Goal: Information Seeking & Learning: Learn about a topic

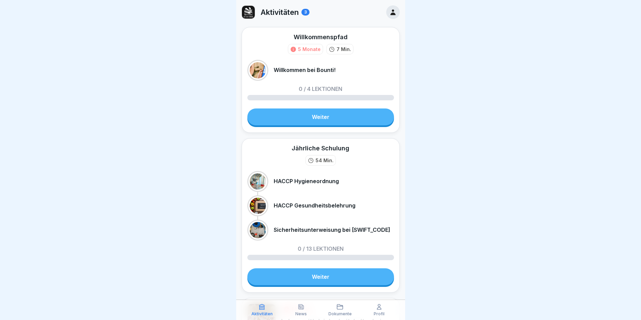
click at [291, 115] on link "Weiter" at bounding box center [321, 117] width 147 height 17
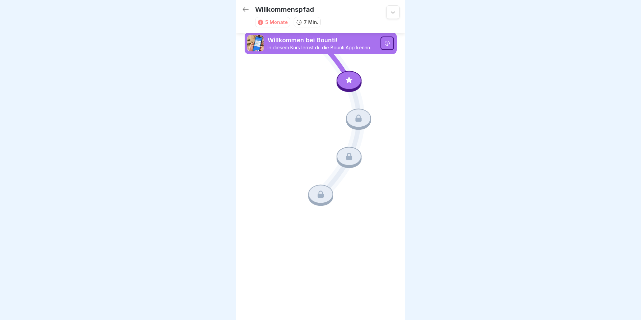
click at [353, 78] on icon at bounding box center [349, 80] width 9 height 9
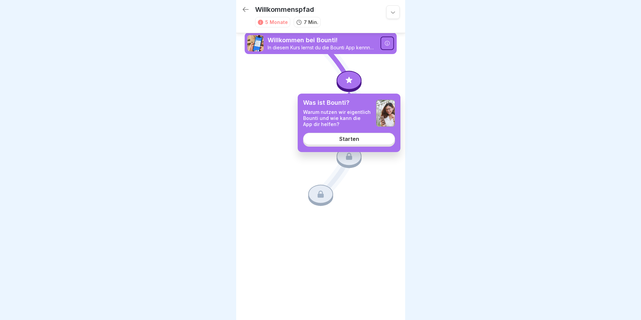
click at [358, 143] on link "Starten" at bounding box center [349, 139] width 92 height 12
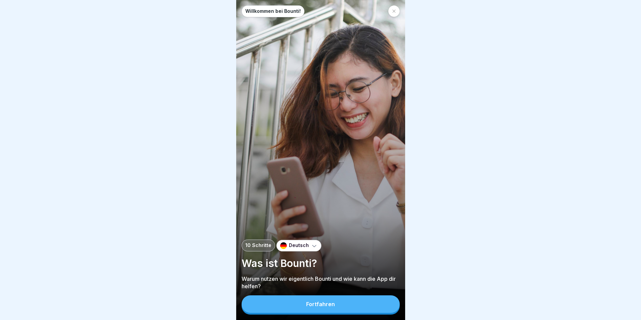
click at [297, 249] on p "Deutsch" at bounding box center [299, 246] width 20 height 6
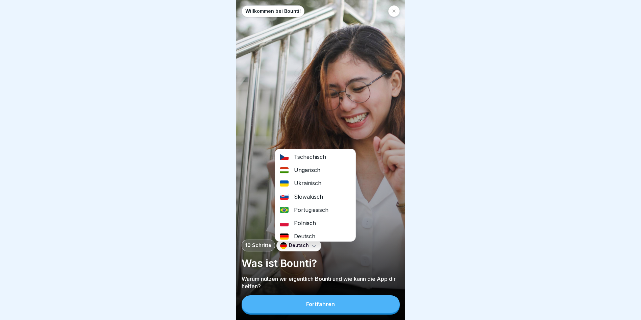
click at [306, 157] on div "Tschechisch" at bounding box center [315, 156] width 80 height 13
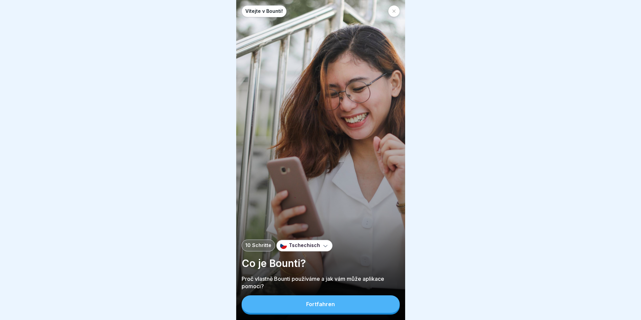
click at [325, 307] on div "Fortfahren" at bounding box center [320, 304] width 29 height 6
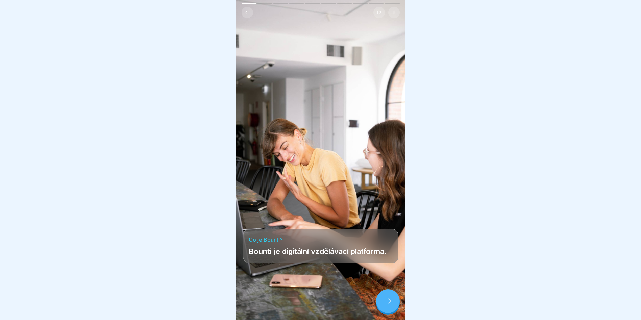
click at [390, 304] on icon at bounding box center [388, 301] width 6 height 5
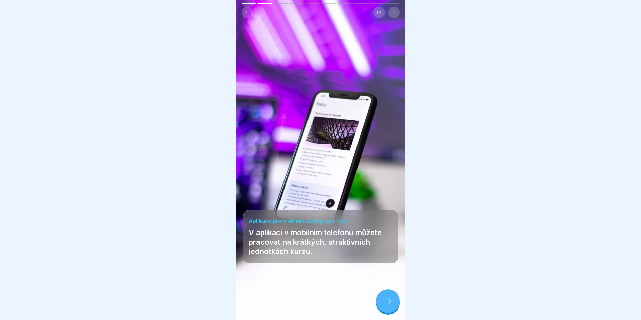
click at [386, 312] on div at bounding box center [388, 301] width 24 height 24
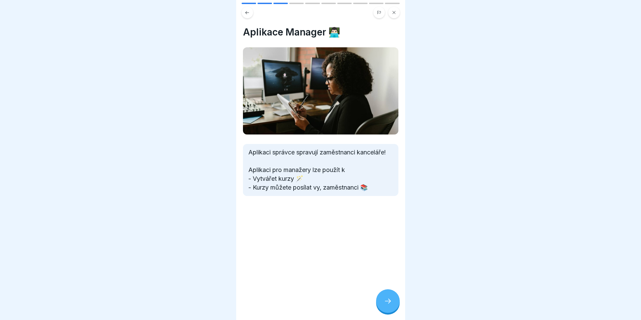
click at [388, 311] on div at bounding box center [388, 301] width 24 height 24
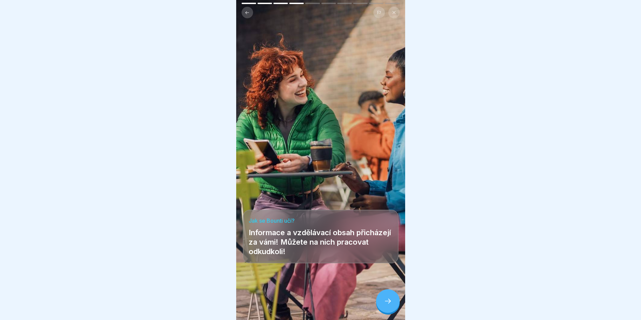
click at [389, 305] on icon at bounding box center [388, 301] width 8 height 8
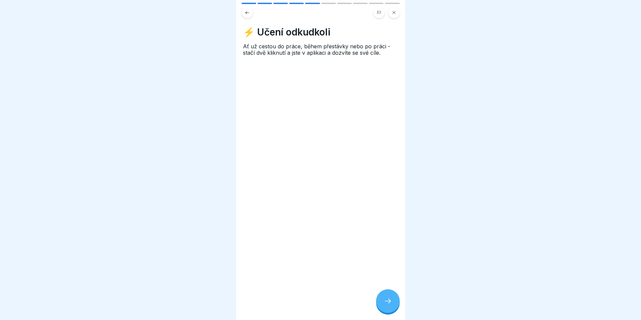
click at [389, 305] on icon at bounding box center [388, 301] width 8 height 8
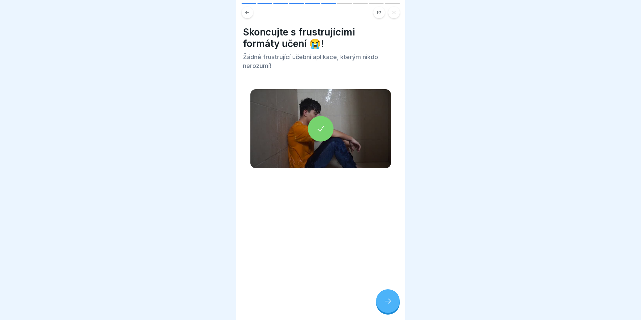
click at [389, 305] on icon at bounding box center [388, 301] width 8 height 8
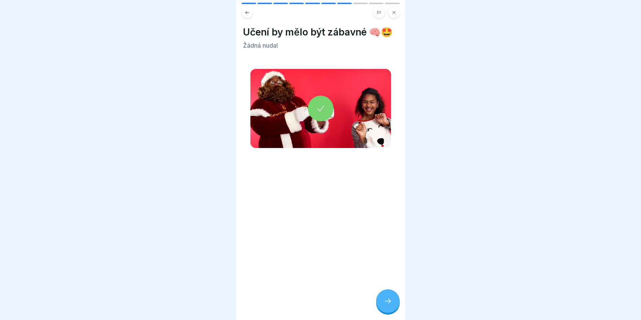
click at [389, 305] on icon at bounding box center [388, 301] width 8 height 8
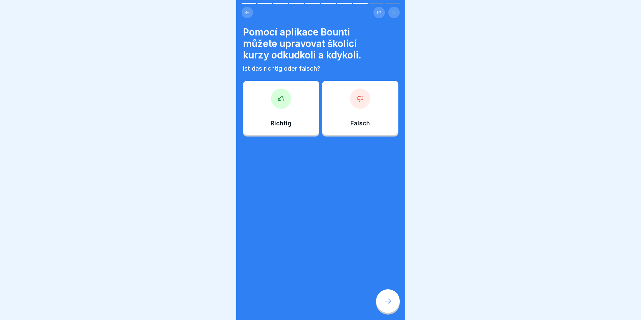
click at [285, 109] on div "Richtig" at bounding box center [281, 108] width 76 height 54
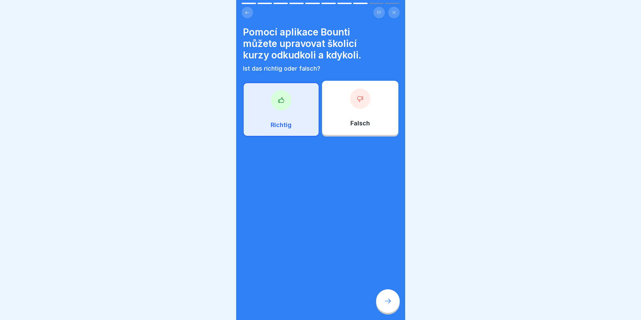
click at [279, 102] on icon at bounding box center [281, 100] width 7 height 7
click at [393, 311] on div at bounding box center [388, 301] width 24 height 24
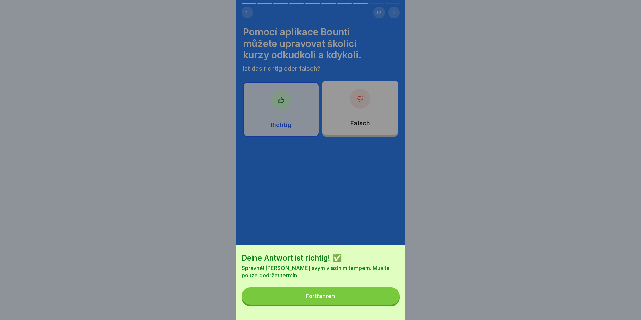
click at [349, 299] on button "Fortfahren" at bounding box center [321, 296] width 158 height 18
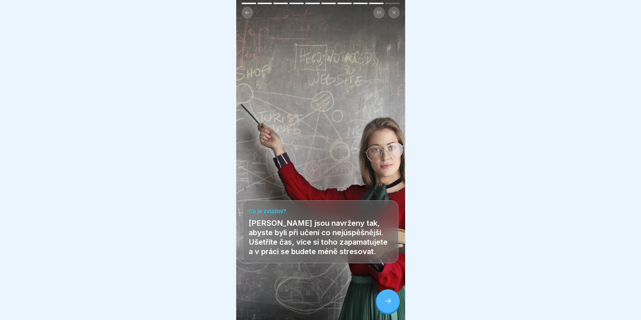
click at [383, 304] on div at bounding box center [388, 301] width 24 height 24
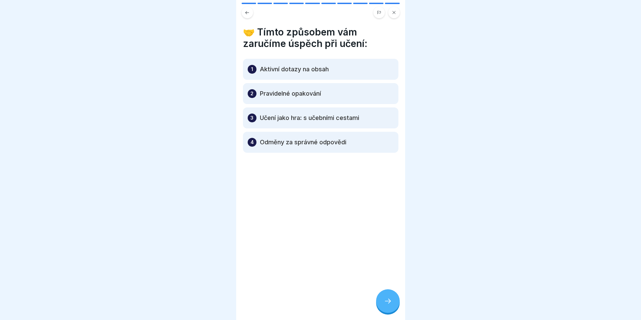
click at [388, 302] on div at bounding box center [388, 301] width 24 height 24
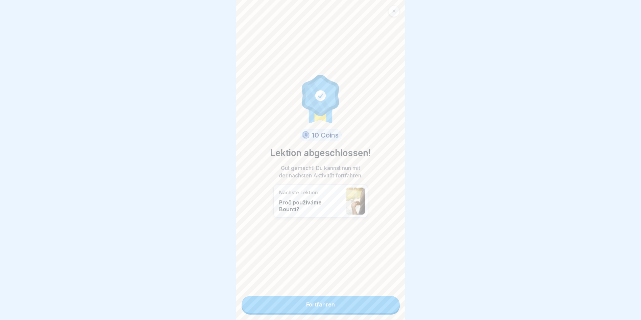
click at [319, 307] on link "Fortfahren" at bounding box center [321, 304] width 158 height 17
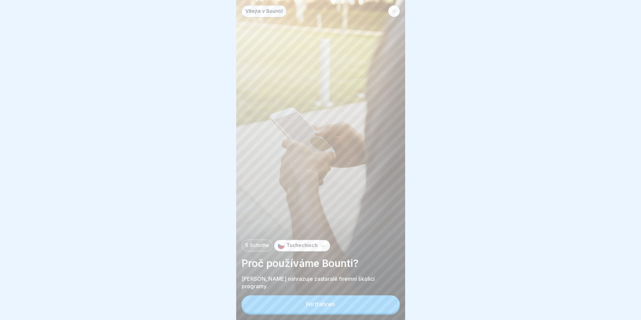
click at [321, 307] on div "Fortfahren" at bounding box center [320, 304] width 29 height 6
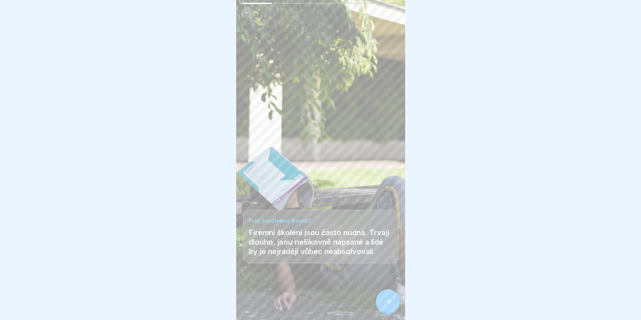
click at [385, 303] on div at bounding box center [388, 301] width 24 height 24
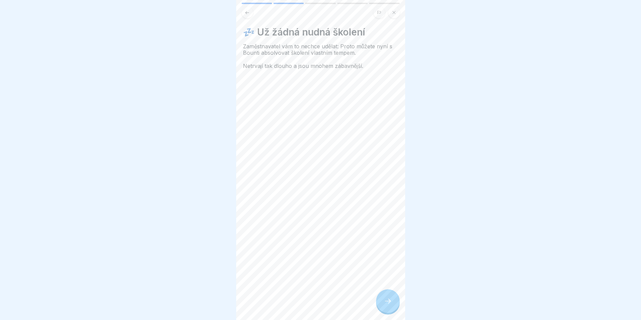
click at [385, 303] on div at bounding box center [388, 301] width 24 height 24
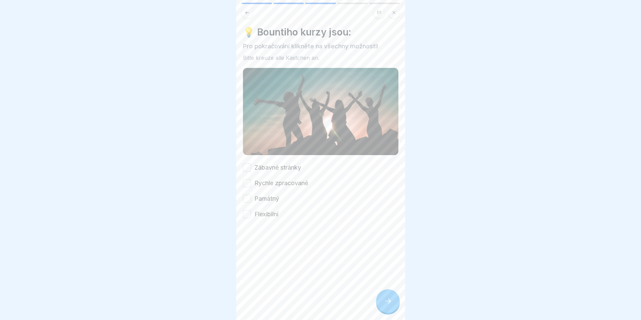
click at [249, 166] on button "Zábavné stránky" at bounding box center [247, 168] width 8 height 8
click at [247, 179] on button "Rychle zpracované" at bounding box center [247, 183] width 8 height 8
click at [249, 196] on button "Památný" at bounding box center [247, 199] width 8 height 8
click at [249, 211] on button "Flexibilní" at bounding box center [247, 214] width 8 height 8
click at [388, 305] on icon at bounding box center [388, 301] width 8 height 8
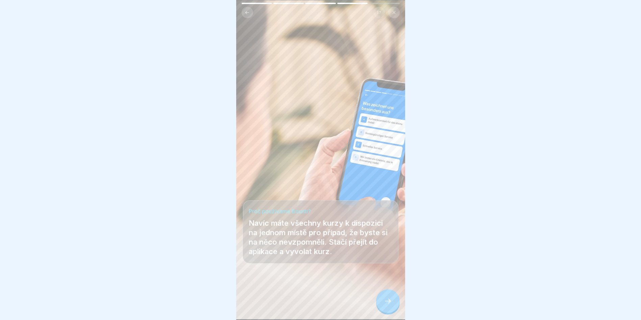
click at [388, 305] on icon at bounding box center [388, 301] width 8 height 8
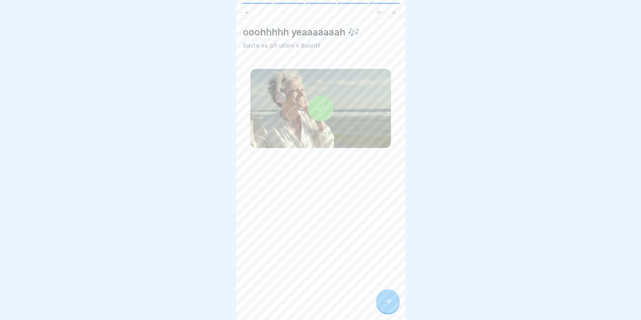
click at [319, 114] on div at bounding box center [321, 109] width 26 height 26
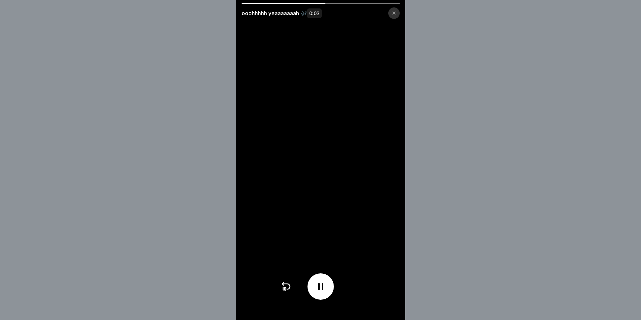
click at [394, 11] on div at bounding box center [394, 12] width 11 height 11
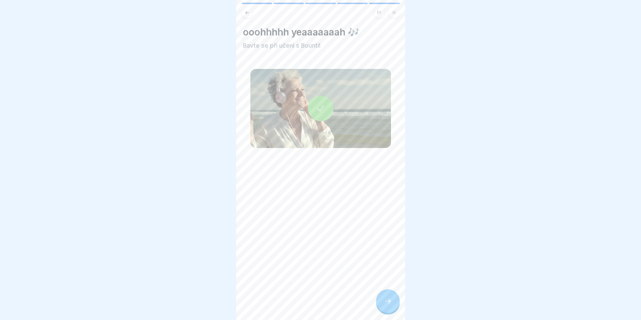
click at [392, 300] on div at bounding box center [388, 301] width 24 height 24
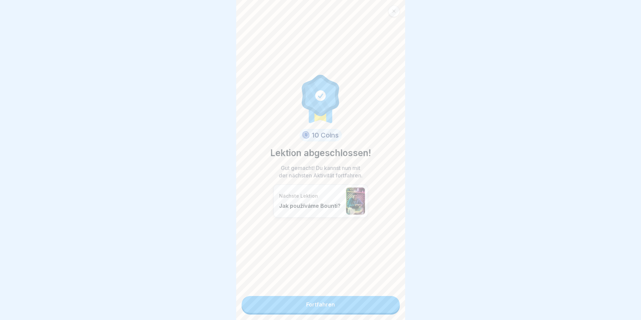
click at [346, 309] on link "Fortfahren" at bounding box center [321, 304] width 158 height 17
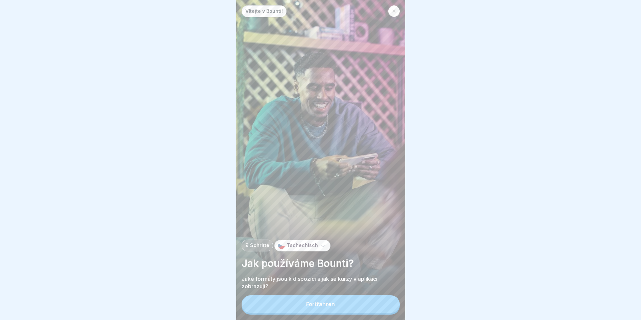
click at [317, 307] on div "Fortfahren" at bounding box center [320, 304] width 29 height 6
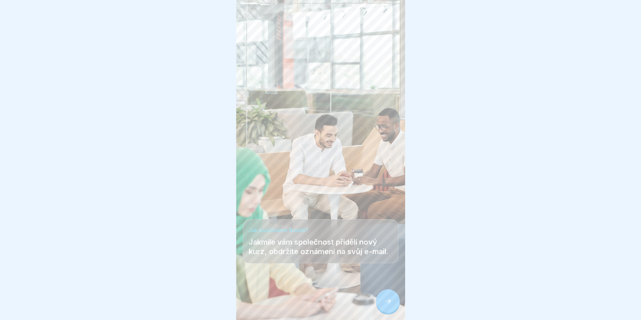
click at [390, 305] on icon at bounding box center [388, 301] width 8 height 8
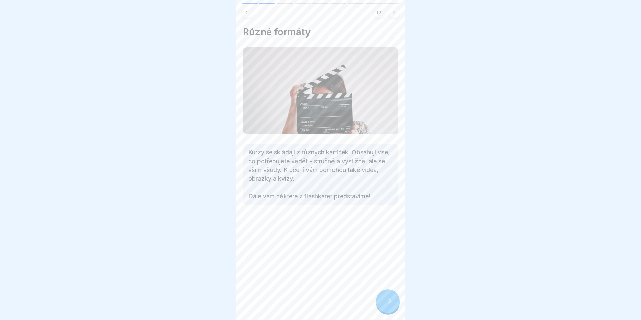
click at [388, 305] on icon at bounding box center [388, 301] width 8 height 8
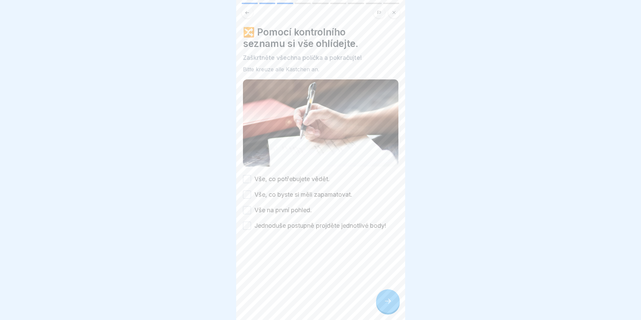
click at [249, 175] on button "Vše, co potřebujete vědět." at bounding box center [247, 179] width 8 height 8
click at [247, 193] on button "Vše, co byste si měli zapamatovat." at bounding box center [247, 195] width 8 height 8
click at [247, 209] on button "Vše na první pohled." at bounding box center [247, 210] width 8 height 8
click at [247, 224] on button "Jednoduše postupně projděte jednotlivé body!" at bounding box center [247, 226] width 8 height 8
click at [392, 305] on icon at bounding box center [388, 301] width 8 height 8
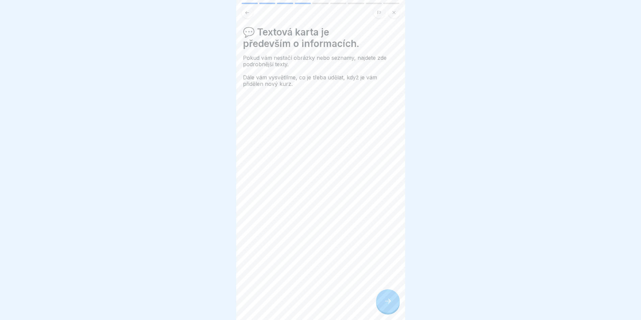
click at [392, 308] on div at bounding box center [388, 301] width 24 height 24
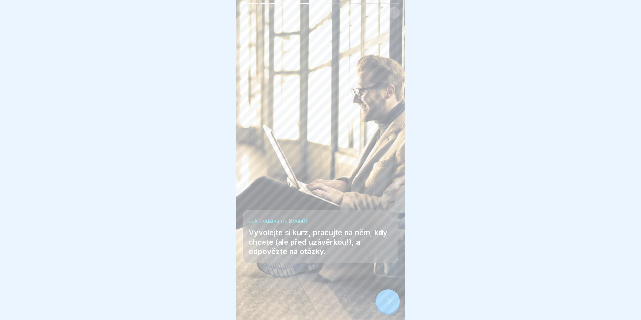
click at [392, 308] on div at bounding box center [388, 301] width 24 height 24
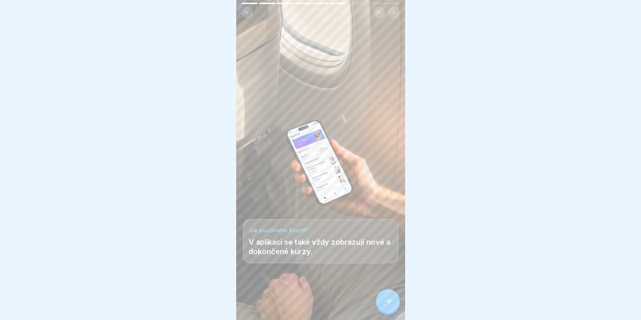
click at [392, 308] on div at bounding box center [388, 301] width 24 height 24
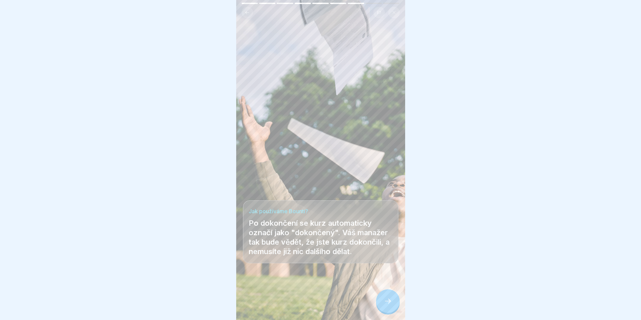
click at [392, 308] on div at bounding box center [388, 301] width 24 height 24
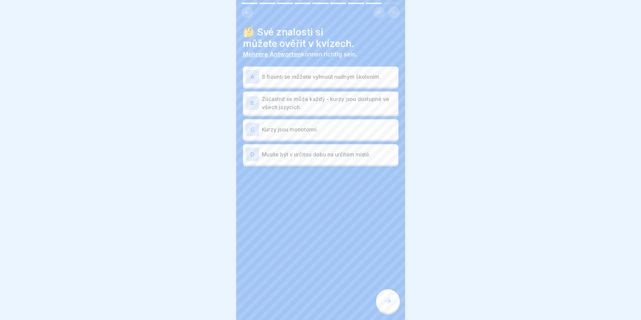
click at [255, 79] on div "A" at bounding box center [253, 77] width 14 height 14
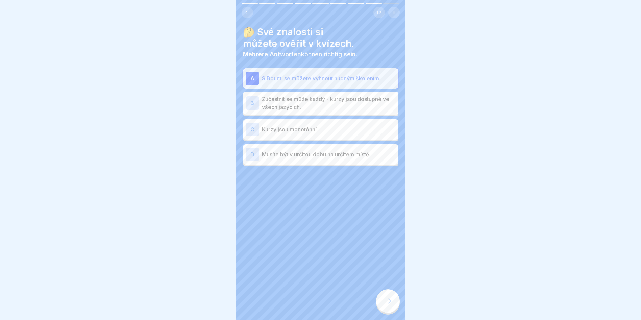
click at [251, 102] on div "B" at bounding box center [253, 103] width 14 height 14
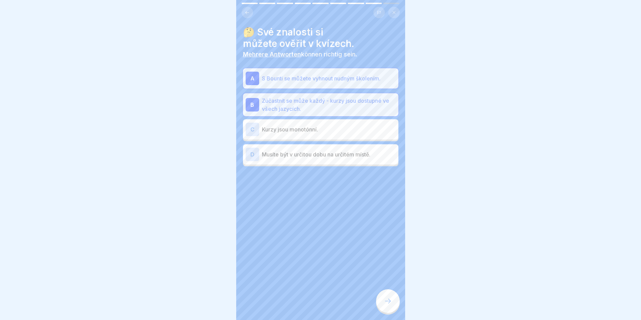
click at [389, 302] on div at bounding box center [388, 301] width 24 height 24
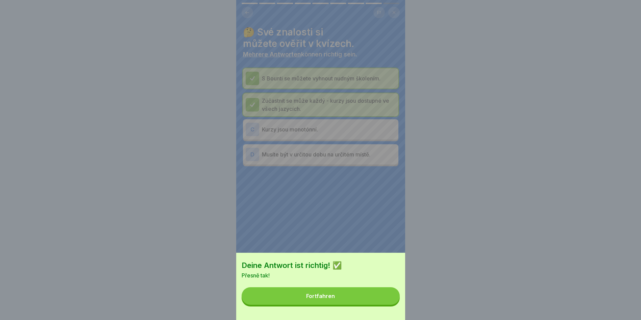
click at [343, 305] on button "Fortfahren" at bounding box center [321, 296] width 158 height 18
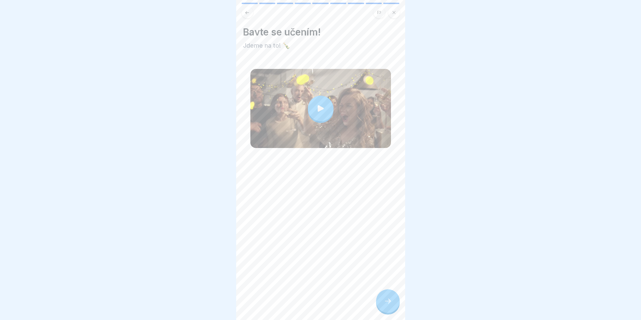
click at [384, 301] on div at bounding box center [388, 301] width 24 height 24
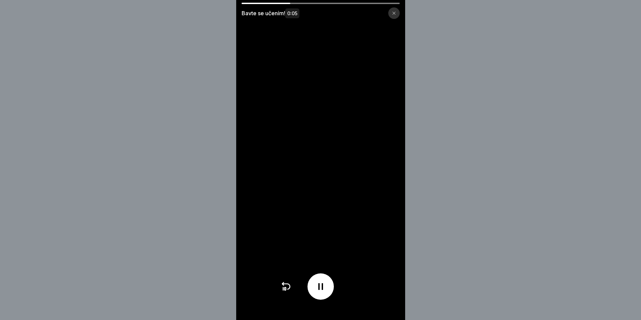
click at [399, 16] on div at bounding box center [394, 12] width 11 height 11
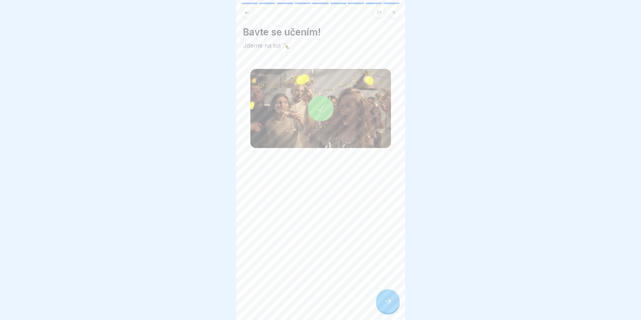
click at [388, 300] on div at bounding box center [388, 301] width 24 height 24
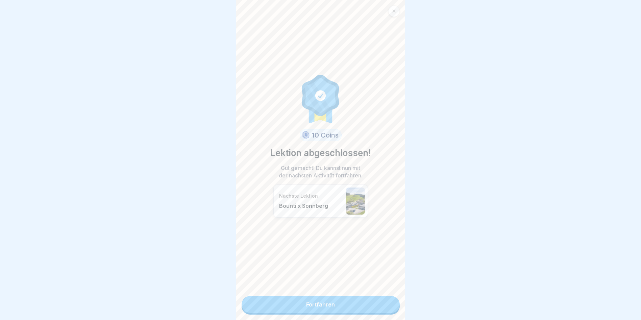
click at [326, 307] on link "Fortfahren" at bounding box center [321, 304] width 158 height 17
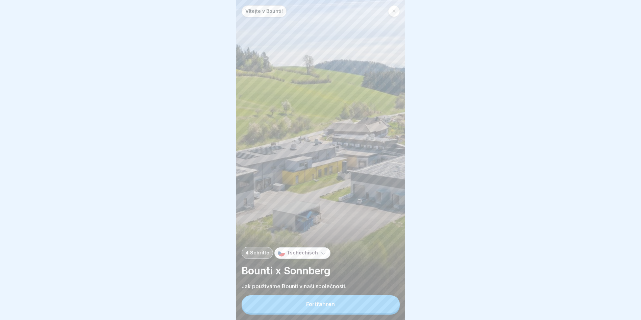
click at [326, 307] on div "Fortfahren" at bounding box center [320, 304] width 29 height 6
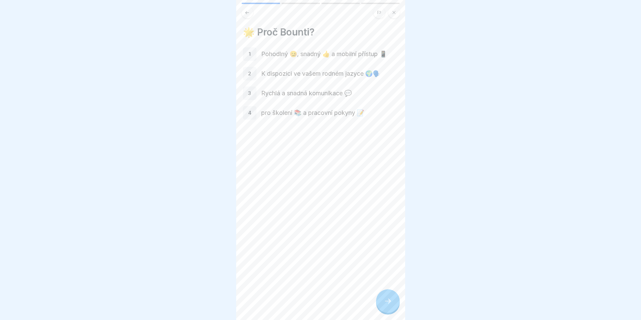
click at [249, 51] on p "1" at bounding box center [250, 54] width 2 height 6
click at [391, 305] on icon at bounding box center [388, 301] width 8 height 8
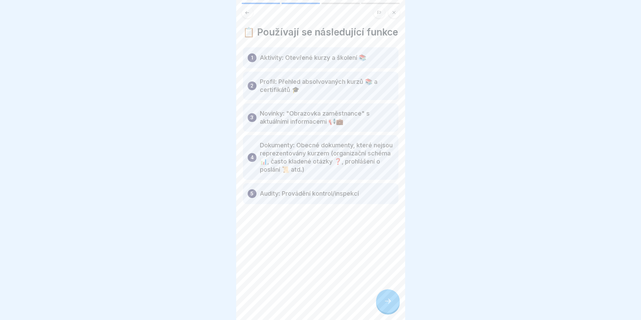
click at [391, 305] on icon at bounding box center [388, 301] width 8 height 8
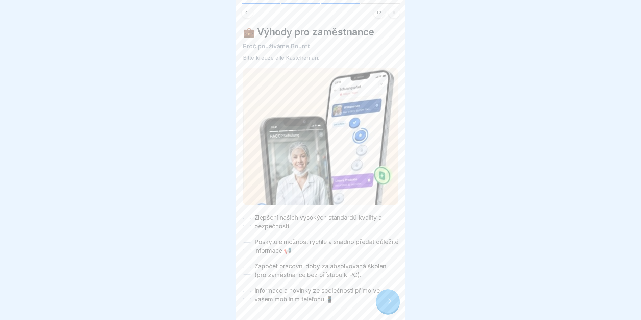
click at [245, 218] on button "Zlepšení našich vysokých standardů kvality a bezpečnosti" at bounding box center [247, 222] width 8 height 8
click at [248, 242] on button "Poskytuje možnost rychle a snadno předat důležité informace 📢" at bounding box center [247, 246] width 8 height 8
click at [248, 267] on button "Zápočet pracovní doby za absolvovaná školení (pro zaměstnance bez přístupu k PC…" at bounding box center [247, 271] width 8 height 8
click at [248, 291] on button "Informace a novinky ze společnosti přímo ve vašem mobilním telefonu 📱" at bounding box center [247, 295] width 8 height 8
click at [381, 304] on div at bounding box center [388, 301] width 24 height 24
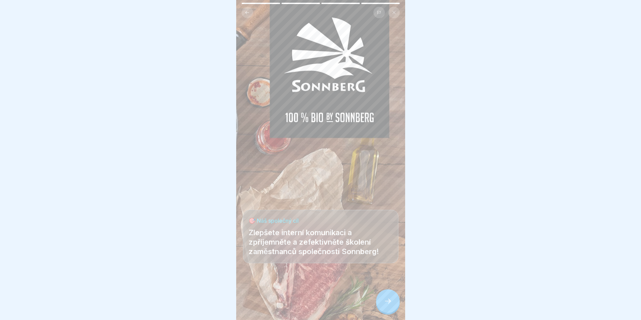
click at [381, 304] on div at bounding box center [388, 301] width 24 height 24
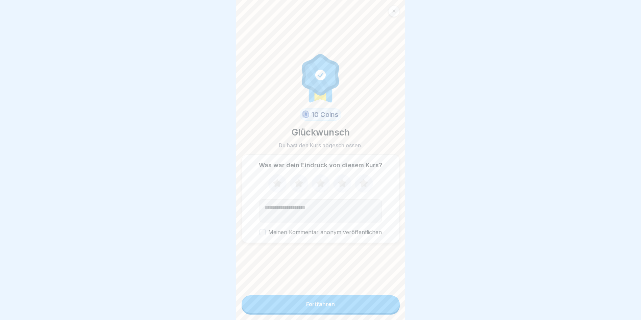
click at [333, 304] on button "Fortfahren" at bounding box center [321, 305] width 158 height 18
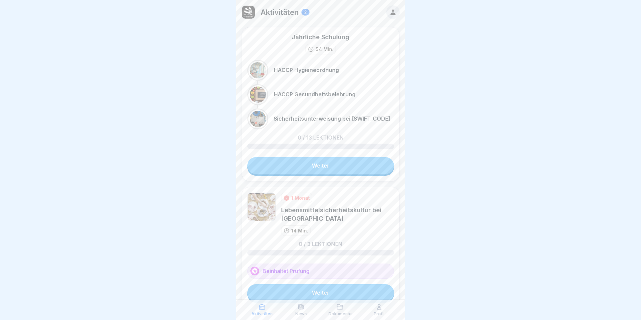
click at [319, 168] on link "Weiter" at bounding box center [321, 165] width 147 height 17
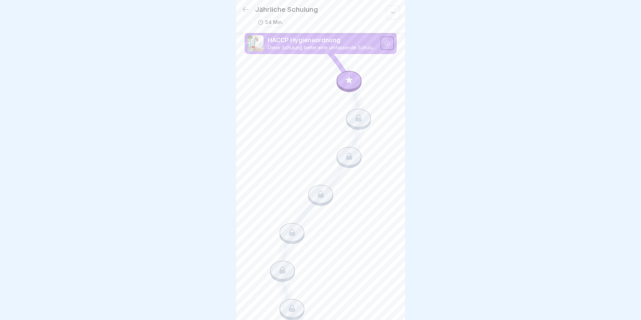
click at [345, 83] on icon at bounding box center [349, 80] width 9 height 9
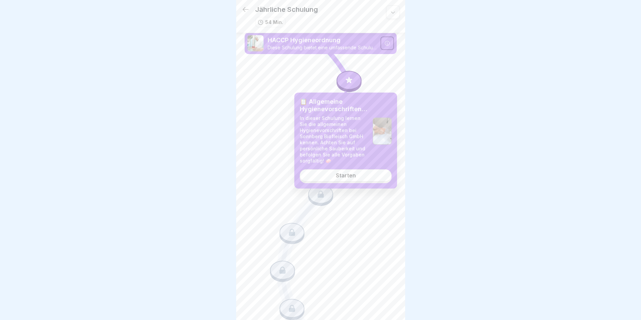
click at [348, 172] on link "Starten" at bounding box center [346, 175] width 92 height 12
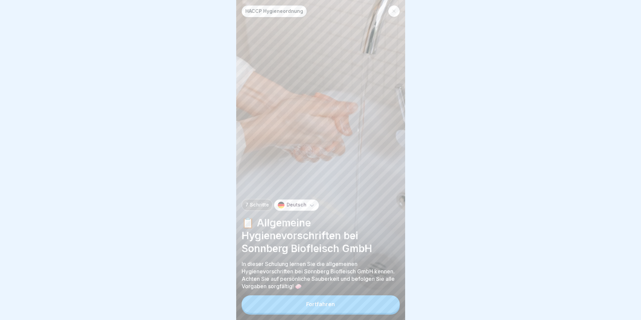
click at [310, 208] on icon at bounding box center [312, 205] width 7 height 7
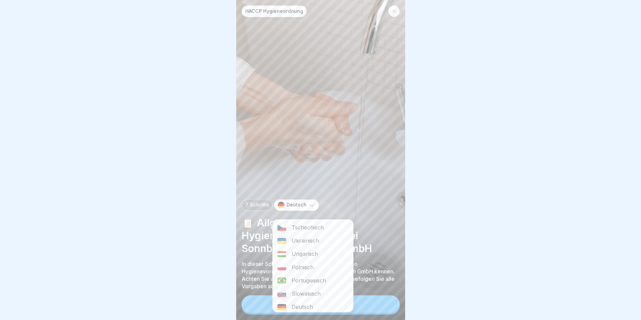
click at [299, 227] on div "Tschechisch" at bounding box center [313, 227] width 80 height 13
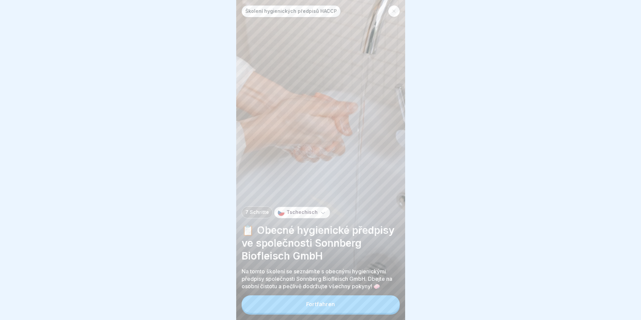
click at [322, 307] on div "Fortfahren" at bounding box center [320, 304] width 29 height 6
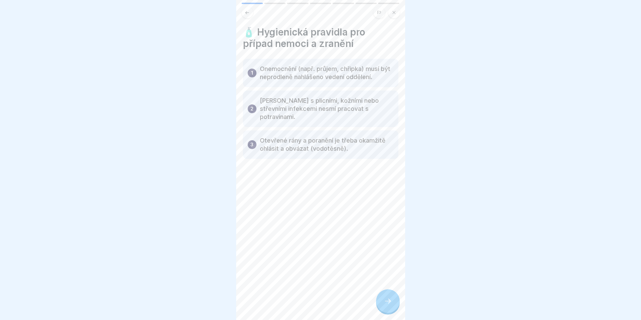
click at [385, 305] on icon at bounding box center [388, 301] width 8 height 8
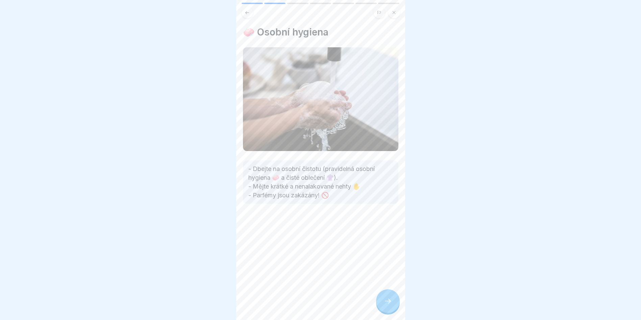
click at [385, 305] on icon at bounding box center [388, 301] width 8 height 8
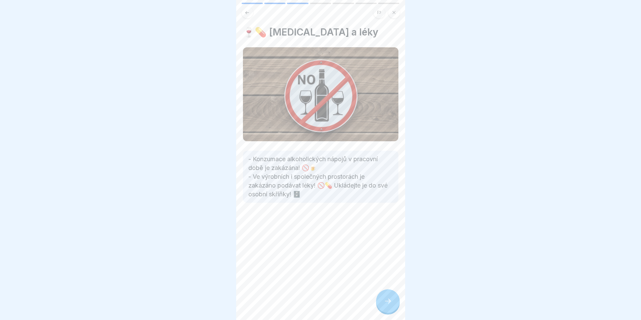
click at [385, 305] on icon at bounding box center [388, 301] width 8 height 8
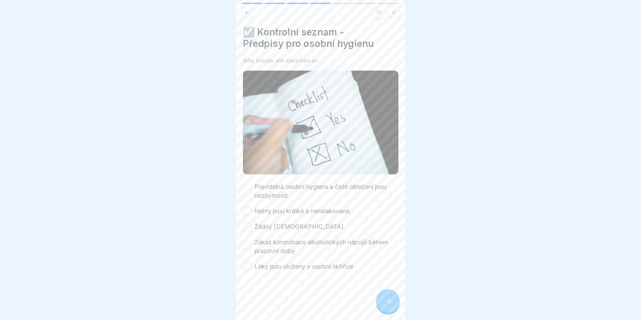
click at [248, 187] on button "Pravidelná osobní hygiena a čisté oblečení jsou nezbytností." at bounding box center [247, 191] width 8 height 8
click at [249, 207] on button "Nehty jsou krátké a nenalakované." at bounding box center [247, 211] width 8 height 8
click at [248, 223] on button "Žádný parfém" at bounding box center [247, 227] width 8 height 8
click at [247, 245] on button "Zákaz konzumace alkoholických nápojů během pracovní doby" at bounding box center [247, 247] width 8 height 8
click at [247, 263] on button "Léky jsou uloženy v osobní skříňce" at bounding box center [247, 267] width 8 height 8
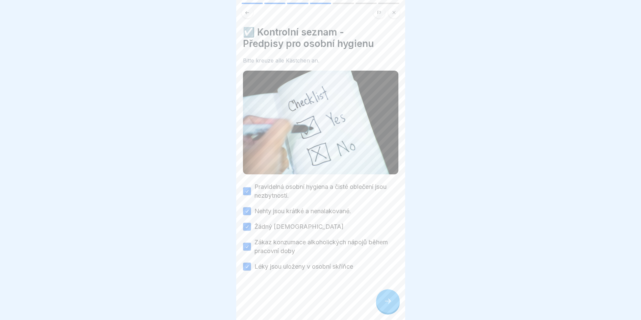
click at [384, 304] on icon at bounding box center [388, 301] width 8 height 8
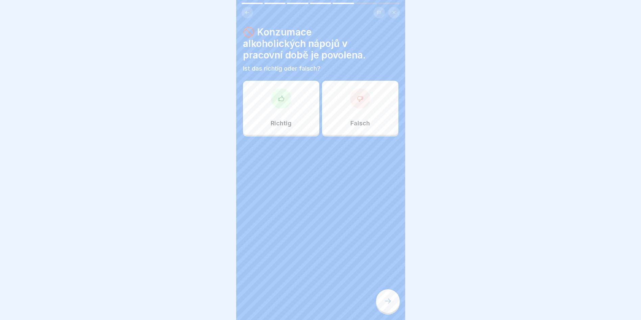
click at [347, 105] on div "Falsch" at bounding box center [360, 108] width 76 height 54
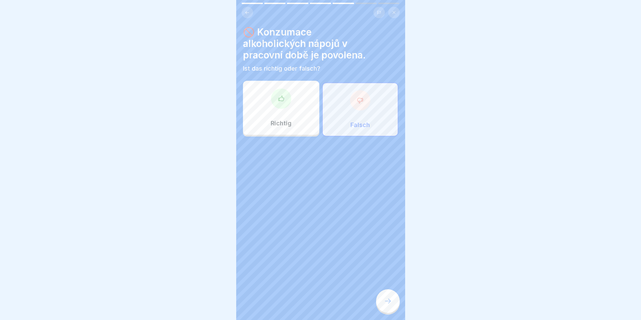
click at [391, 300] on div at bounding box center [388, 301] width 24 height 24
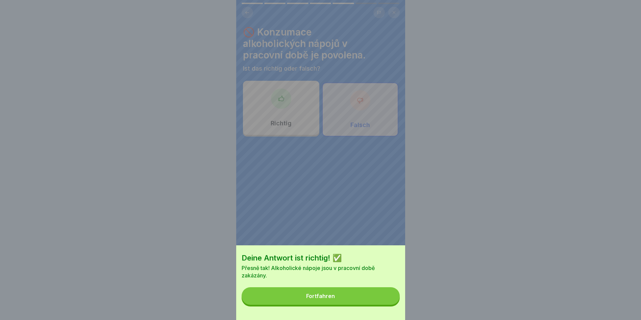
click at [340, 305] on button "Fortfahren" at bounding box center [321, 296] width 158 height 18
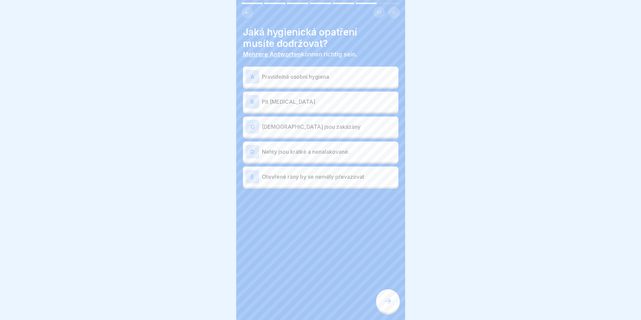
click at [252, 74] on div "A" at bounding box center [253, 77] width 14 height 14
click at [253, 125] on div "C" at bounding box center [253, 127] width 14 height 14
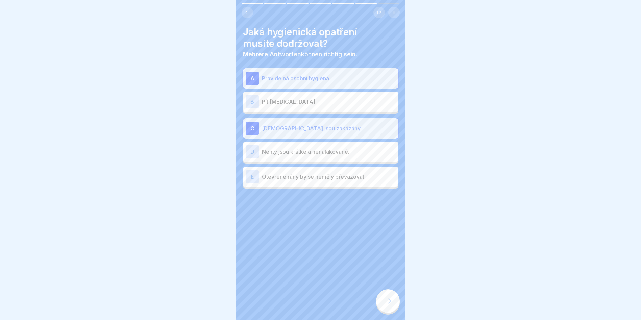
click at [254, 150] on div "D" at bounding box center [253, 152] width 14 height 14
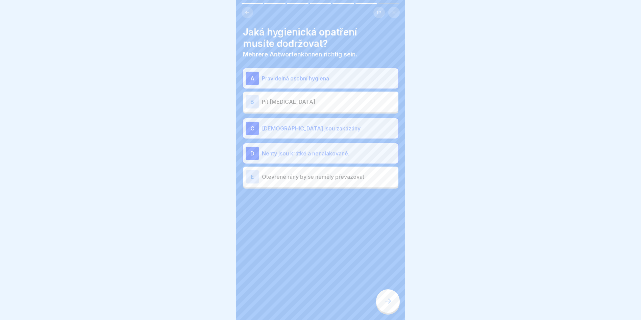
click at [390, 305] on icon at bounding box center [388, 301] width 8 height 8
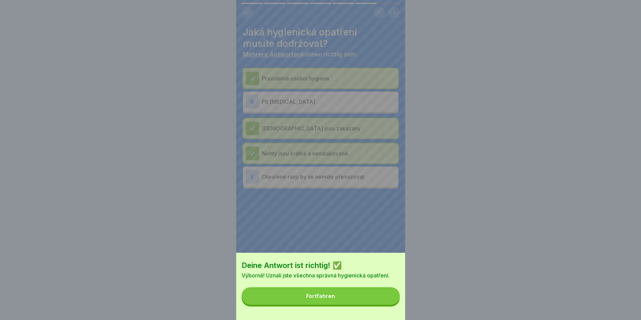
click at [366, 305] on button "Fortfahren" at bounding box center [321, 296] width 158 height 18
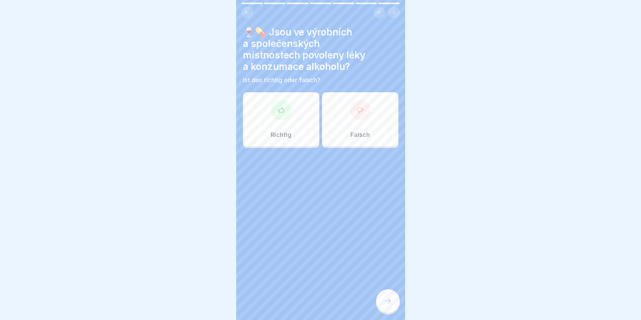
click at [357, 117] on div at bounding box center [360, 110] width 20 height 20
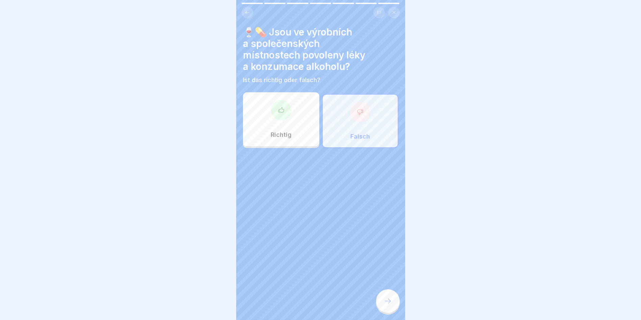
click at [385, 305] on icon at bounding box center [388, 301] width 8 height 8
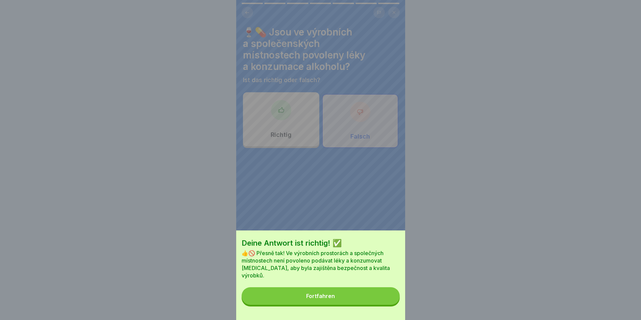
click at [350, 302] on button "Fortfahren" at bounding box center [321, 296] width 158 height 18
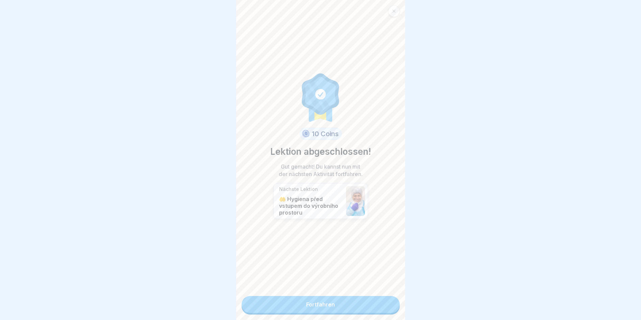
click at [331, 307] on link "Fortfahren" at bounding box center [321, 304] width 158 height 17
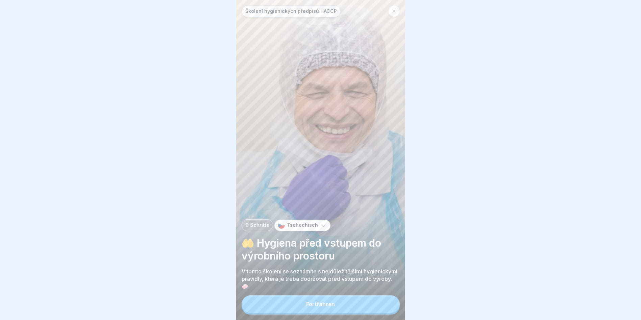
click at [323, 307] on div "Fortfahren" at bounding box center [320, 304] width 29 height 6
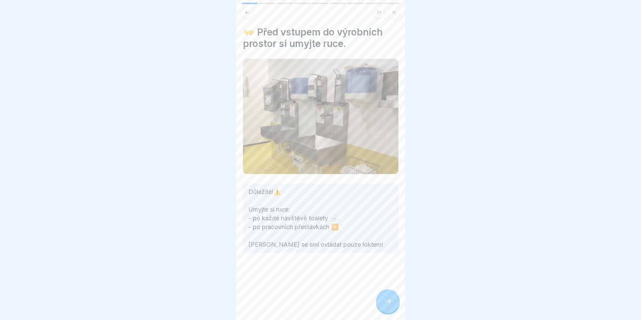
click at [391, 305] on icon at bounding box center [388, 301] width 8 height 8
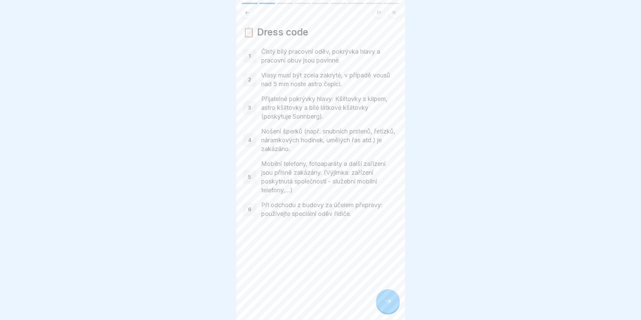
click at [391, 305] on icon at bounding box center [388, 301] width 8 height 8
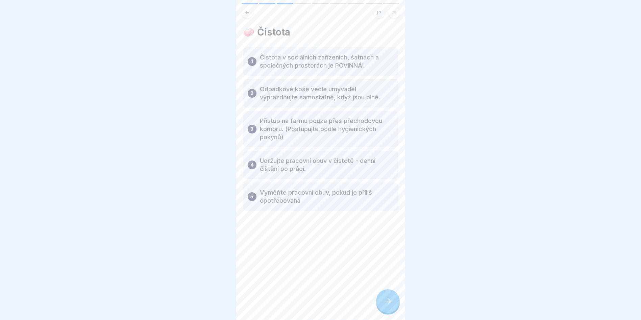
click at [389, 305] on icon at bounding box center [388, 301] width 8 height 8
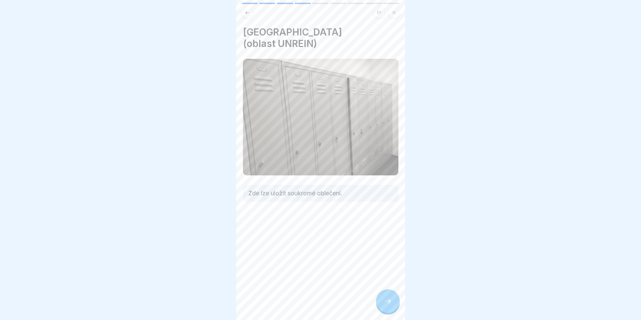
click at [389, 304] on icon at bounding box center [388, 301] width 8 height 8
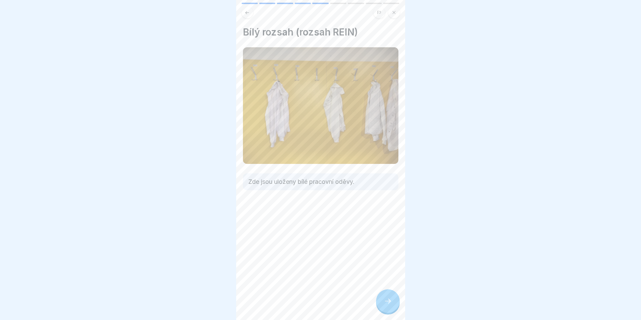
click at [388, 304] on icon at bounding box center [388, 301] width 8 height 8
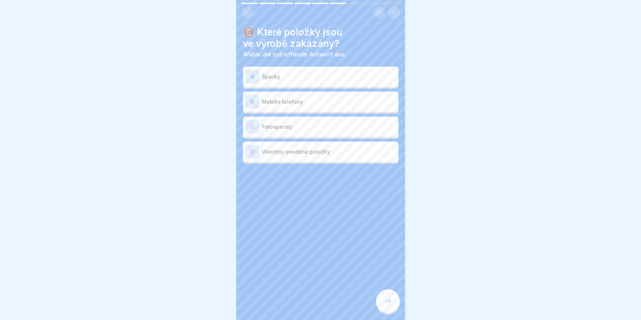
click at [252, 76] on div "A" at bounding box center [253, 77] width 14 height 14
click at [256, 101] on div "B" at bounding box center [253, 102] width 14 height 14
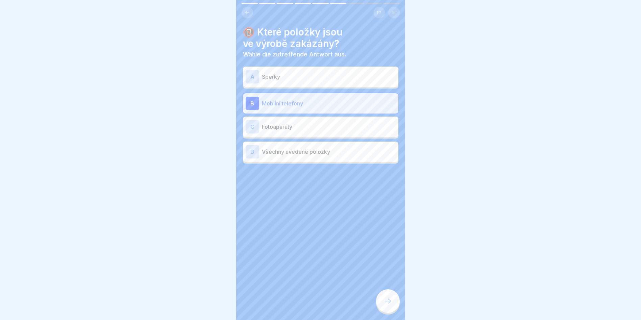
click at [252, 124] on div "C" at bounding box center [253, 127] width 14 height 14
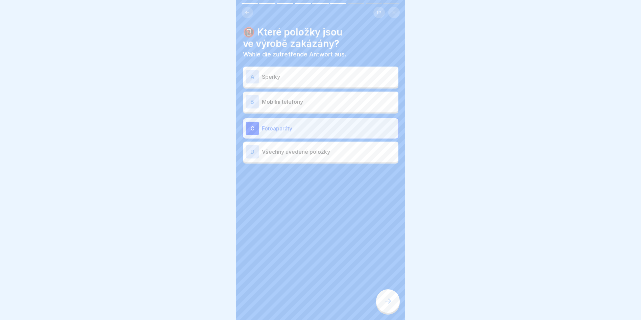
click at [252, 151] on div "D" at bounding box center [253, 152] width 14 height 14
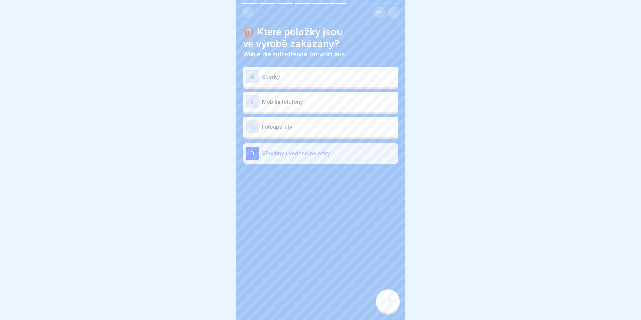
click at [391, 301] on div at bounding box center [388, 301] width 24 height 24
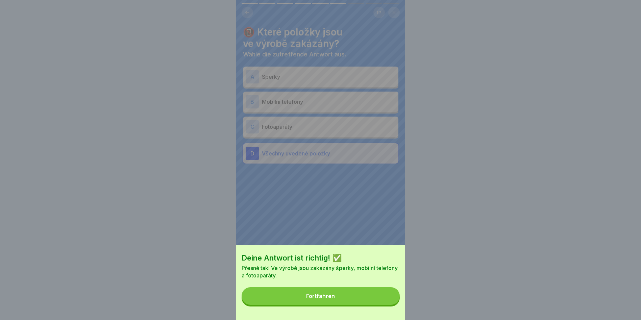
click at [360, 295] on button "Fortfahren" at bounding box center [321, 296] width 158 height 18
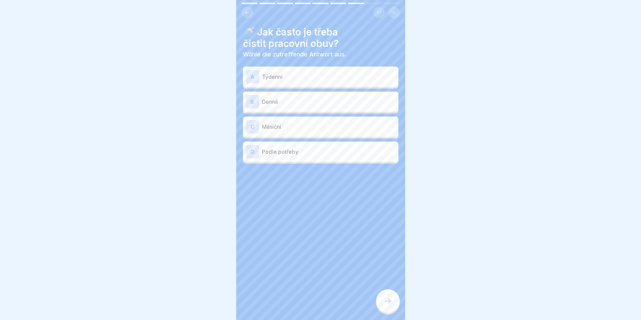
click at [253, 105] on div "B" at bounding box center [253, 102] width 14 height 14
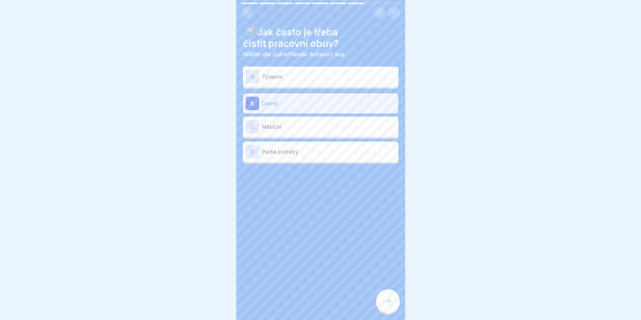
click at [384, 305] on icon at bounding box center [388, 301] width 8 height 8
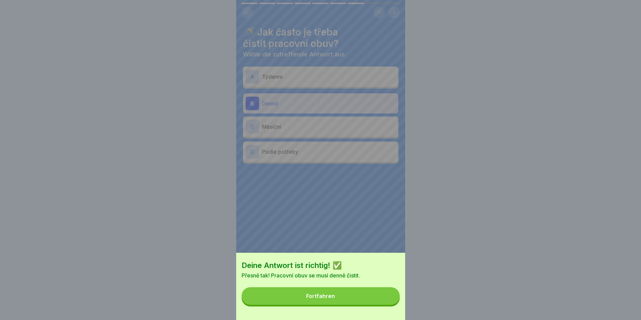
click at [371, 305] on button "Fortfahren" at bounding box center [321, 296] width 158 height 18
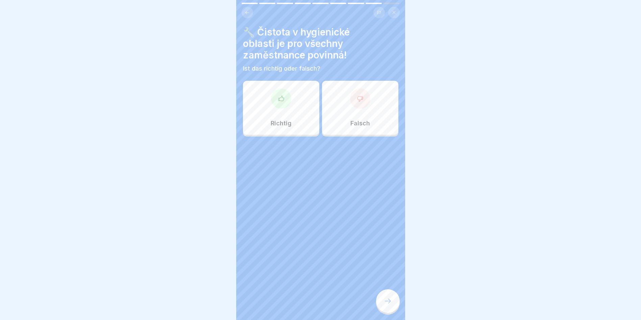
click at [300, 104] on div "Richtig" at bounding box center [281, 108] width 76 height 54
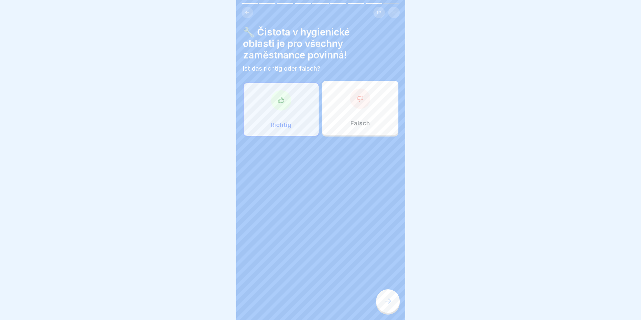
click at [386, 312] on div at bounding box center [388, 301] width 24 height 24
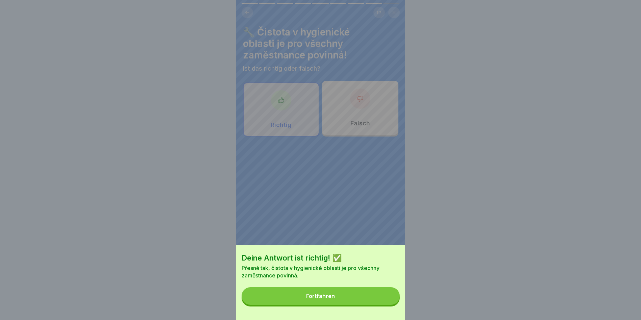
click at [364, 299] on button "Fortfahren" at bounding box center [321, 296] width 158 height 18
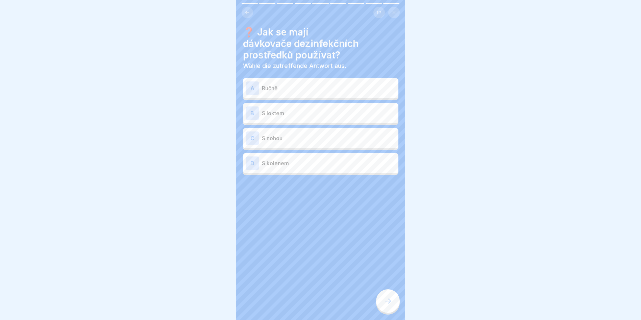
click at [253, 86] on div "A" at bounding box center [253, 88] width 14 height 14
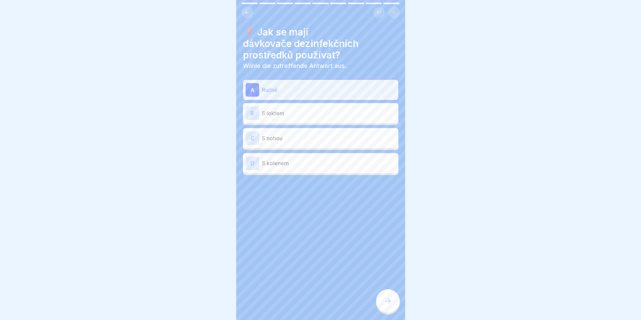
click at [382, 302] on div at bounding box center [388, 301] width 24 height 24
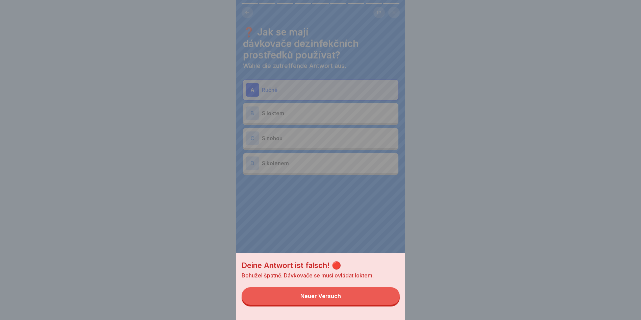
click at [325, 299] on div "Neuer Versuch" at bounding box center [321, 296] width 41 height 6
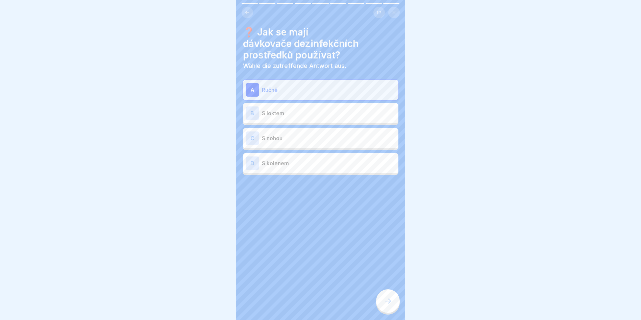
click at [253, 114] on div "B" at bounding box center [253, 114] width 14 height 14
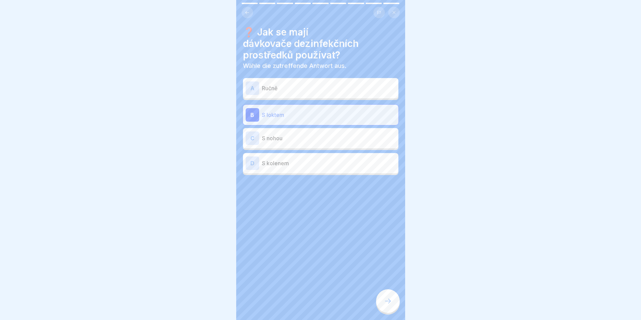
click at [386, 304] on icon at bounding box center [388, 301] width 8 height 8
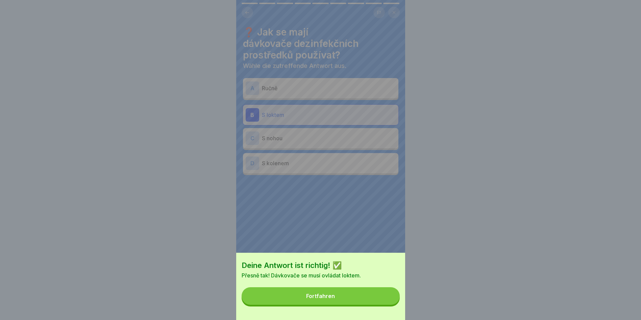
click at [375, 305] on button "Fortfahren" at bounding box center [321, 296] width 158 height 18
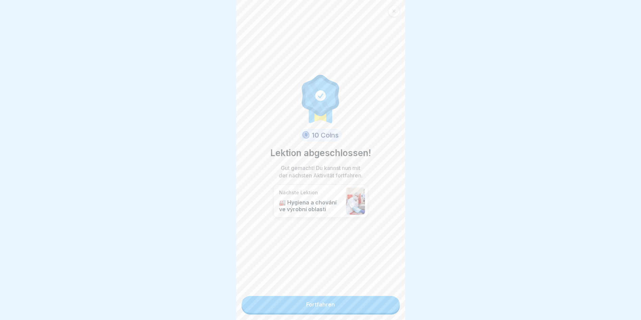
click at [336, 303] on link "Fortfahren" at bounding box center [321, 304] width 158 height 17
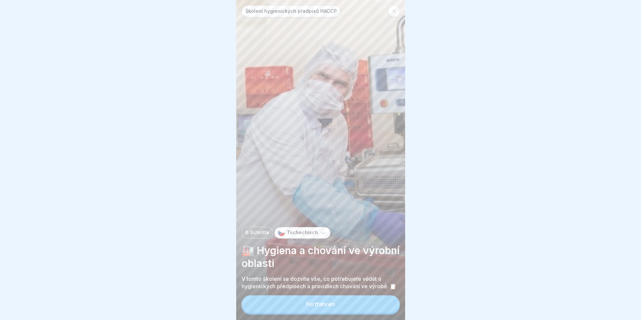
click at [329, 307] on div "Fortfahren" at bounding box center [320, 304] width 29 height 6
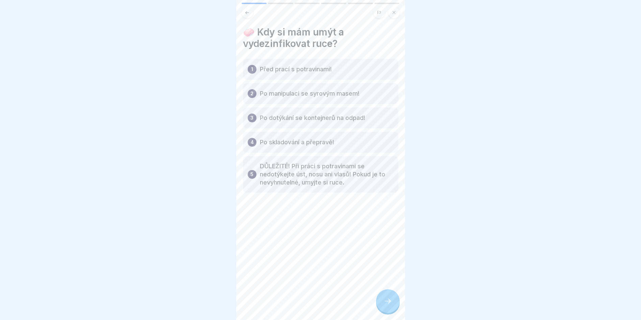
click at [389, 305] on icon at bounding box center [388, 301] width 8 height 8
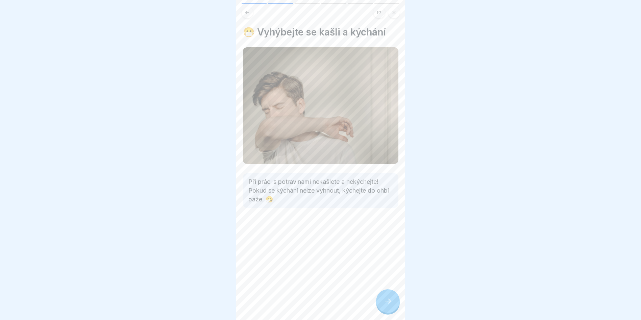
click at [389, 305] on icon at bounding box center [388, 301] width 8 height 8
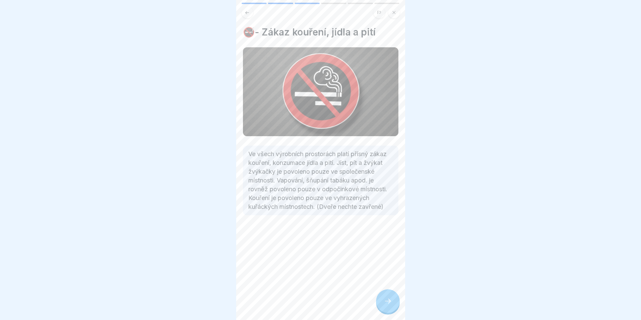
click at [389, 305] on icon at bounding box center [388, 301] width 8 height 8
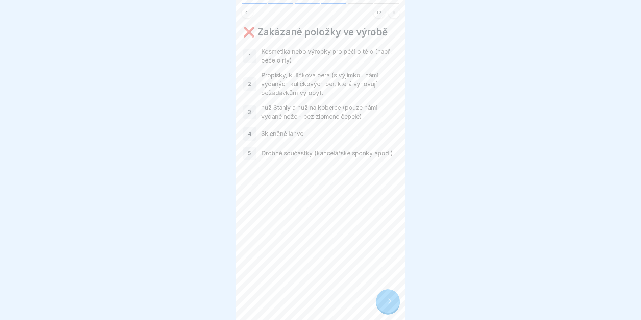
click at [389, 305] on icon at bounding box center [388, 301] width 8 height 8
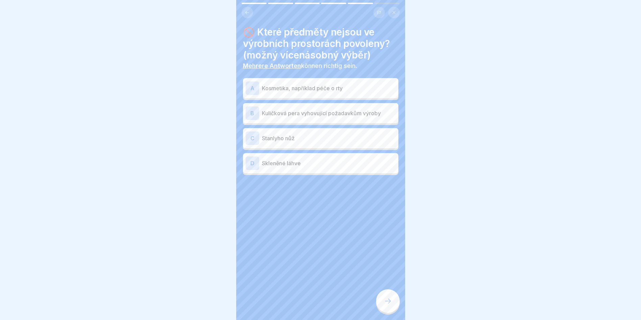
click at [255, 86] on div "A" at bounding box center [253, 88] width 14 height 14
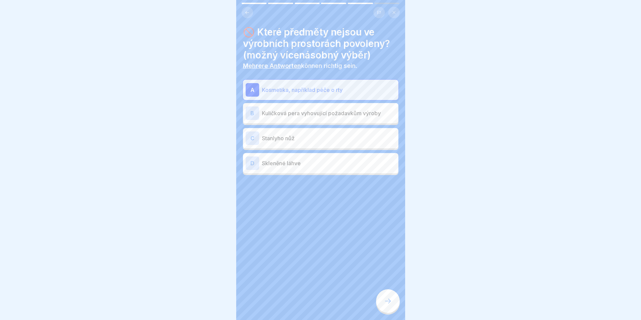
click at [251, 165] on div "D" at bounding box center [253, 164] width 14 height 14
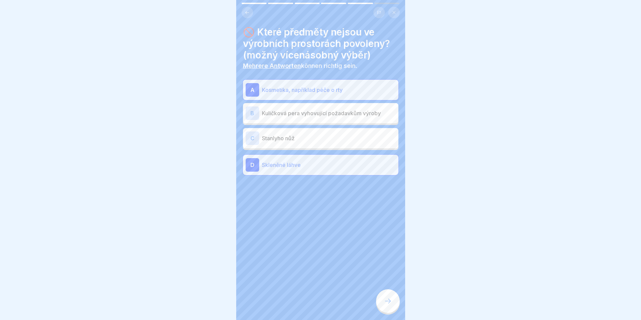
click at [254, 139] on div "C" at bounding box center [253, 139] width 14 height 14
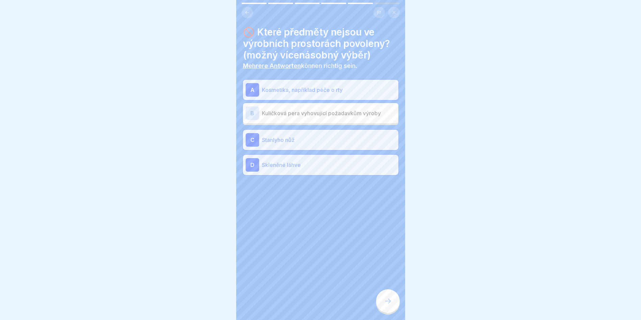
click at [392, 302] on div at bounding box center [388, 301] width 24 height 24
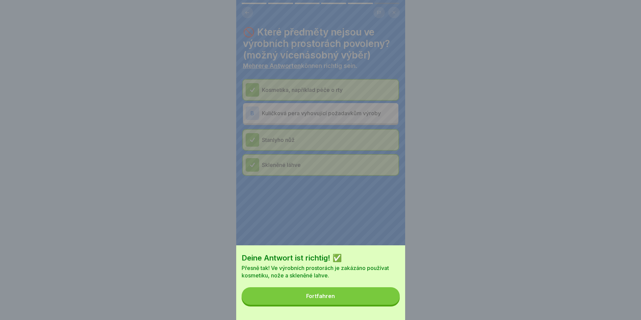
click at [348, 294] on button "Fortfahren" at bounding box center [321, 296] width 158 height 18
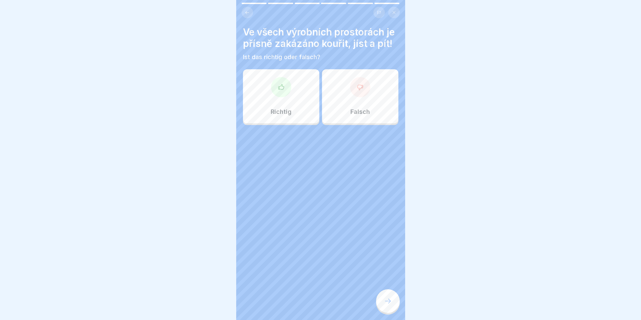
click at [276, 97] on div at bounding box center [281, 87] width 20 height 20
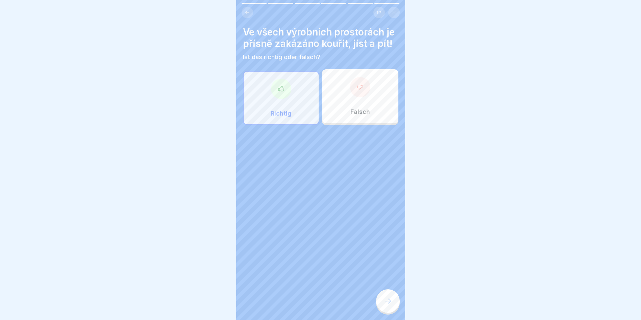
click at [389, 305] on icon at bounding box center [388, 301] width 8 height 8
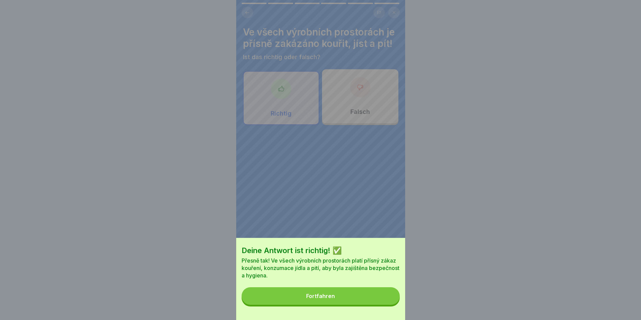
click at [371, 305] on button "Fortfahren" at bounding box center [321, 296] width 158 height 18
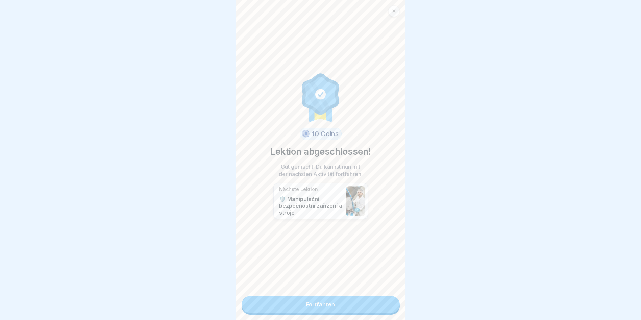
click at [323, 301] on link "Fortfahren" at bounding box center [321, 304] width 158 height 17
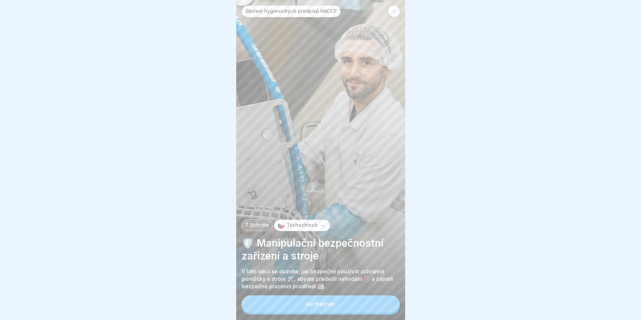
click at [302, 310] on button "Fortfahren" at bounding box center [321, 305] width 158 height 18
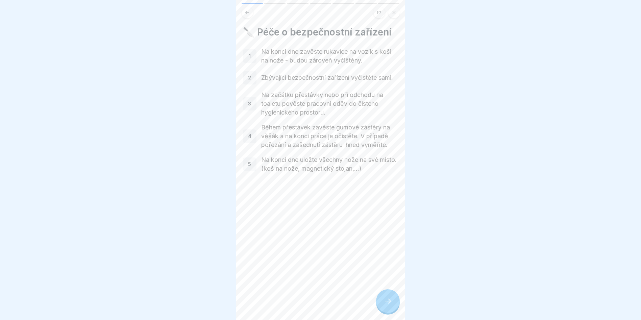
click at [387, 305] on icon at bounding box center [388, 301] width 8 height 8
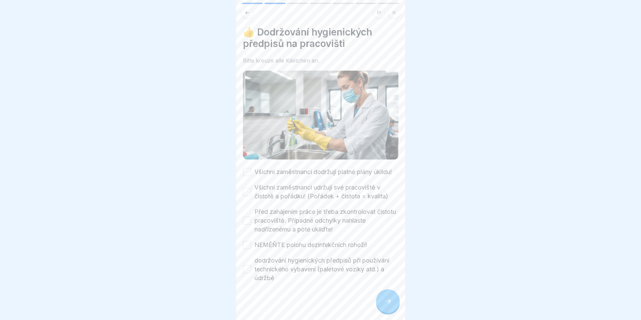
click at [388, 303] on div at bounding box center [388, 301] width 24 height 24
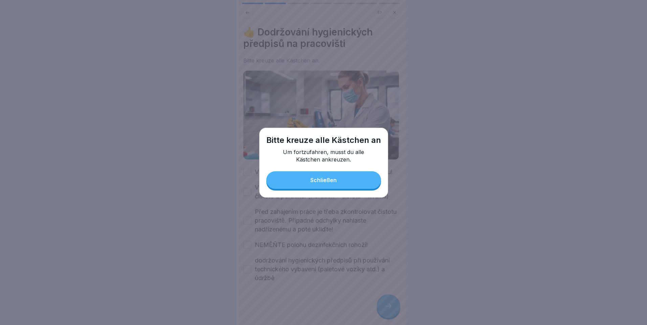
click at [338, 182] on button "Schließen" at bounding box center [323, 180] width 115 height 18
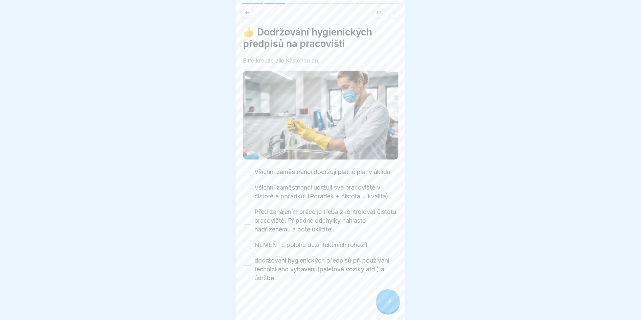
click at [246, 173] on button "Všichni zaměstnanci dodržují platné plány úklidu!" at bounding box center [247, 172] width 8 height 8
click at [247, 196] on button "Všichni zaměstnanci udržují své pracoviště v čistotě a pořádku! (Pořádek + čist…" at bounding box center [247, 192] width 8 height 8
click at [246, 225] on button "Před zahájením práce je třeba zkontrolovat čistotu pracoviště. Případné odchylk…" at bounding box center [247, 221] width 8 height 8
click at [246, 249] on button "NEMĚŇTE polohu dezinfekčních rohoží!" at bounding box center [247, 245] width 8 height 8
click at [248, 274] on button "dodržování hygienických předpisů při používání technického vybavení (paletové v…" at bounding box center [247, 269] width 8 height 8
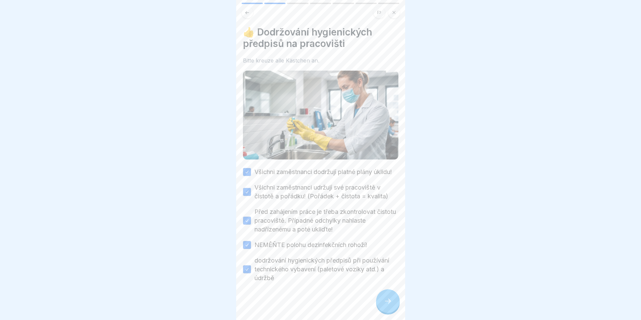
click at [390, 304] on icon at bounding box center [388, 301] width 6 height 5
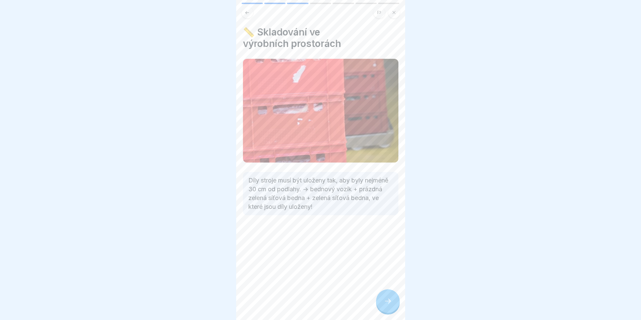
click at [390, 305] on icon at bounding box center [388, 301] width 8 height 8
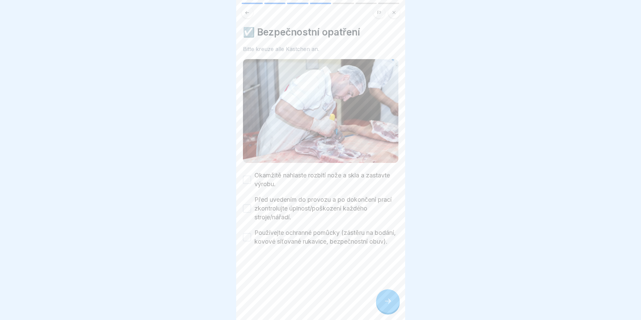
click at [250, 176] on button "Okamžitě nahlaste rozbití nože a skla a zastavte výrobu." at bounding box center [247, 180] width 8 height 8
click at [250, 205] on button "Před uvedením do provozu a po dokončení prací zkontrolujte úplnost/poškození ka…" at bounding box center [247, 209] width 8 height 8
click at [244, 239] on button "Používejte ochranné pomůcky (zástěru na bodání, kovové síťované rukavice, bezpe…" at bounding box center [247, 237] width 8 height 8
click at [381, 307] on div at bounding box center [388, 301] width 24 height 24
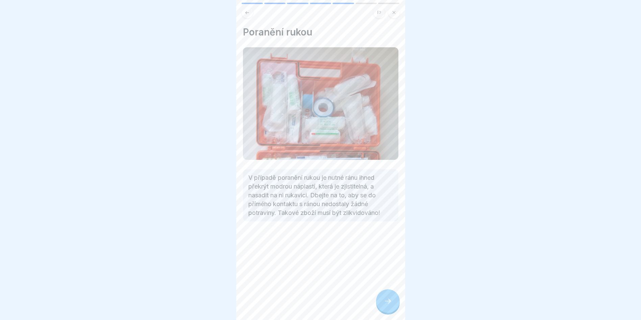
click at [381, 307] on div at bounding box center [388, 301] width 24 height 24
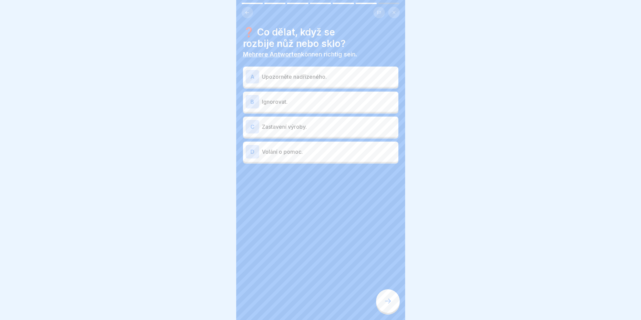
click at [253, 77] on div "A" at bounding box center [253, 77] width 14 height 14
click at [251, 123] on div "C" at bounding box center [253, 127] width 14 height 14
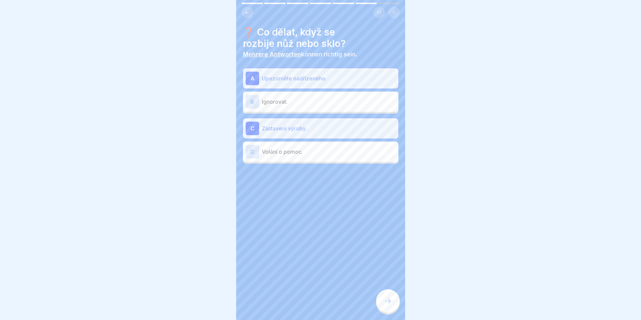
click at [254, 148] on div "D" at bounding box center [253, 152] width 14 height 14
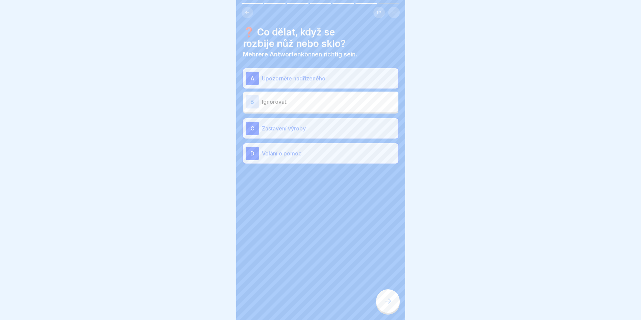
click at [387, 303] on div at bounding box center [388, 301] width 24 height 24
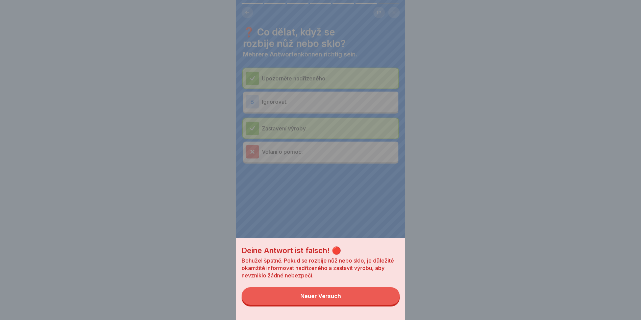
click at [332, 299] on div "Neuer Versuch" at bounding box center [321, 296] width 41 height 6
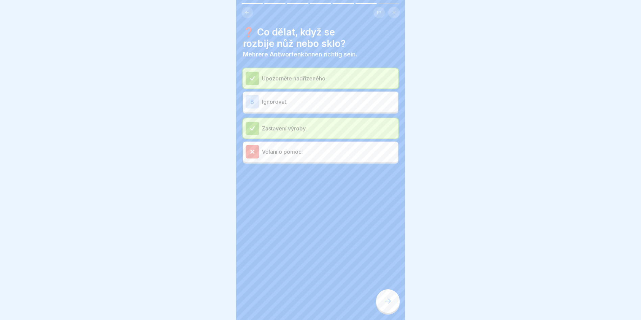
click at [250, 151] on icon at bounding box center [253, 152] width 6 height 6
click at [252, 155] on icon at bounding box center [253, 152] width 6 height 6
click at [251, 82] on div at bounding box center [253, 79] width 14 height 14
click at [256, 104] on div "B" at bounding box center [253, 102] width 14 height 14
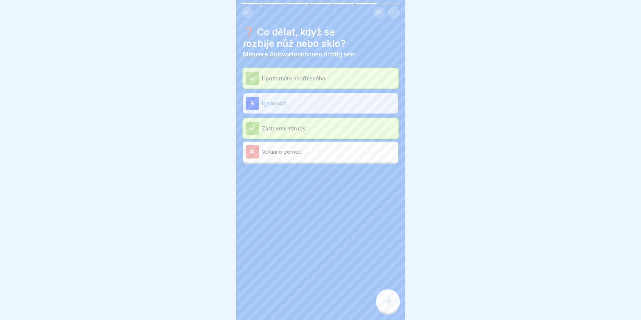
click at [256, 104] on div "B" at bounding box center [253, 104] width 14 height 14
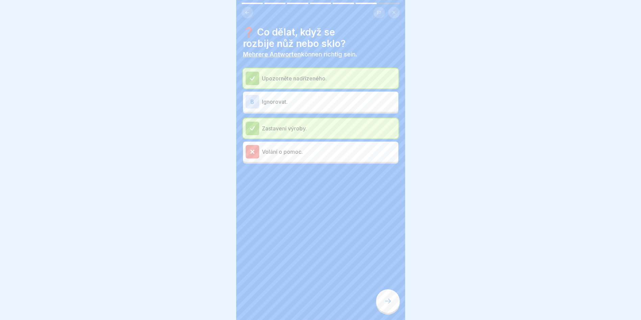
click at [254, 76] on icon at bounding box center [252, 78] width 4 height 4
click at [253, 153] on icon at bounding box center [252, 151] width 3 height 3
click at [252, 149] on icon at bounding box center [253, 152] width 6 height 6
click at [251, 152] on icon at bounding box center [253, 152] width 6 height 6
click at [386, 305] on icon at bounding box center [388, 301] width 8 height 8
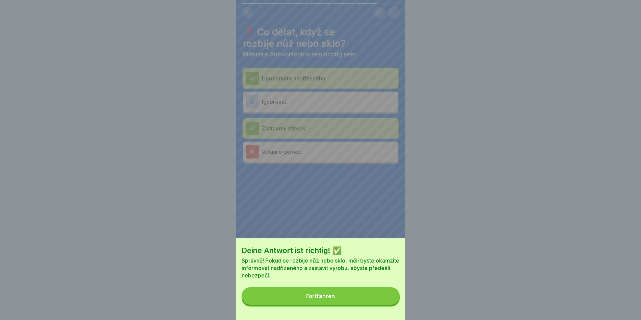
click at [361, 301] on button "Fortfahren" at bounding box center [321, 296] width 158 height 18
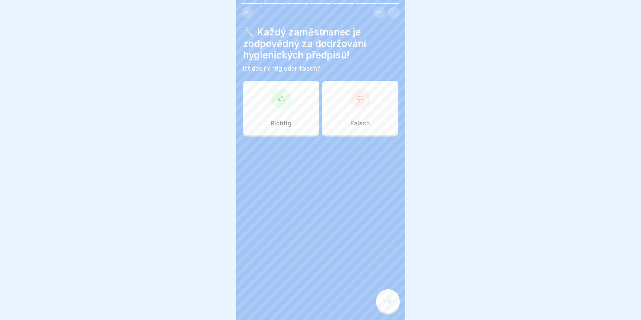
click at [289, 99] on div at bounding box center [281, 99] width 20 height 20
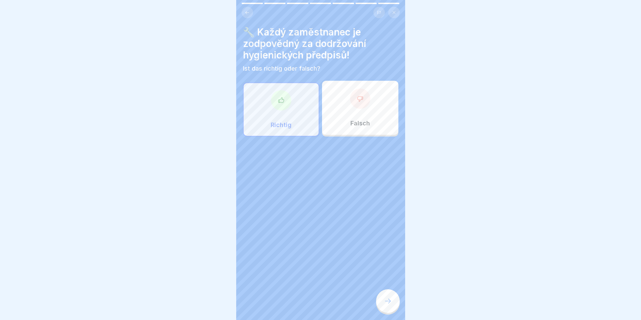
click at [385, 300] on div at bounding box center [388, 301] width 24 height 24
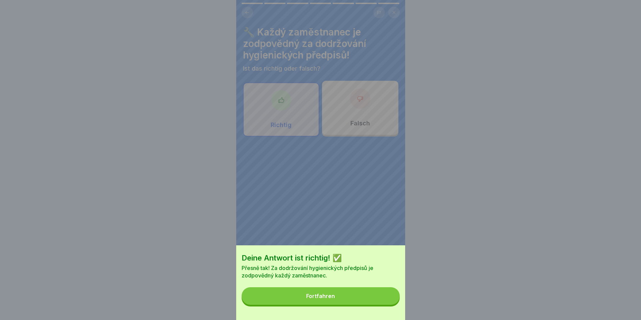
click at [355, 302] on button "Fortfahren" at bounding box center [321, 296] width 158 height 18
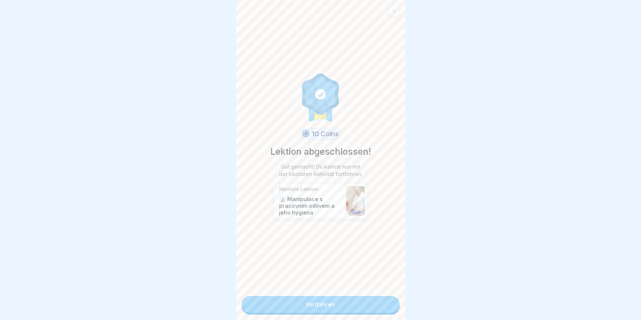
click at [327, 305] on link "Fortfahren" at bounding box center [321, 304] width 158 height 17
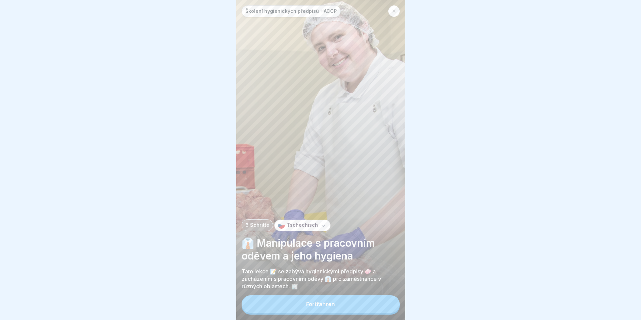
click at [329, 313] on button "Fortfahren" at bounding box center [321, 305] width 158 height 18
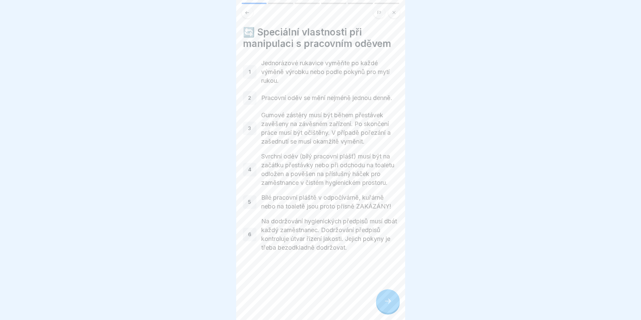
click at [380, 301] on div at bounding box center [388, 301] width 24 height 24
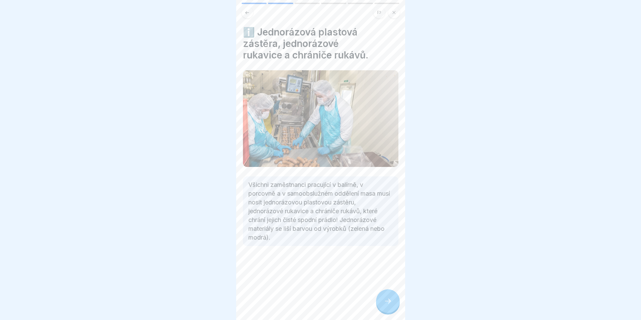
click at [380, 301] on div at bounding box center [388, 301] width 24 height 24
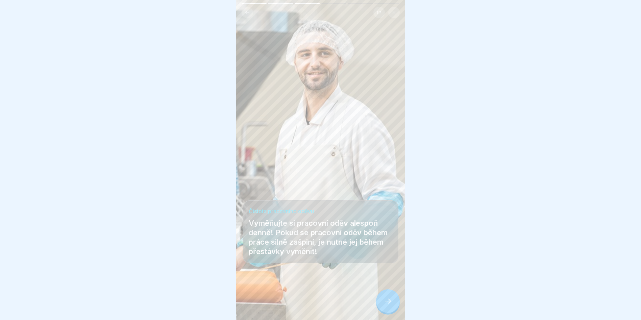
click at [380, 301] on div at bounding box center [388, 301] width 24 height 24
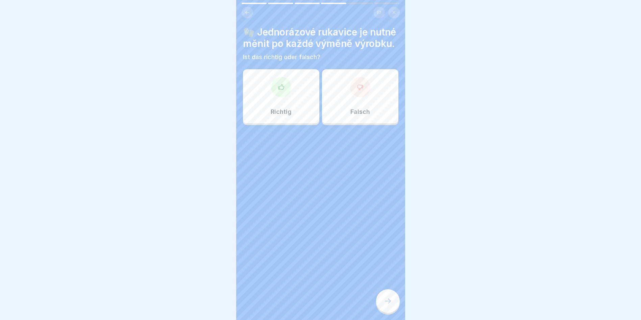
click at [280, 118] on div "Richtig" at bounding box center [281, 96] width 76 height 54
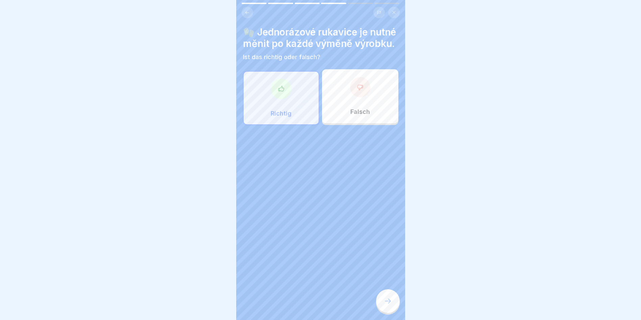
click at [386, 305] on icon at bounding box center [388, 301] width 8 height 8
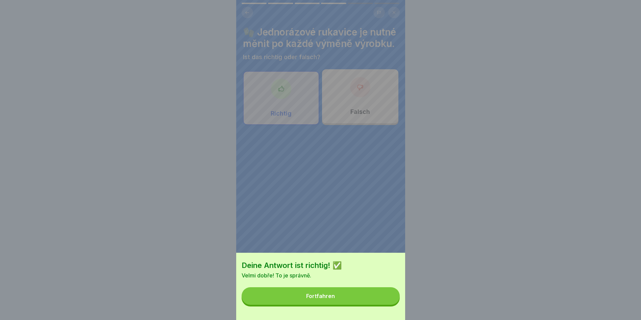
click at [353, 299] on button "Fortfahren" at bounding box center [321, 296] width 158 height 18
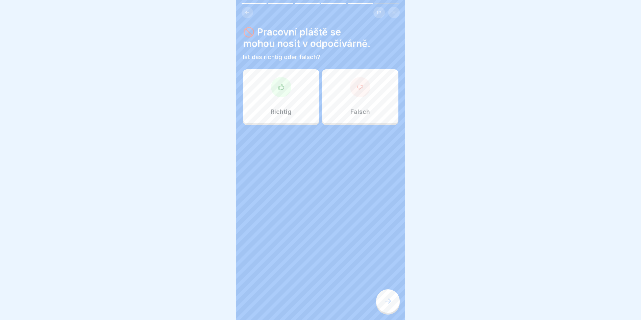
click at [368, 101] on div "Falsch" at bounding box center [360, 96] width 76 height 54
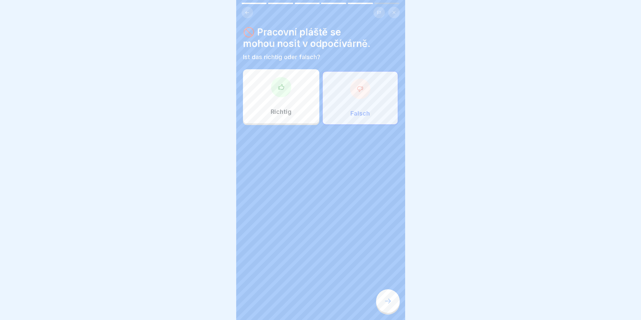
click at [391, 305] on icon at bounding box center [388, 301] width 8 height 8
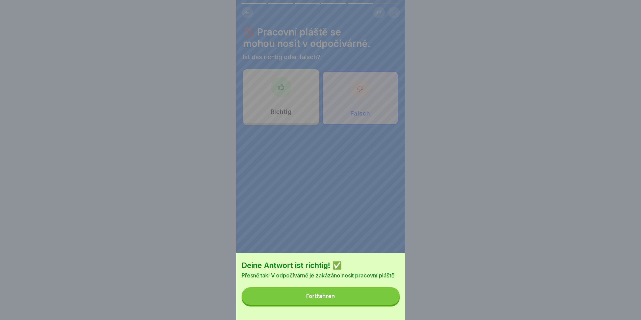
click at [371, 302] on button "Fortfahren" at bounding box center [321, 296] width 158 height 18
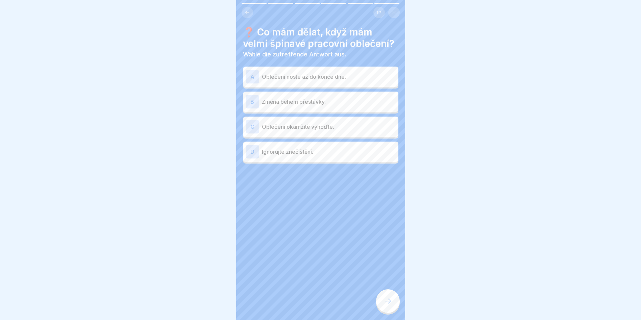
click at [252, 134] on div "C" at bounding box center [253, 127] width 14 height 14
click at [387, 305] on icon at bounding box center [388, 301] width 8 height 8
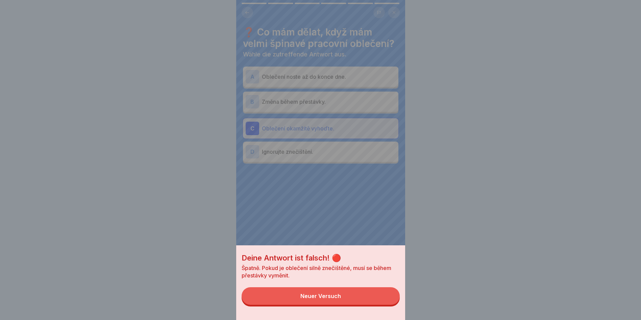
click at [216, 132] on div "Deine Antwort ist falsch! 🔴 Špatně. Pokud je oblečení silně znečištěné, musí se…" at bounding box center [320, 160] width 641 height 320
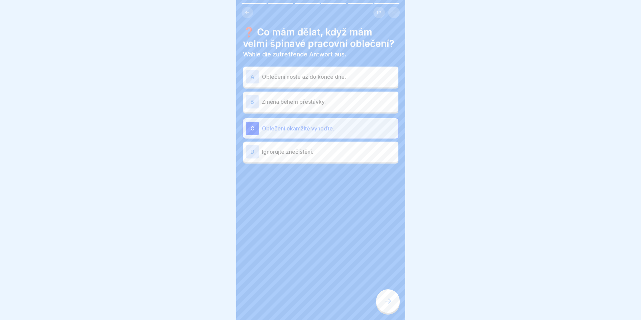
click at [255, 109] on div "B" at bounding box center [253, 102] width 14 height 14
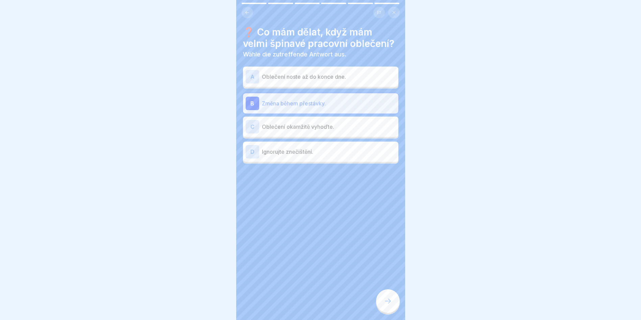
click at [389, 303] on div at bounding box center [388, 301] width 24 height 24
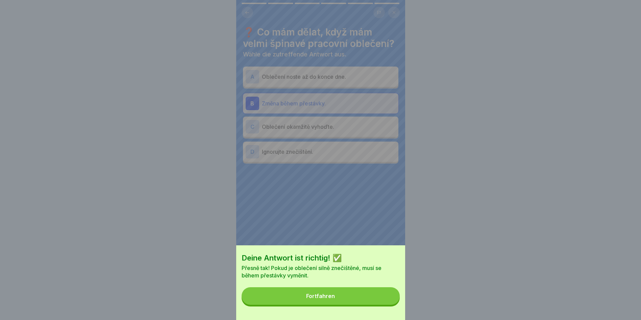
click at [365, 301] on button "Fortfahren" at bounding box center [321, 296] width 158 height 18
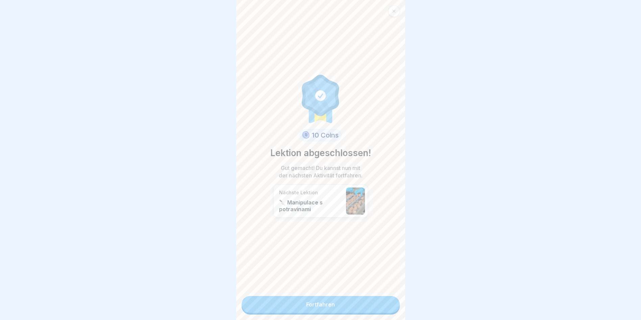
click at [349, 304] on link "Fortfahren" at bounding box center [321, 304] width 158 height 17
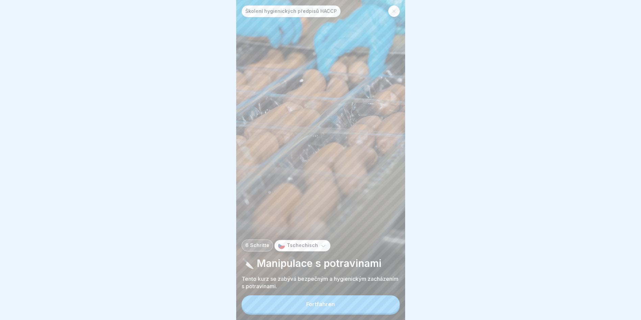
click at [345, 306] on button "Fortfahren" at bounding box center [321, 305] width 158 height 18
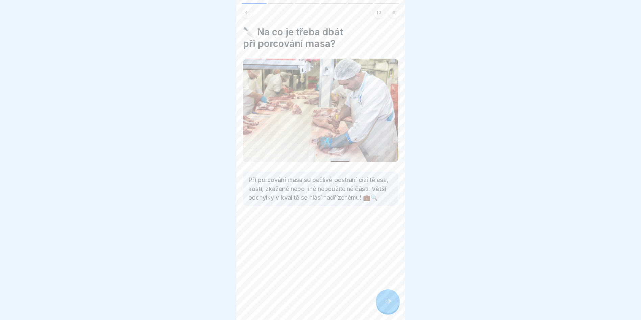
click at [385, 303] on div at bounding box center [388, 301] width 24 height 24
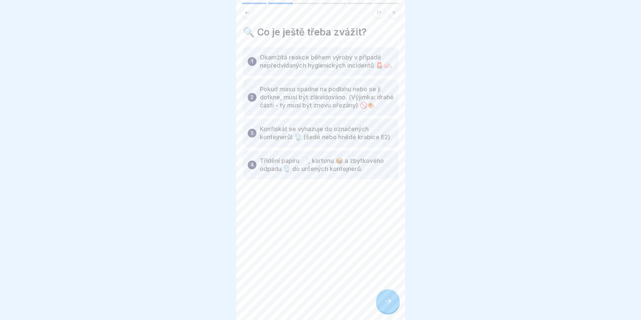
click at [385, 303] on div at bounding box center [388, 301] width 24 height 24
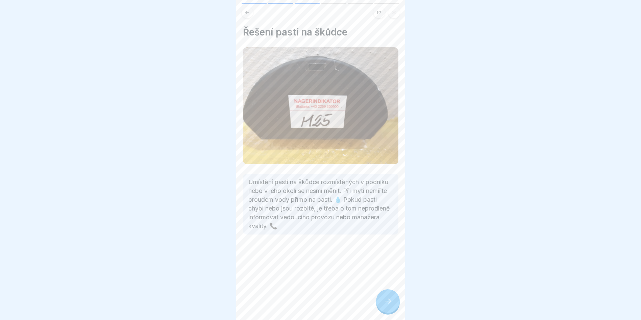
click at [386, 303] on div at bounding box center [388, 301] width 24 height 24
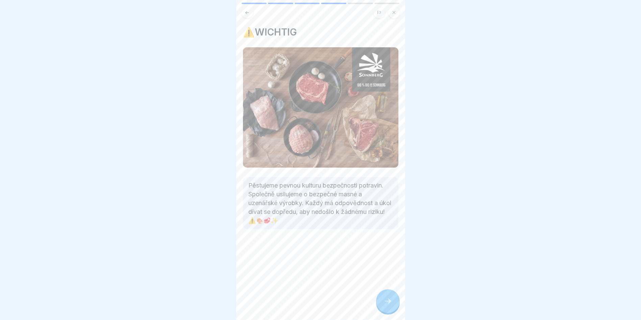
click at [386, 303] on div at bounding box center [388, 301] width 24 height 24
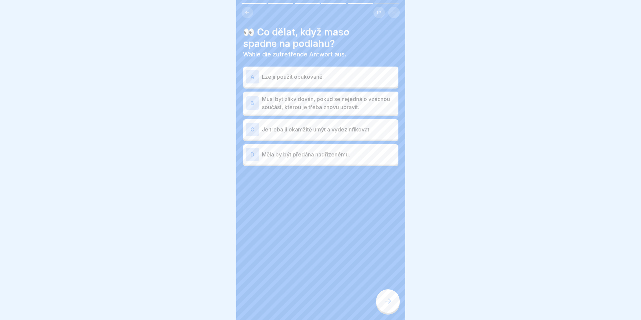
click at [252, 156] on div "D" at bounding box center [253, 155] width 14 height 14
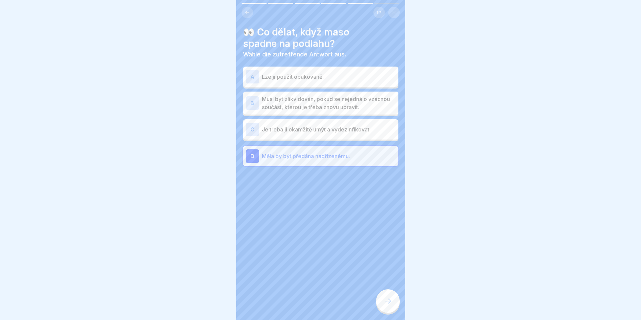
click at [250, 105] on div "B" at bounding box center [253, 103] width 14 height 14
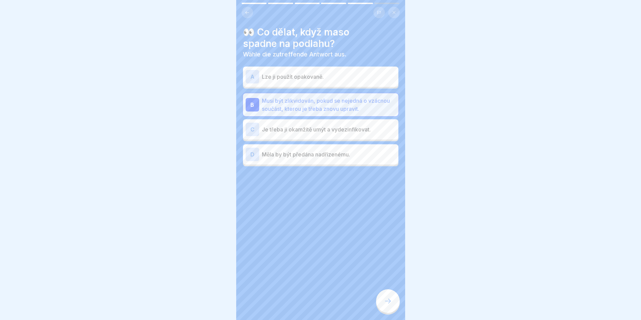
click at [254, 156] on div "D" at bounding box center [253, 155] width 14 height 14
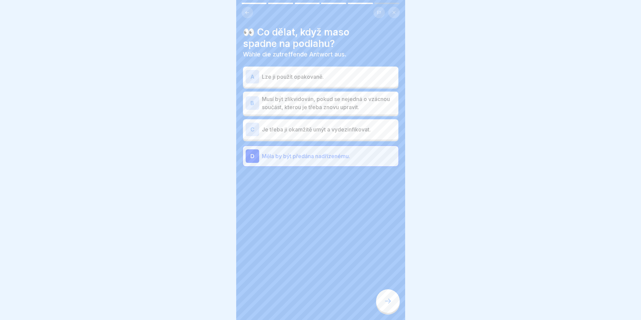
click at [384, 304] on icon at bounding box center [388, 301] width 8 height 8
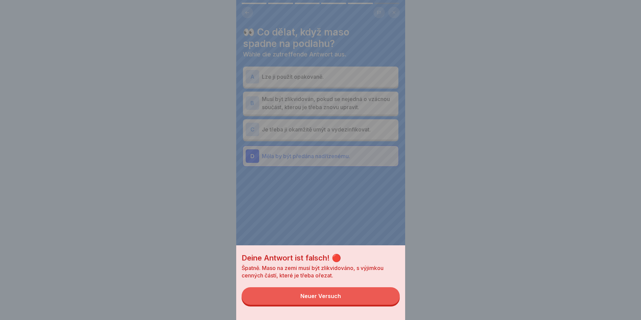
click at [312, 293] on div "Deine Antwort ist falsch! 🔴 Špatně. Maso na zemi musí být zlikvidováno, s výjim…" at bounding box center [320, 282] width 169 height 75
click at [253, 103] on div "Deine Antwort ist falsch! 🔴 Špatně. Maso na zemi musí být zlikvidováno, s výjim…" at bounding box center [320, 160] width 169 height 320
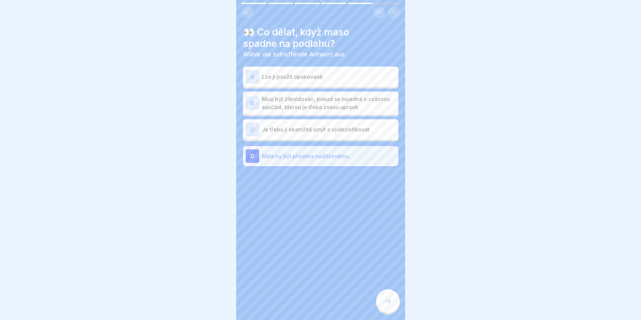
click at [251, 100] on div "B" at bounding box center [253, 103] width 14 height 14
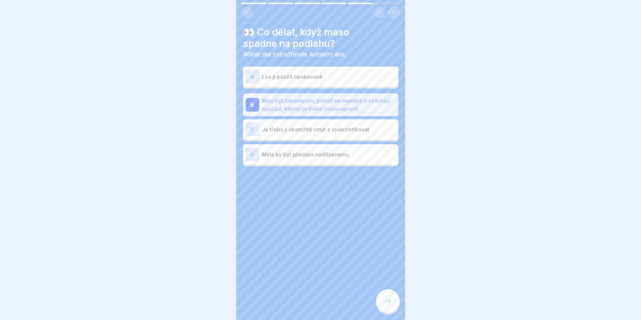
click at [388, 303] on icon at bounding box center [388, 301] width 8 height 8
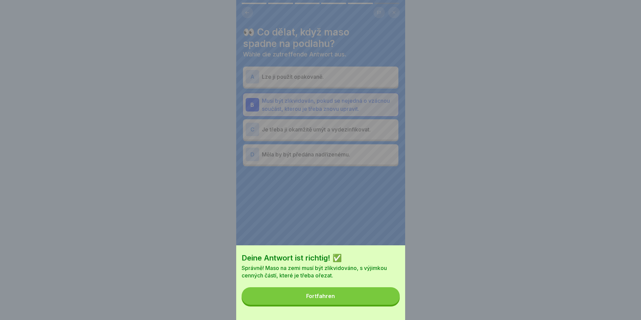
click at [360, 295] on button "Fortfahren" at bounding box center [321, 296] width 158 height 18
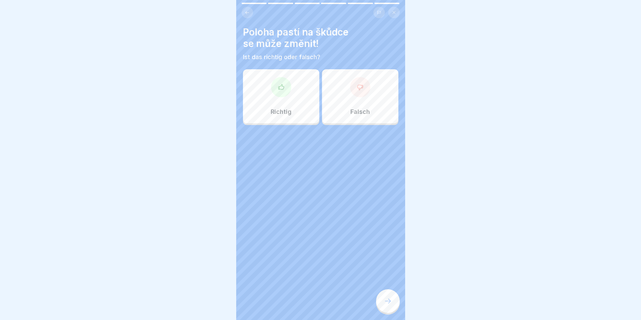
click at [353, 100] on div "Falsch" at bounding box center [360, 96] width 76 height 54
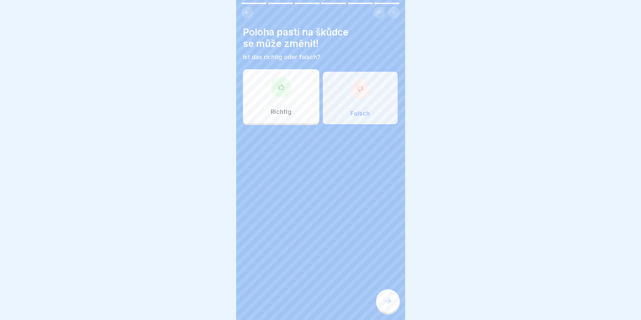
click at [387, 304] on icon at bounding box center [388, 301] width 8 height 8
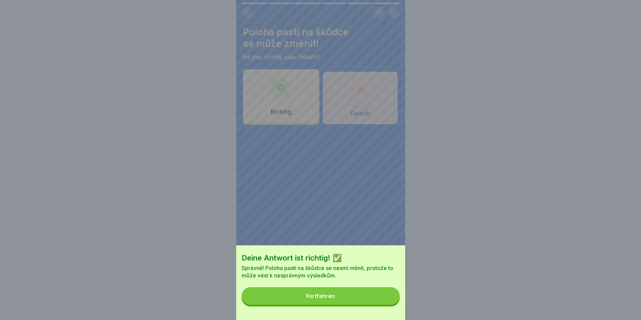
click at [365, 305] on button "Fortfahren" at bounding box center [321, 296] width 158 height 18
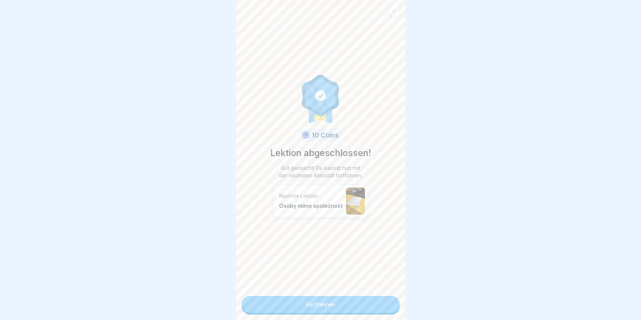
click at [282, 306] on link "Fortfahren" at bounding box center [321, 304] width 158 height 17
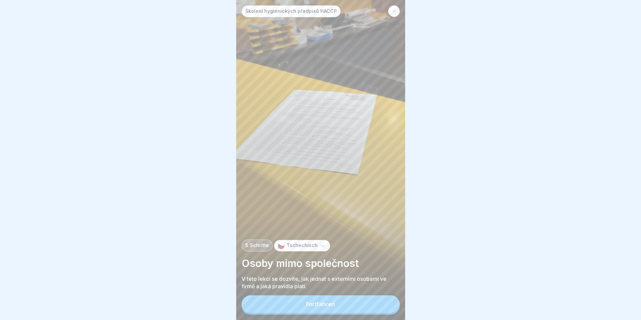
click at [300, 307] on button "Fortfahren" at bounding box center [321, 305] width 158 height 18
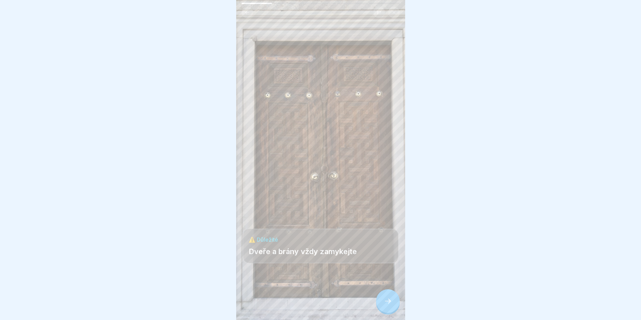
click at [389, 313] on div at bounding box center [388, 301] width 24 height 24
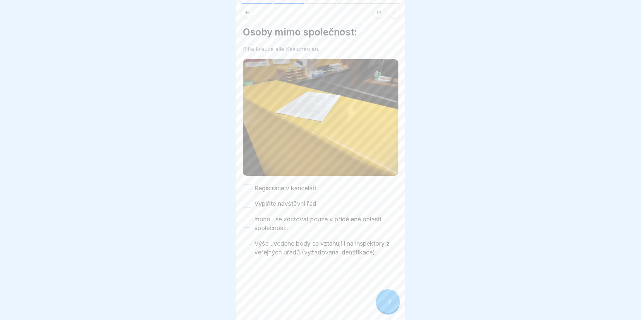
click at [249, 185] on button "Registrace v kanceláři" at bounding box center [247, 188] width 8 height 8
click at [247, 200] on button "Vyplňte návštěvní řád" at bounding box center [247, 204] width 8 height 8
click at [245, 220] on button "mohou se zdržovat pouze v přidělené oblasti společnosti." at bounding box center [247, 224] width 8 height 8
click at [246, 244] on button "Výše uvedené body se vztahují i na inspektory z veřejných úřadů (vyžadována ide…" at bounding box center [247, 248] width 8 height 8
click at [389, 313] on div at bounding box center [388, 301] width 24 height 24
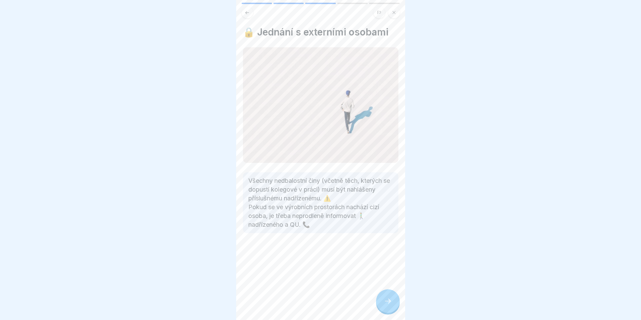
click at [387, 299] on div at bounding box center [388, 301] width 24 height 24
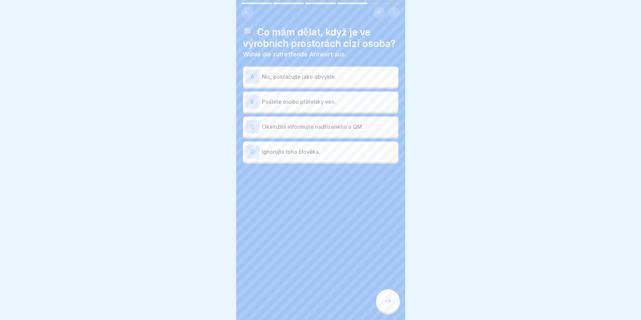
click at [254, 134] on div "C" at bounding box center [253, 127] width 14 height 14
click at [382, 303] on div at bounding box center [388, 301] width 24 height 24
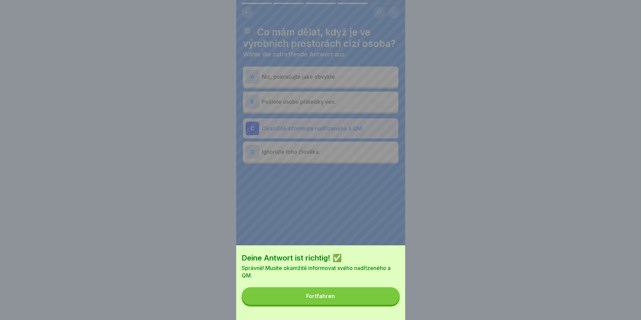
click at [382, 303] on button "Fortfahren" at bounding box center [321, 296] width 158 height 18
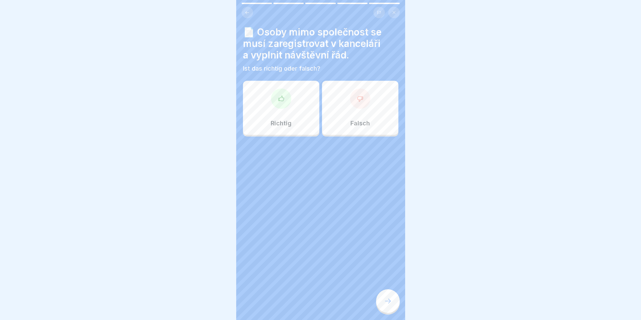
click at [293, 123] on div "Richtig" at bounding box center [281, 108] width 76 height 54
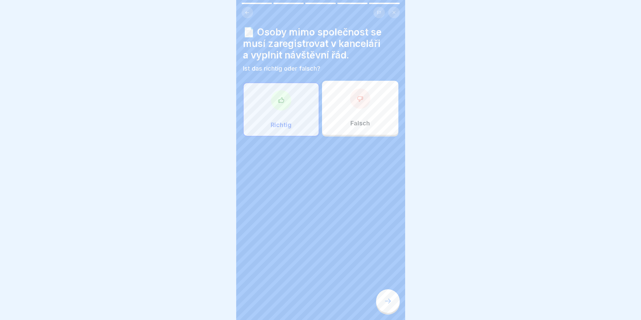
click at [386, 301] on div at bounding box center [388, 301] width 24 height 24
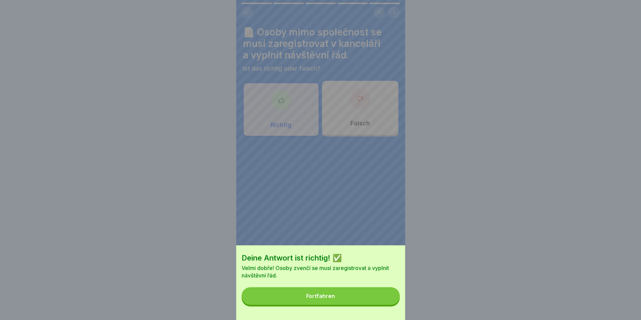
click at [377, 301] on button "Fortfahren" at bounding box center [321, 296] width 158 height 18
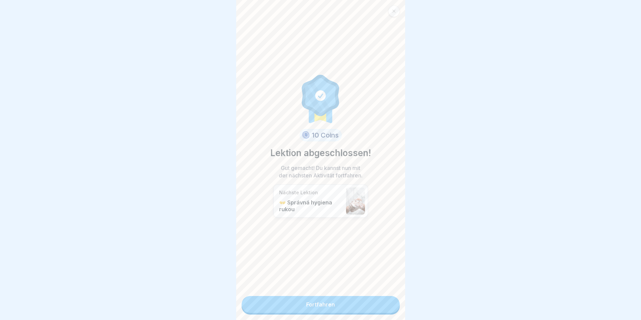
click at [362, 308] on link "Fortfahren" at bounding box center [321, 304] width 158 height 17
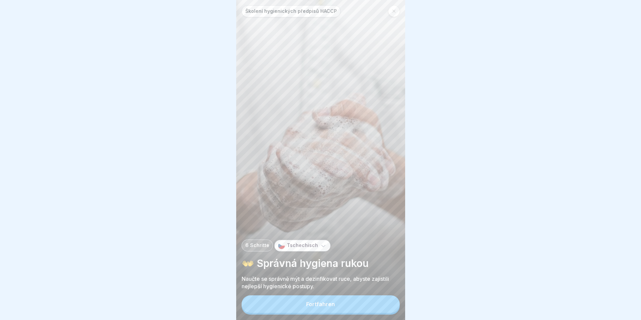
click at [355, 309] on button "Fortfahren" at bounding box center [321, 305] width 158 height 18
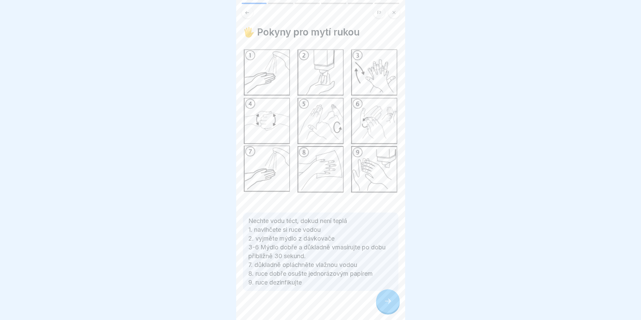
click at [385, 305] on icon at bounding box center [388, 301] width 8 height 8
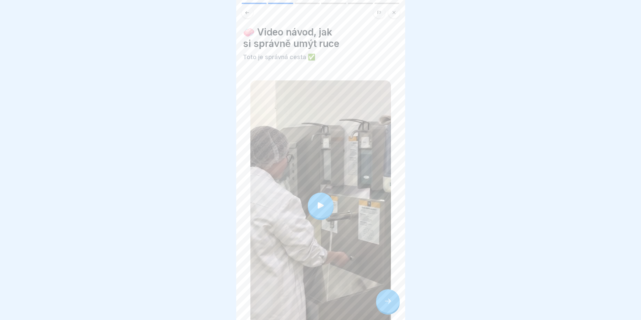
click at [389, 303] on icon at bounding box center [388, 301] width 8 height 8
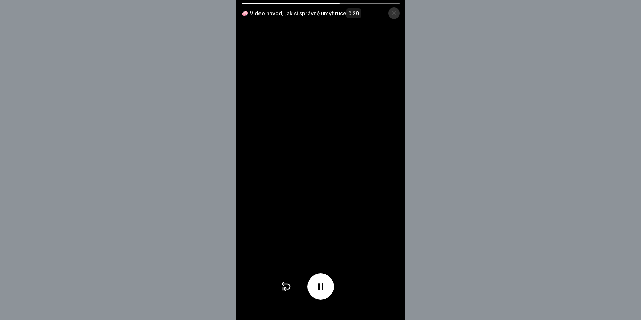
click at [399, 11] on div at bounding box center [394, 12] width 11 height 11
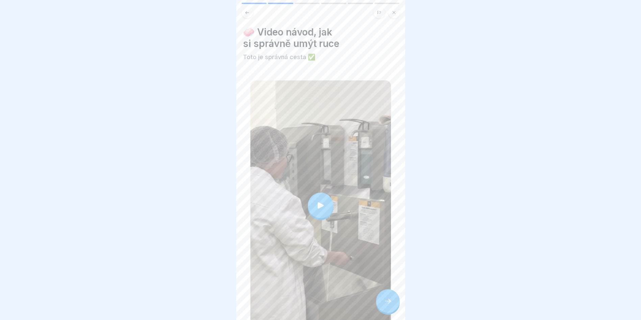
click at [391, 311] on div at bounding box center [388, 301] width 24 height 24
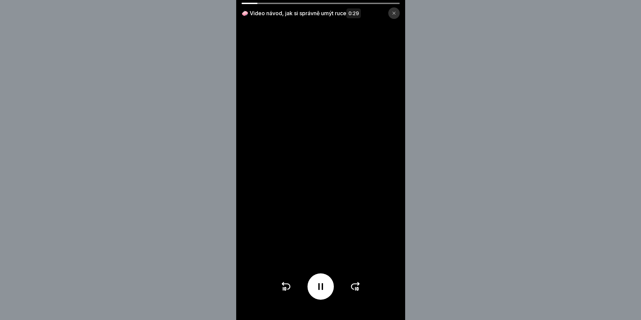
click at [356, 289] on icon at bounding box center [356, 286] width 8 height 5
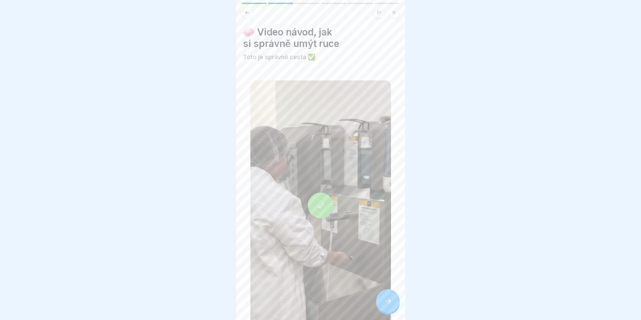
click at [382, 303] on div at bounding box center [388, 301] width 24 height 24
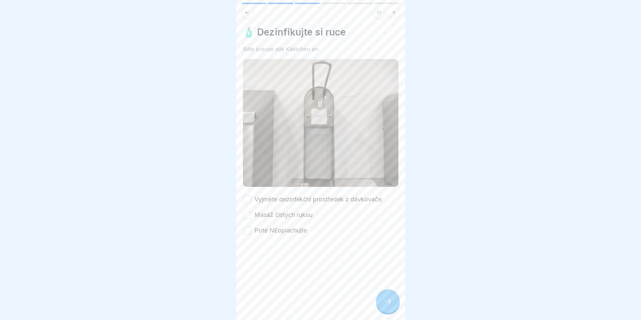
click at [248, 197] on button "Vyjměte dezinfekční prostředek z dávkovače." at bounding box center [247, 199] width 8 height 8
click at [245, 211] on button "Masáž čistých rukou" at bounding box center [247, 215] width 8 height 8
click at [248, 227] on button "Poté NEoplachujte" at bounding box center [247, 231] width 8 height 8
click at [392, 305] on icon at bounding box center [388, 301] width 8 height 8
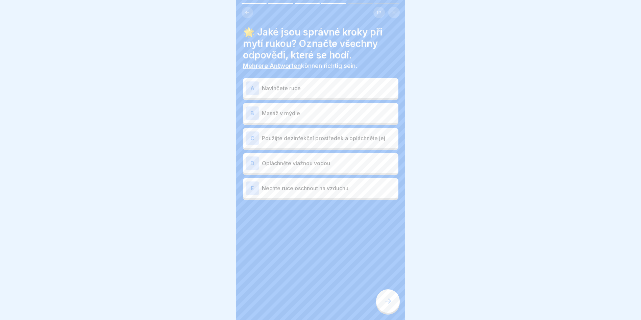
click at [254, 87] on div "A" at bounding box center [253, 88] width 14 height 14
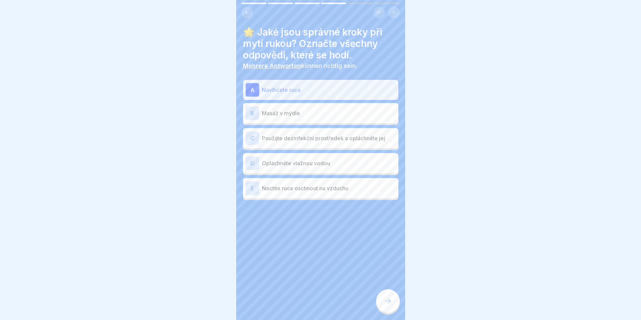
click at [250, 113] on div "B" at bounding box center [253, 114] width 14 height 14
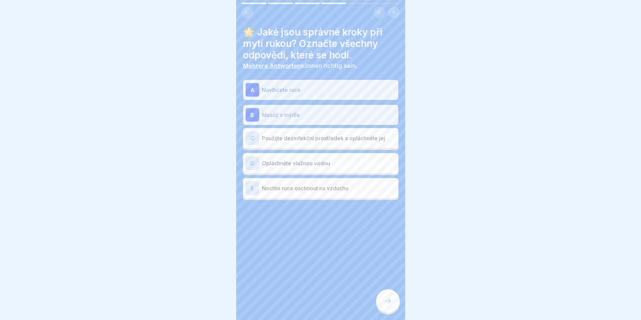
click at [251, 161] on div "D" at bounding box center [253, 164] width 14 height 14
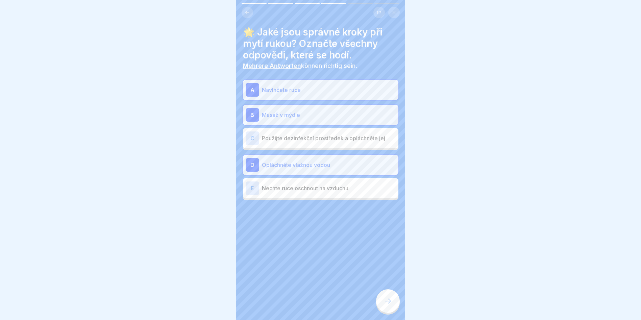
click at [251, 191] on div "E" at bounding box center [253, 189] width 14 height 14
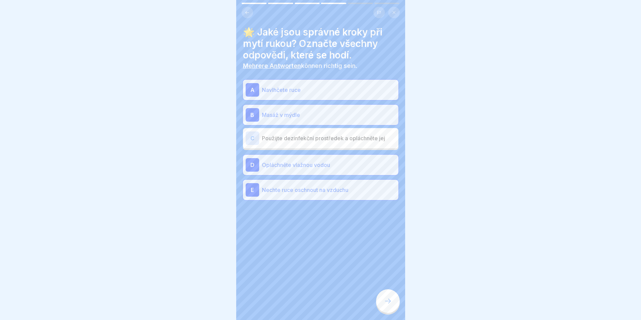
click at [390, 303] on icon at bounding box center [388, 301] width 8 height 8
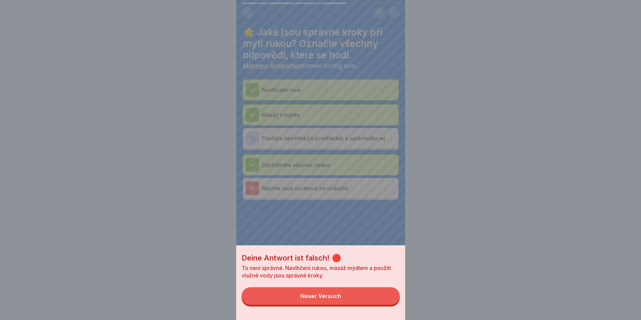
click at [335, 305] on button "Neuer Versuch" at bounding box center [321, 296] width 158 height 18
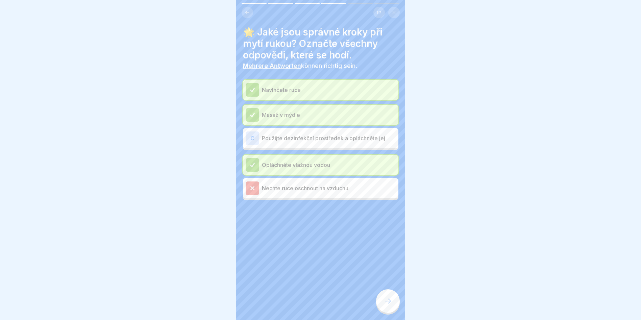
click at [254, 185] on div at bounding box center [253, 189] width 14 height 14
click at [253, 188] on icon at bounding box center [252, 188] width 3 height 3
click at [381, 302] on div at bounding box center [388, 301] width 24 height 24
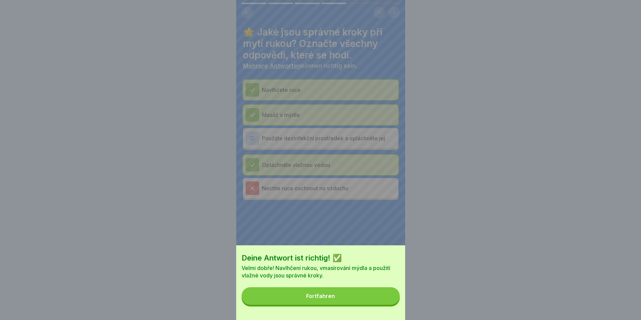
click at [352, 298] on button "Fortfahren" at bounding box center [321, 296] width 158 height 18
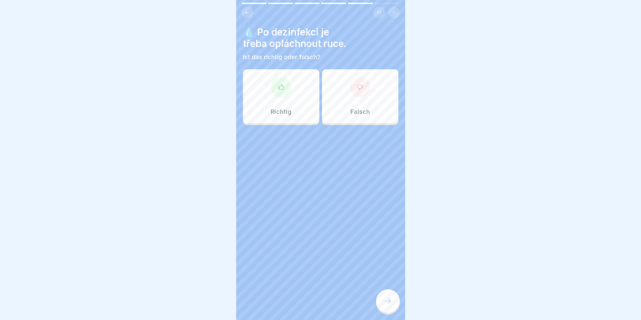
click at [360, 104] on div "Falsch" at bounding box center [360, 96] width 76 height 54
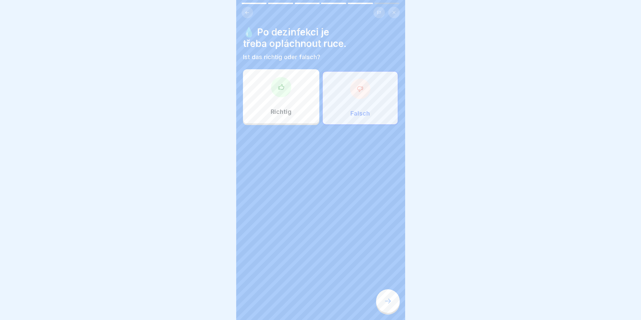
click at [387, 304] on icon at bounding box center [388, 301] width 8 height 8
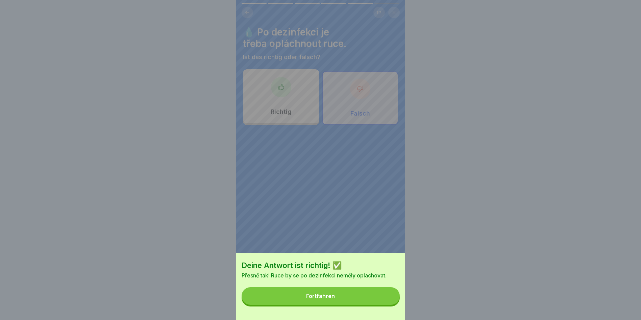
click at [375, 297] on button "Fortfahren" at bounding box center [321, 296] width 158 height 18
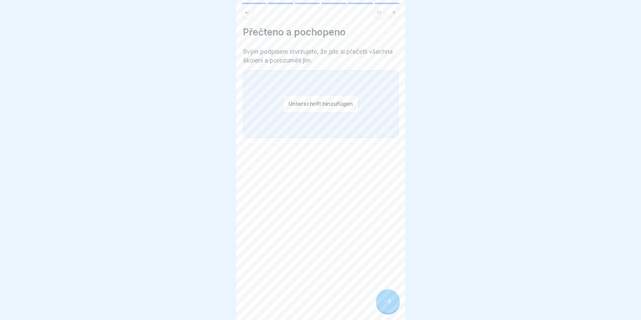
click at [333, 108] on button "Unterschrift hinzufügen" at bounding box center [321, 104] width 76 height 18
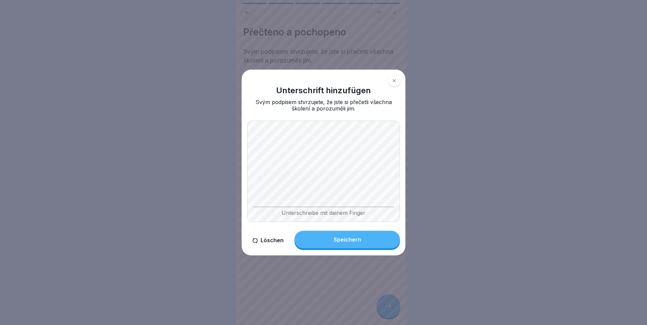
click at [337, 234] on button "Speichern" at bounding box center [347, 240] width 106 height 18
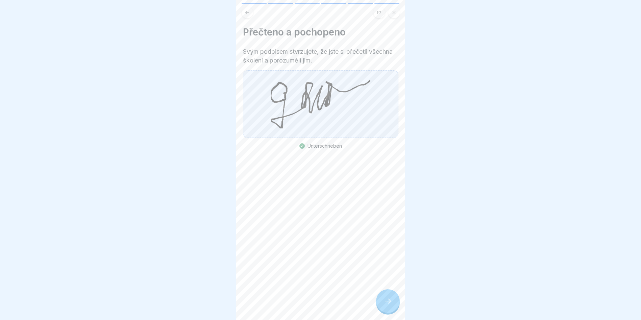
click at [394, 307] on div at bounding box center [388, 301] width 24 height 24
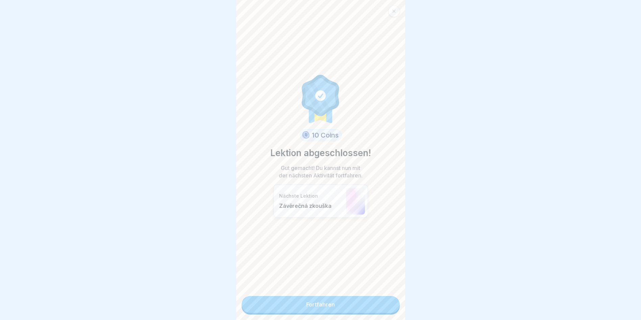
click at [338, 302] on link "Fortfahren" at bounding box center [321, 304] width 158 height 17
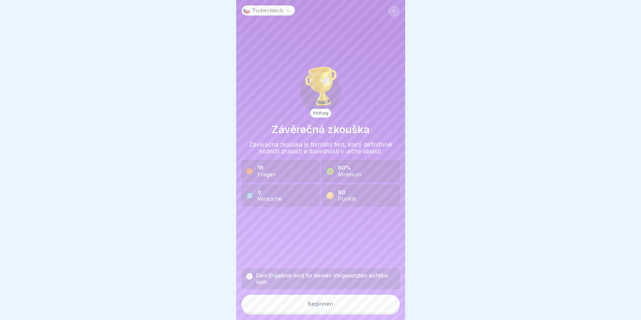
click at [326, 307] on div "Beginnen" at bounding box center [320, 304] width 25 height 6
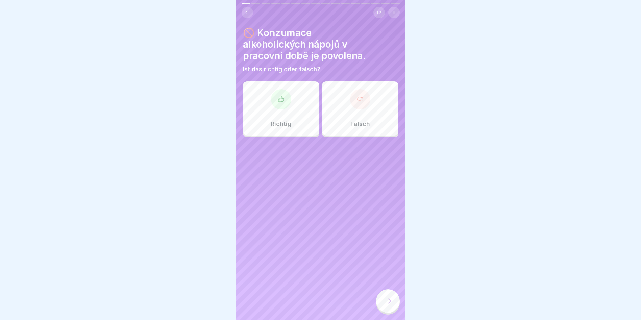
click at [364, 107] on div "Falsch" at bounding box center [360, 108] width 76 height 54
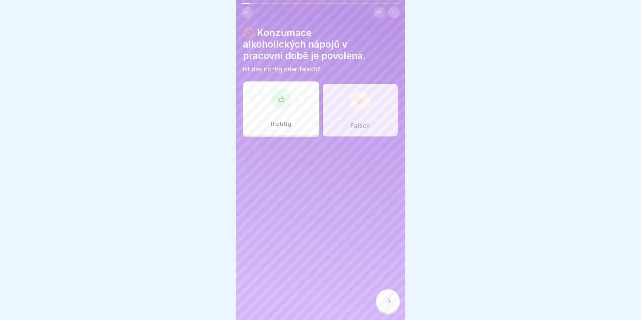
click at [390, 301] on div at bounding box center [388, 301] width 24 height 24
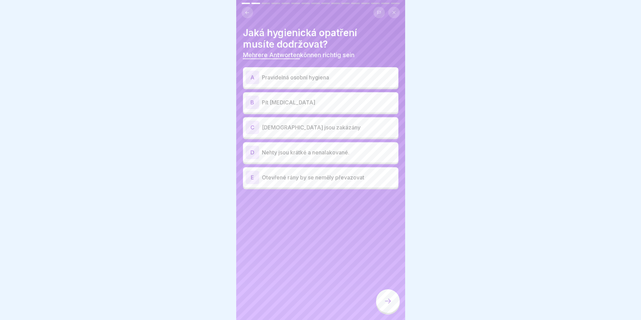
click at [255, 77] on div "A" at bounding box center [253, 78] width 14 height 14
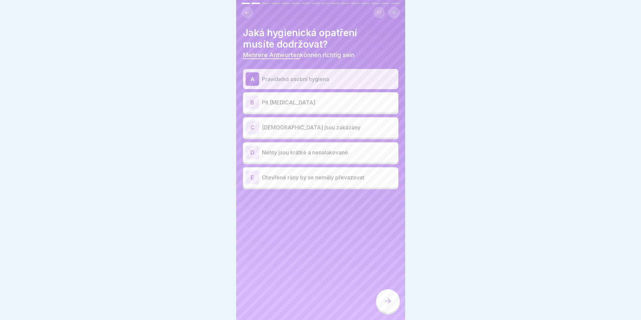
click at [256, 129] on div "C" at bounding box center [253, 128] width 14 height 14
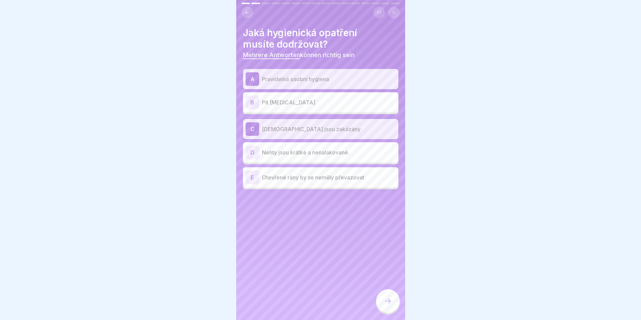
click at [253, 153] on div "D" at bounding box center [253, 153] width 14 height 14
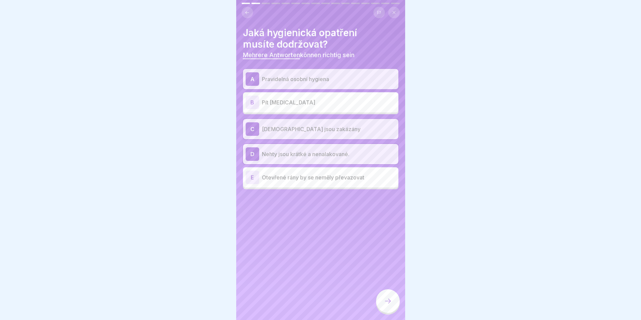
click at [385, 305] on icon at bounding box center [388, 301] width 8 height 8
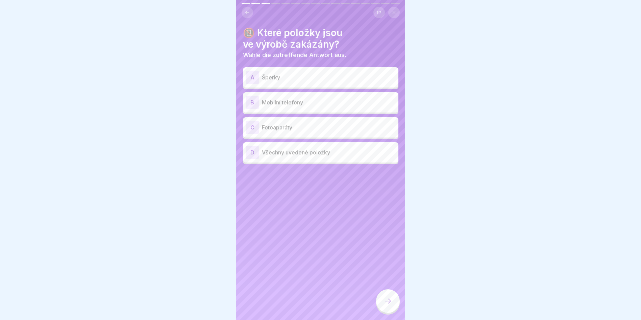
click at [255, 77] on div "A" at bounding box center [253, 78] width 14 height 14
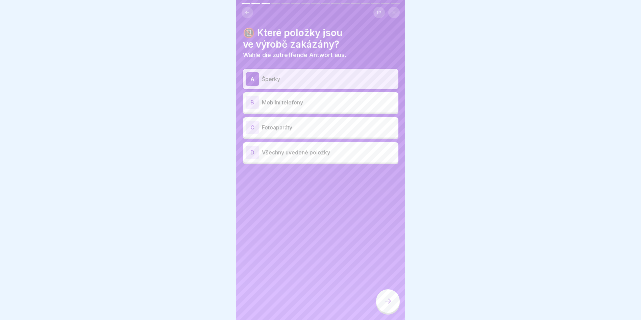
click at [252, 102] on div "B" at bounding box center [253, 103] width 14 height 14
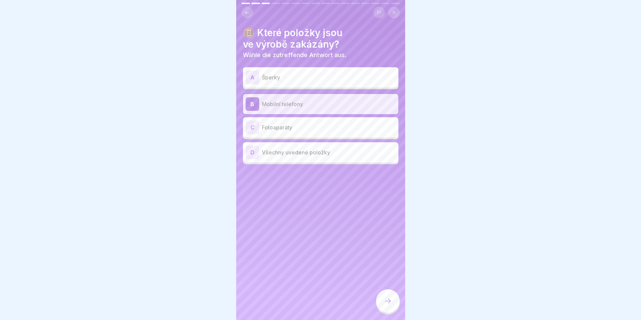
click at [252, 153] on div "D" at bounding box center [253, 153] width 14 height 14
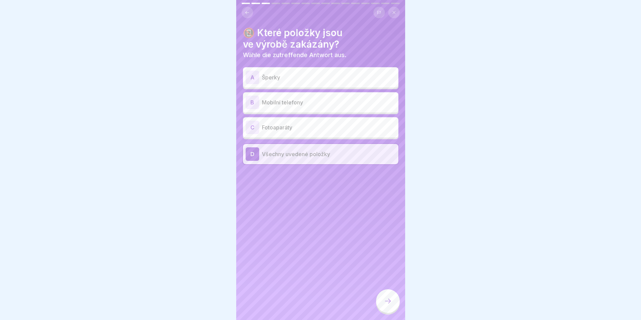
click at [388, 305] on icon at bounding box center [388, 301] width 8 height 8
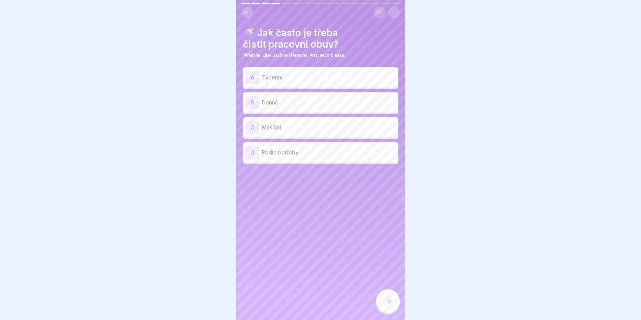
click at [256, 103] on div "B" at bounding box center [253, 103] width 14 height 14
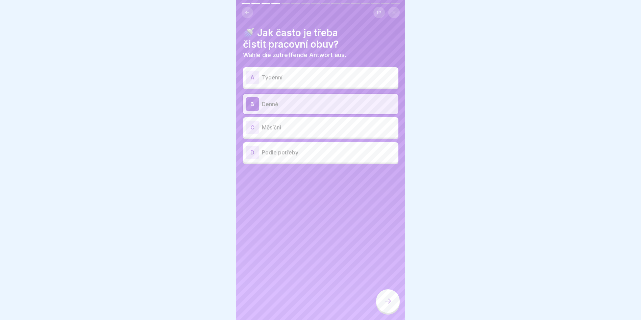
click at [387, 310] on div at bounding box center [388, 301] width 24 height 24
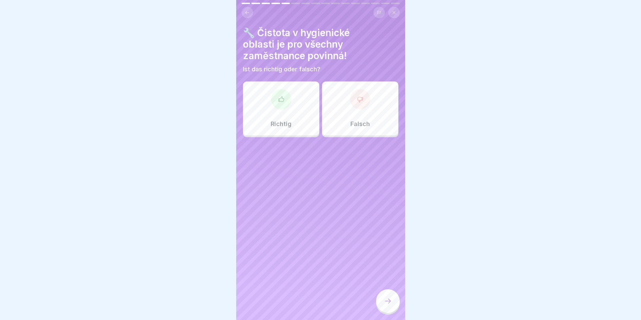
click at [290, 98] on div "Richtig" at bounding box center [281, 108] width 76 height 54
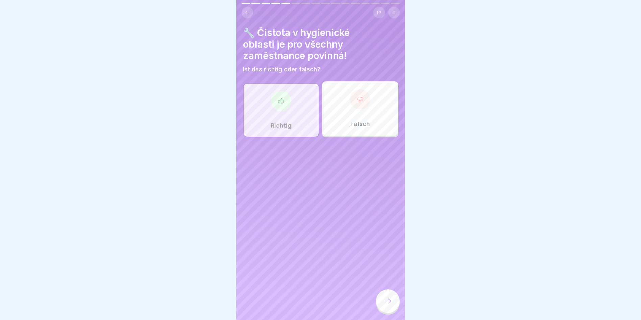
click at [390, 305] on icon at bounding box center [388, 301] width 8 height 8
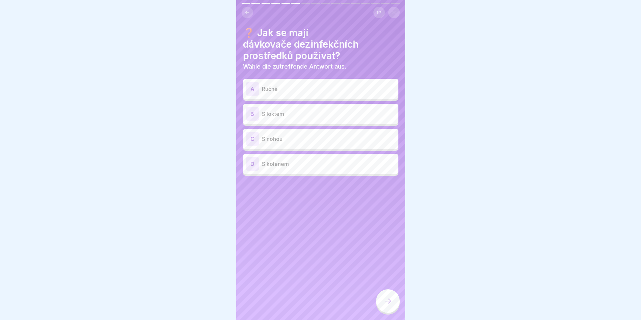
click at [254, 109] on div "B" at bounding box center [253, 114] width 14 height 14
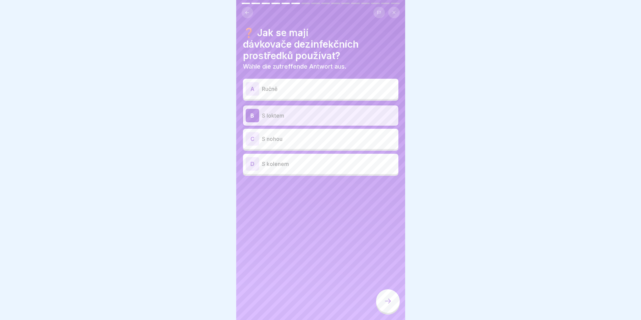
click at [391, 299] on div at bounding box center [388, 301] width 24 height 24
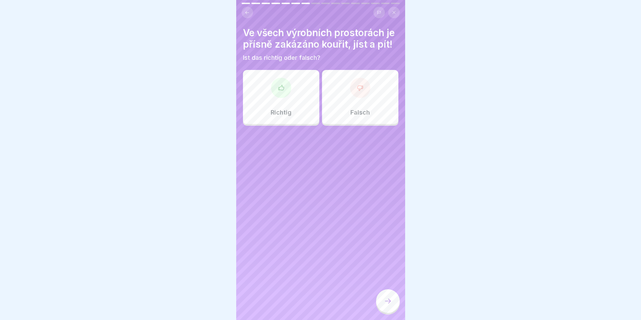
click at [281, 114] on div "Richtig" at bounding box center [281, 97] width 76 height 54
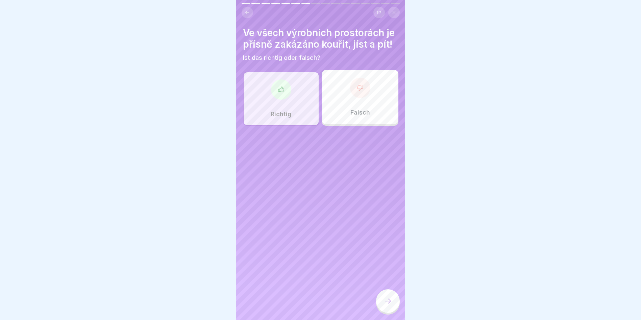
click at [390, 305] on icon at bounding box center [388, 301] width 8 height 8
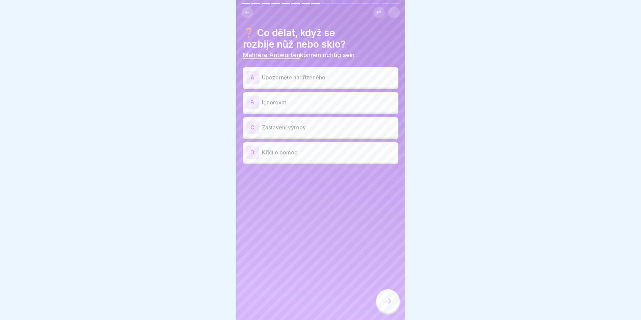
click at [255, 75] on div "A" at bounding box center [253, 78] width 14 height 14
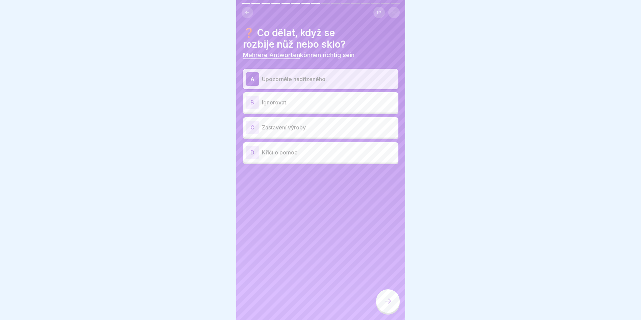
click at [252, 126] on div "C" at bounding box center [253, 128] width 14 height 14
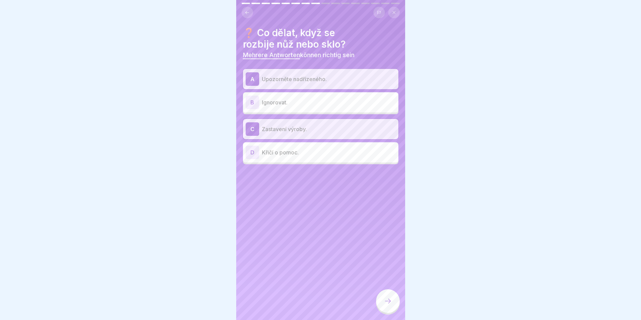
click at [390, 303] on icon at bounding box center [388, 301] width 8 height 8
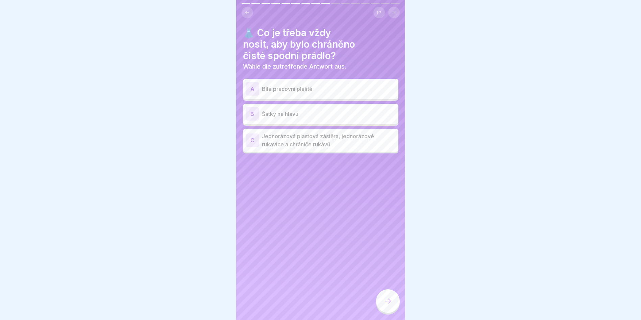
click at [249, 89] on div "A" at bounding box center [253, 89] width 14 height 14
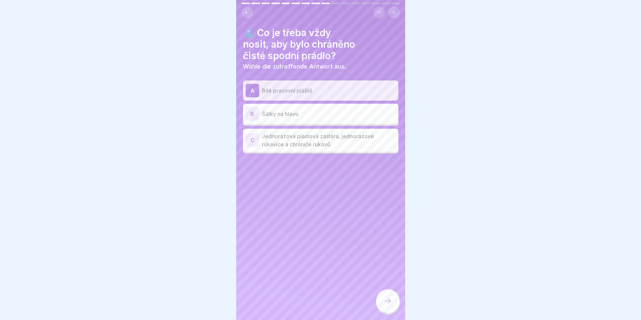
click at [386, 305] on icon at bounding box center [388, 301] width 8 height 8
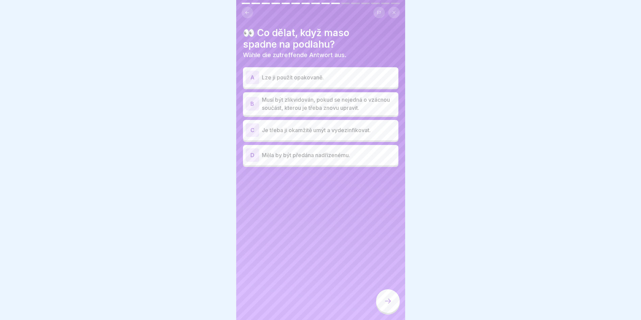
click at [256, 102] on div "B" at bounding box center [253, 104] width 14 height 14
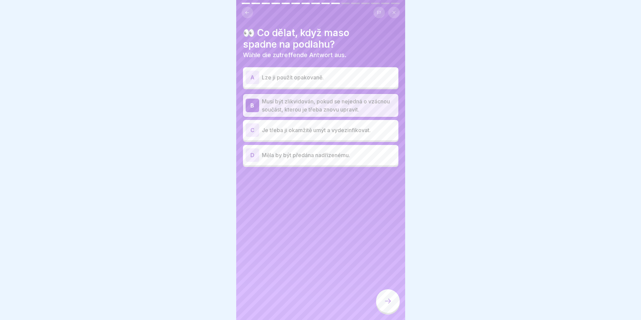
click at [387, 305] on icon at bounding box center [388, 301] width 8 height 8
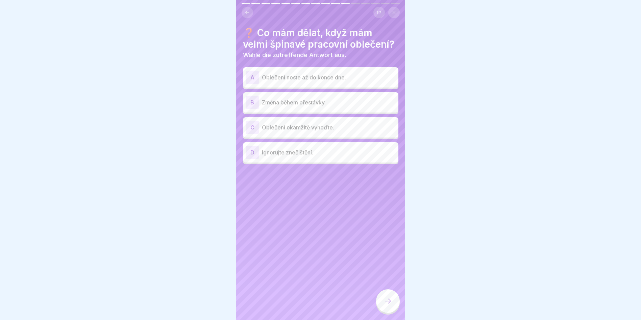
click at [251, 109] on div "B" at bounding box center [253, 103] width 14 height 14
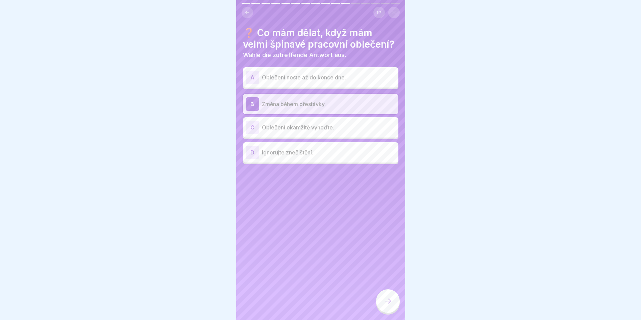
click at [389, 304] on icon at bounding box center [388, 301] width 8 height 8
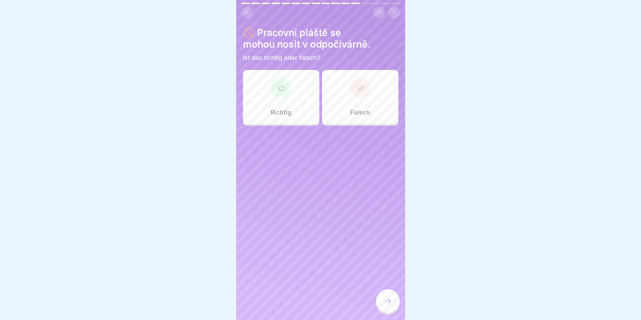
click at [351, 100] on div "Falsch" at bounding box center [360, 97] width 76 height 54
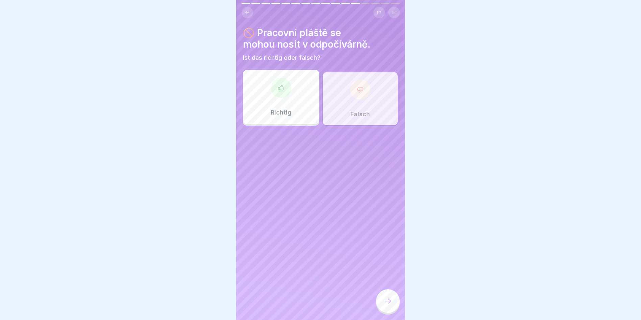
click at [388, 305] on icon at bounding box center [388, 301] width 8 height 8
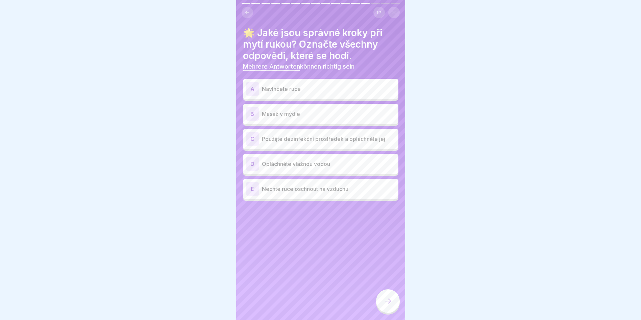
click at [256, 88] on div "A" at bounding box center [253, 89] width 14 height 14
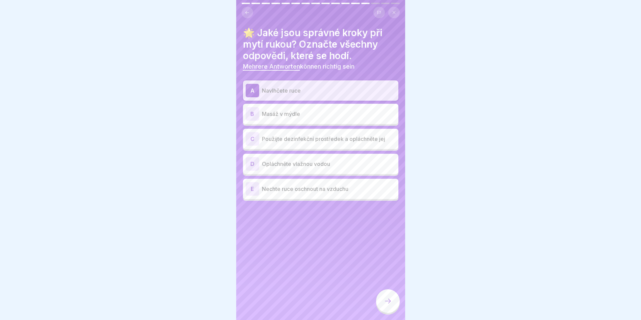
click at [256, 113] on div "B" at bounding box center [253, 114] width 14 height 14
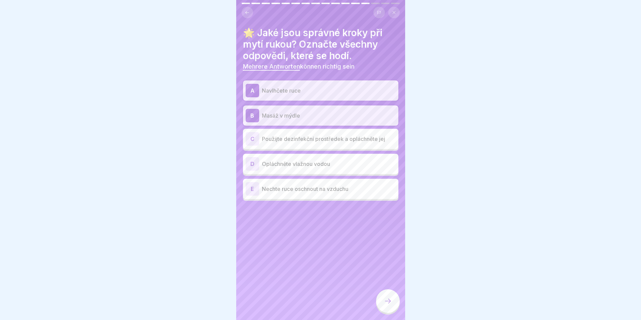
click at [254, 165] on div "D" at bounding box center [253, 164] width 14 height 14
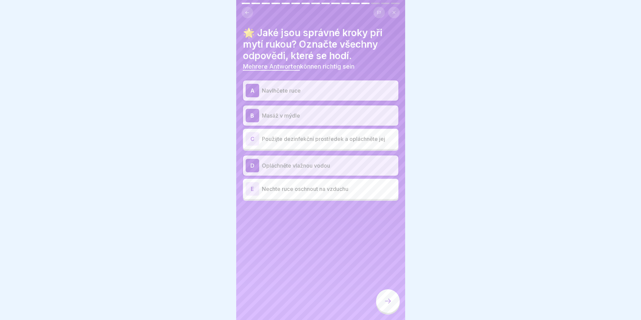
click at [384, 304] on icon at bounding box center [388, 301] width 8 height 8
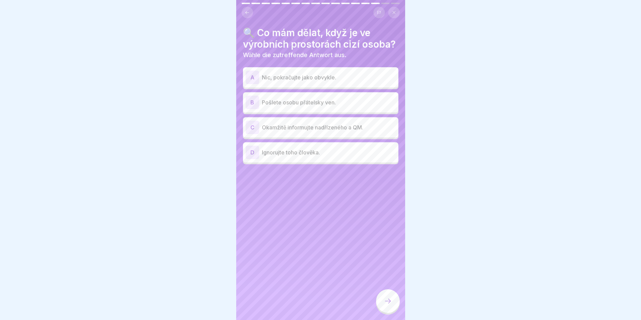
click at [254, 134] on div "C" at bounding box center [253, 128] width 14 height 14
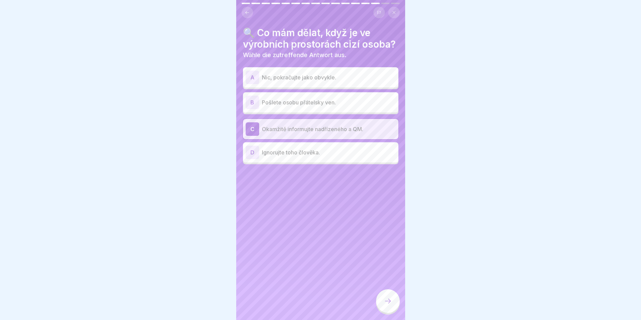
click at [388, 300] on div at bounding box center [388, 301] width 24 height 24
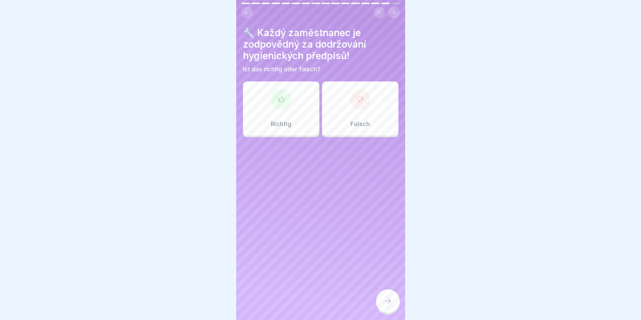
click at [287, 111] on div "Richtig" at bounding box center [281, 108] width 76 height 54
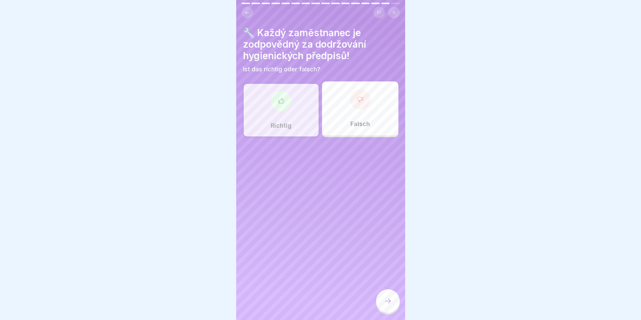
click at [387, 310] on div at bounding box center [388, 301] width 24 height 24
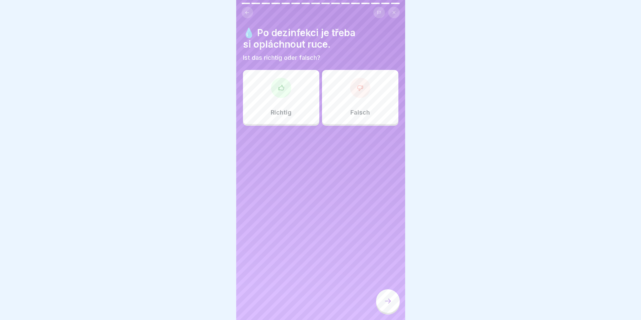
click at [367, 111] on div "Falsch" at bounding box center [360, 97] width 76 height 54
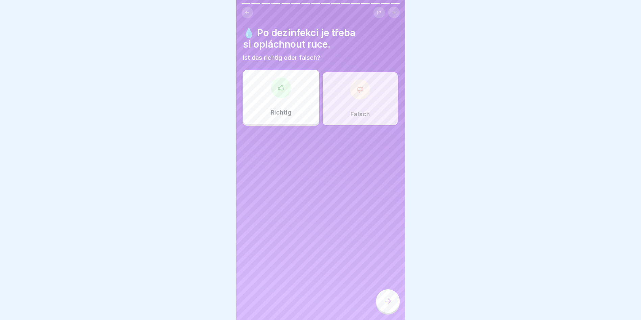
click at [391, 304] on icon at bounding box center [388, 301] width 8 height 8
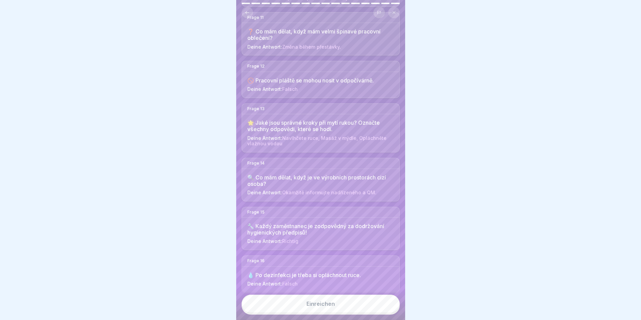
scroll to position [5, 0]
click at [331, 305] on div "Einreichen" at bounding box center [321, 304] width 28 height 6
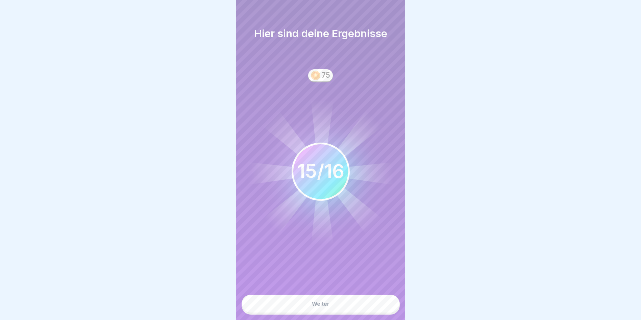
click at [332, 305] on button "Weiter" at bounding box center [321, 304] width 158 height 18
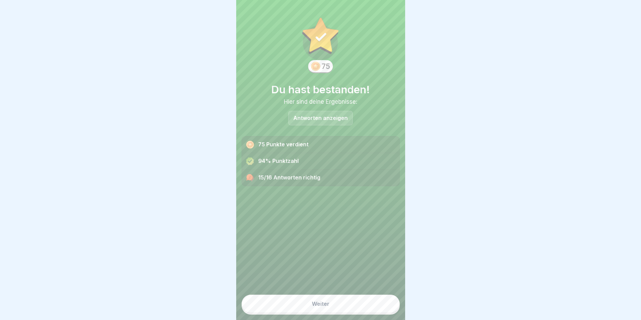
click at [322, 307] on div "Weiter" at bounding box center [321, 304] width 18 height 6
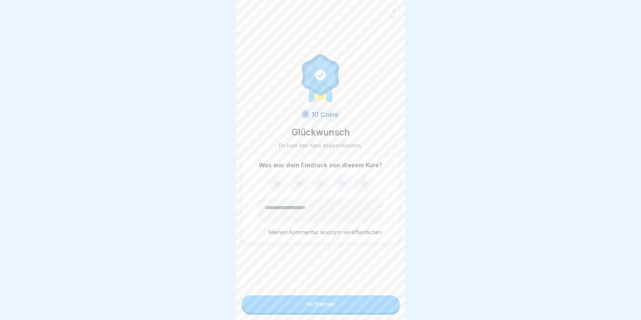
click at [322, 307] on div "Fortfahren" at bounding box center [320, 304] width 29 height 6
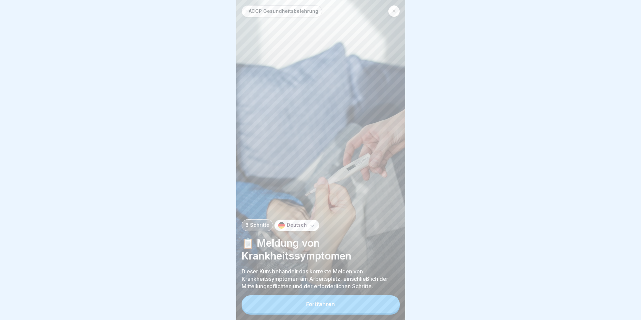
click at [310, 226] on icon at bounding box center [312, 226] width 4 height 2
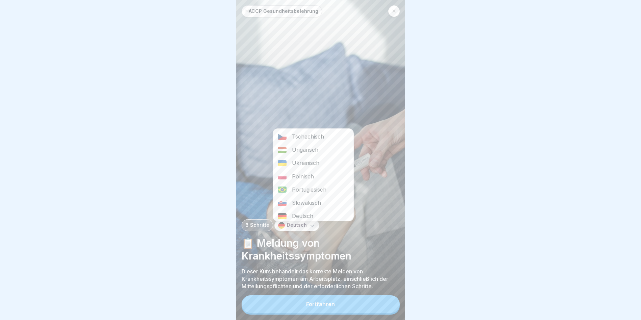
click at [314, 131] on div "Tschechisch" at bounding box center [313, 136] width 80 height 13
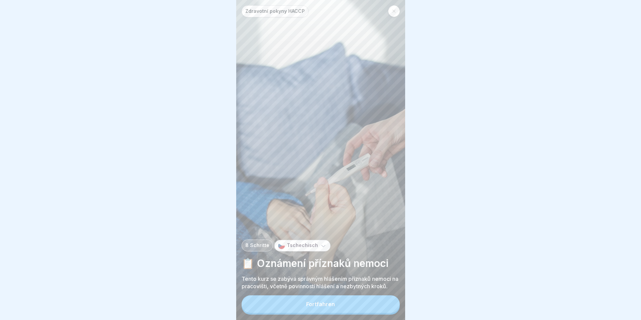
click at [313, 305] on div "Fortfahren" at bounding box center [320, 304] width 29 height 6
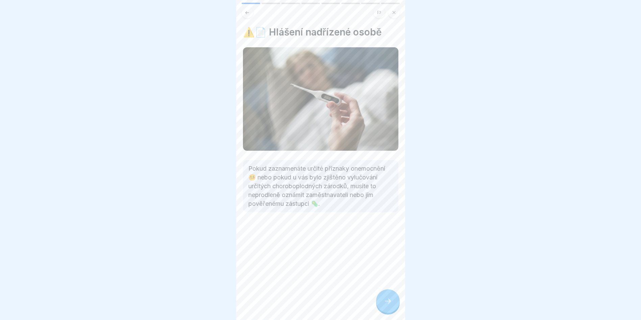
click at [378, 300] on div at bounding box center [388, 301] width 24 height 24
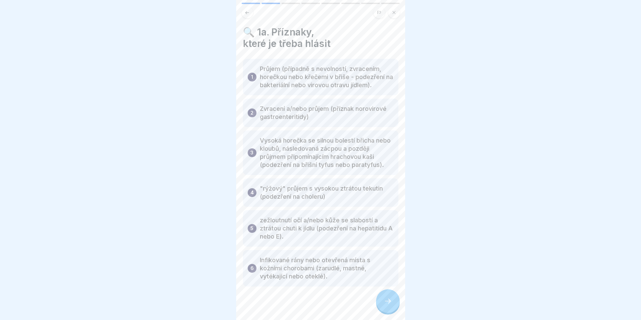
click at [384, 295] on div at bounding box center [388, 301] width 24 height 24
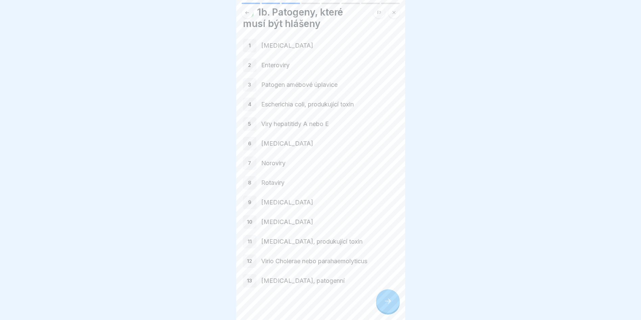
scroll to position [28, 0]
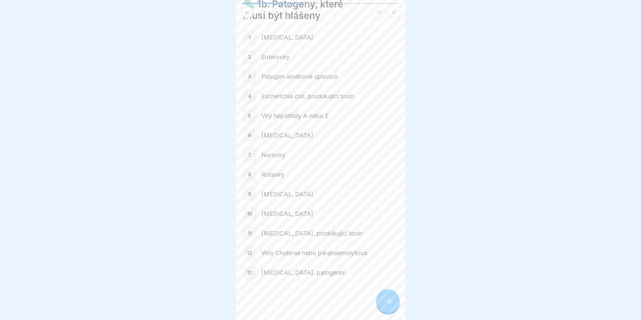
click at [389, 296] on div at bounding box center [388, 301] width 24 height 24
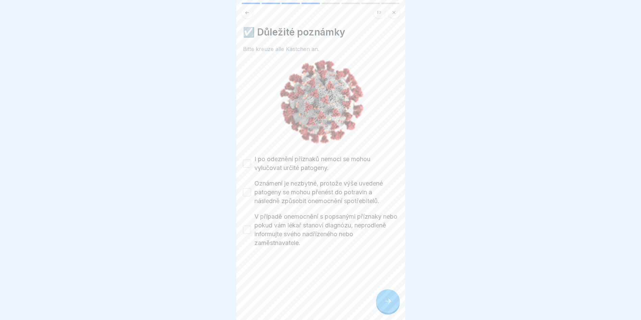
click at [247, 160] on button "I po odeznění příznaků nemoci se mohou vylučovat určité patogeny." at bounding box center [247, 164] width 8 height 8
click at [246, 188] on button "Oznámení je nezbytné, protože výše uvedené patogeny se mohou přenést do potravi…" at bounding box center [247, 192] width 8 height 8
click at [247, 226] on button "V případě onemocnění s popsanými příznaky nebo pokud vám lékař stanoví diagnózu…" at bounding box center [247, 230] width 8 height 8
click at [383, 305] on div at bounding box center [388, 301] width 24 height 24
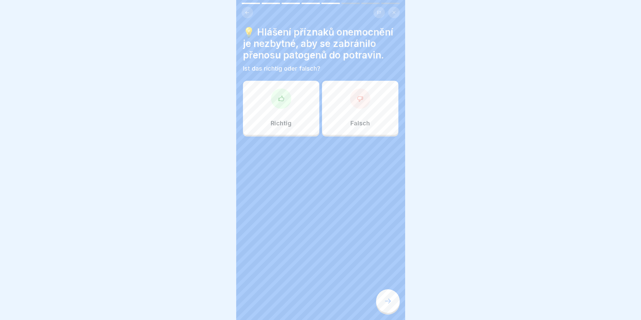
click at [299, 103] on div "Richtig" at bounding box center [281, 108] width 76 height 54
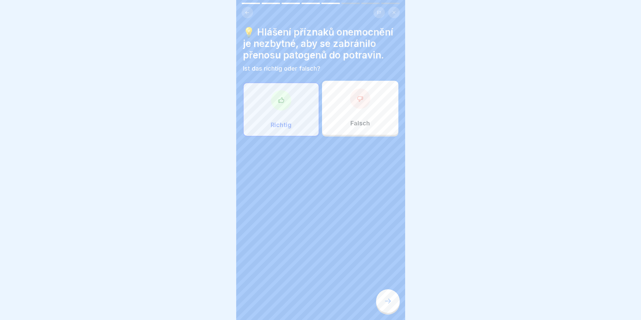
click at [385, 296] on div at bounding box center [388, 301] width 24 height 24
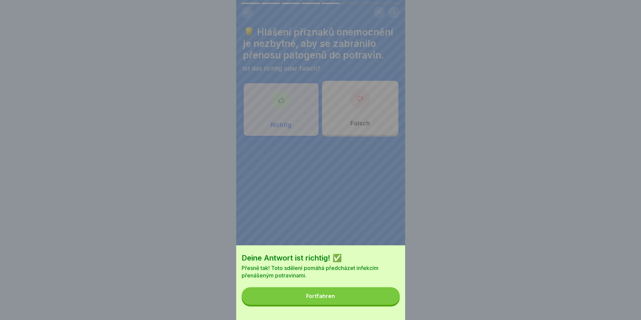
click at [376, 297] on button "Fortfahren" at bounding box center [321, 296] width 158 height 18
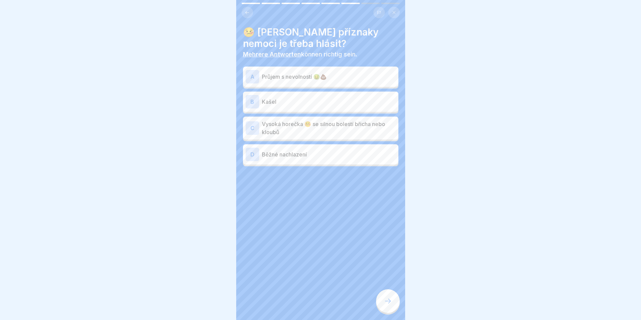
click at [253, 74] on div "A" at bounding box center [253, 77] width 14 height 14
click at [251, 95] on div "B" at bounding box center [253, 102] width 14 height 14
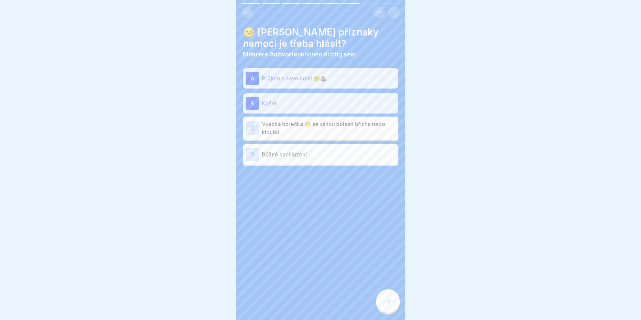
click at [253, 121] on div "C" at bounding box center [253, 128] width 14 height 14
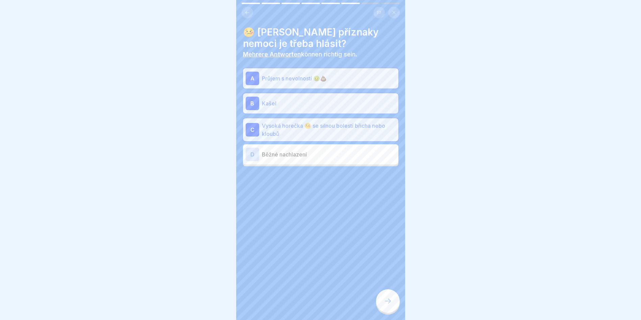
click at [251, 151] on div "D" at bounding box center [253, 155] width 14 height 14
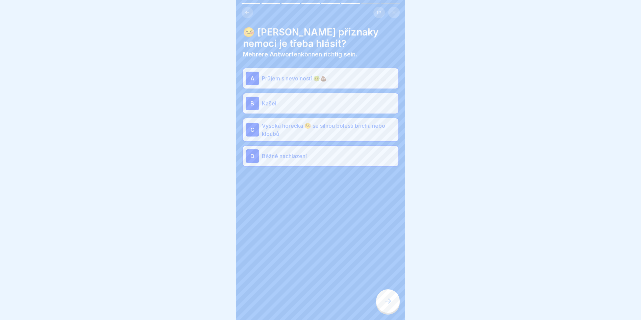
click at [391, 297] on div at bounding box center [388, 301] width 24 height 24
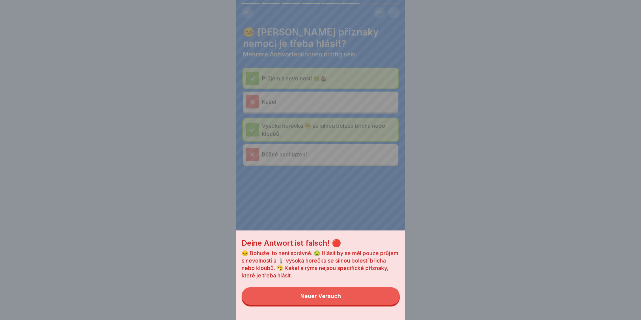
click at [379, 294] on button "Neuer Versuch" at bounding box center [321, 296] width 158 height 18
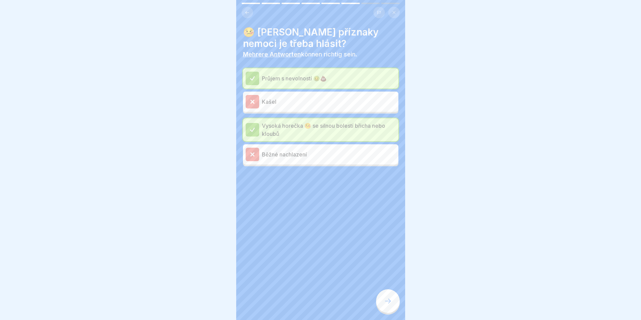
click at [388, 303] on icon at bounding box center [388, 301] width 8 height 8
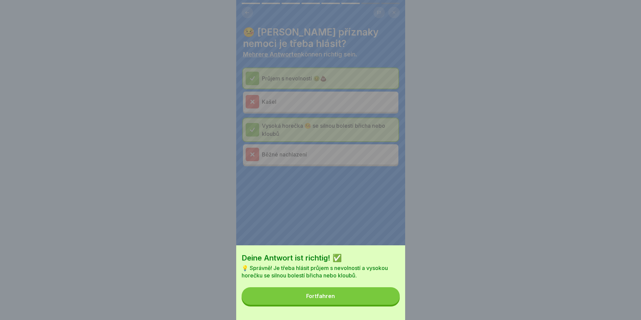
click at [360, 296] on button "Fortfahren" at bounding box center [321, 296] width 158 height 18
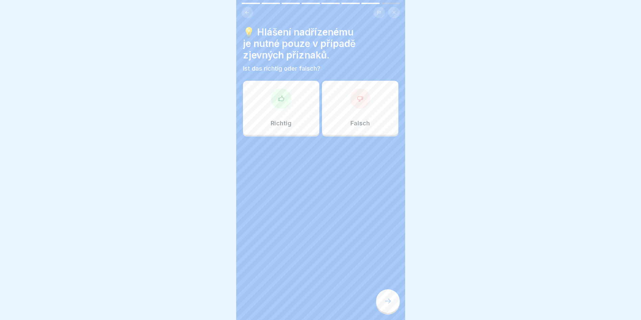
click at [290, 111] on div "Richtig" at bounding box center [281, 108] width 76 height 54
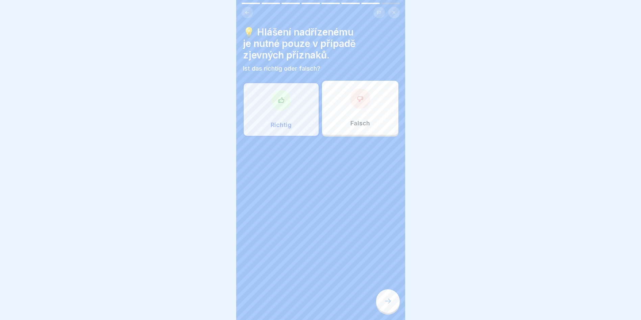
click at [383, 297] on div at bounding box center [388, 301] width 24 height 24
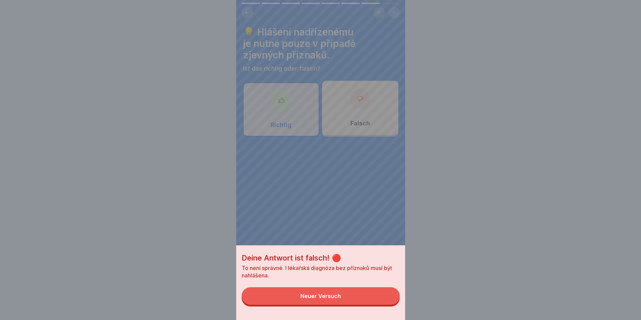
click at [368, 295] on button "Neuer Versuch" at bounding box center [321, 296] width 158 height 18
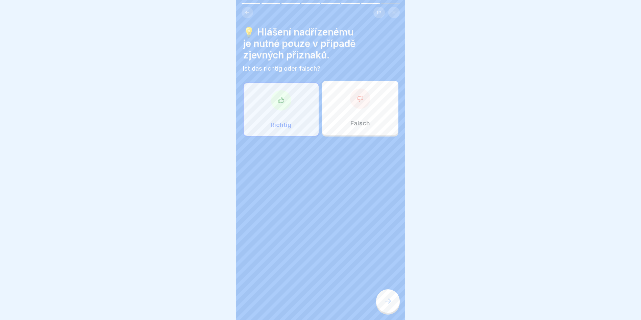
click at [373, 112] on div "Falsch" at bounding box center [360, 108] width 76 height 54
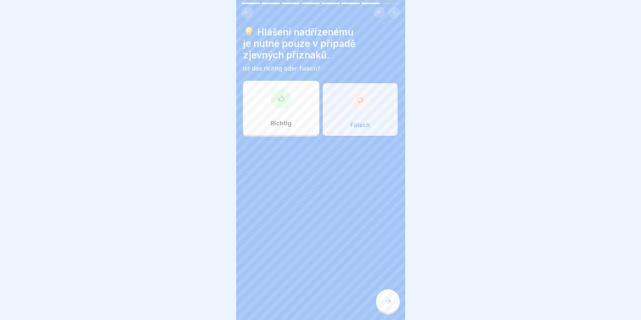
click at [392, 302] on icon at bounding box center [388, 301] width 8 height 8
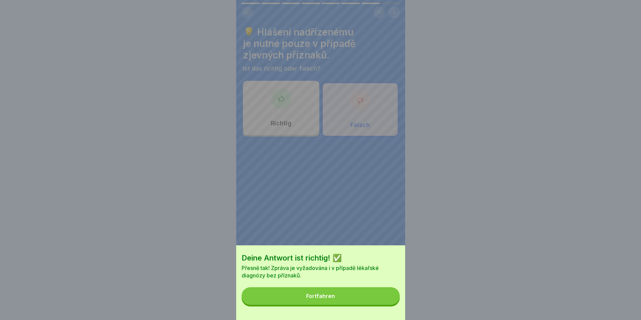
click at [379, 305] on button "Fortfahren" at bounding box center [321, 296] width 158 height 18
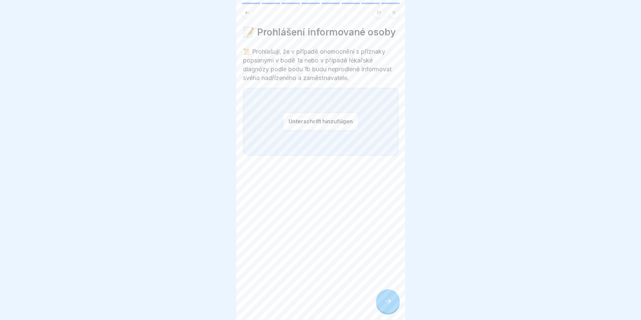
click at [348, 125] on button "Unterschrift hinzufügen" at bounding box center [321, 122] width 76 height 18
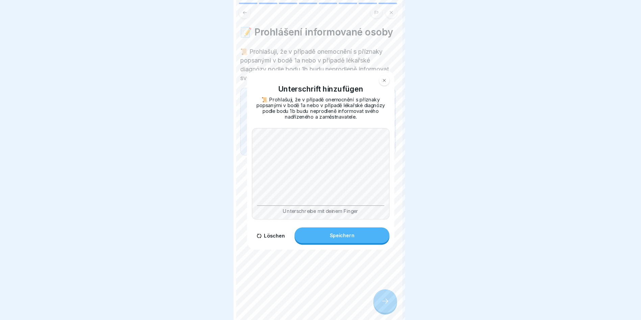
scroll to position [0, 0]
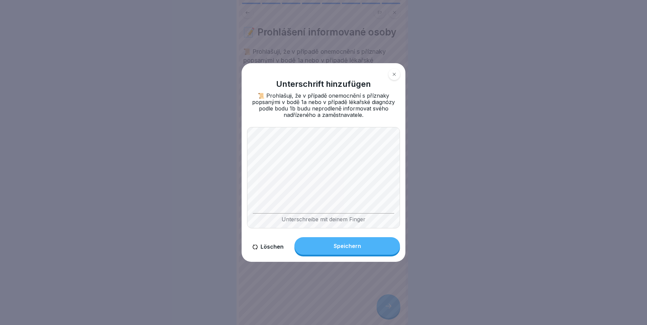
click at [429, 180] on body "Zdravotní pokyny HACCP 8 Schritte Tschechisch 📋 Oznámení příznaků nemoci Tento …" at bounding box center [320, 162] width 641 height 325
click at [350, 247] on div "Speichern" at bounding box center [346, 246] width 27 height 6
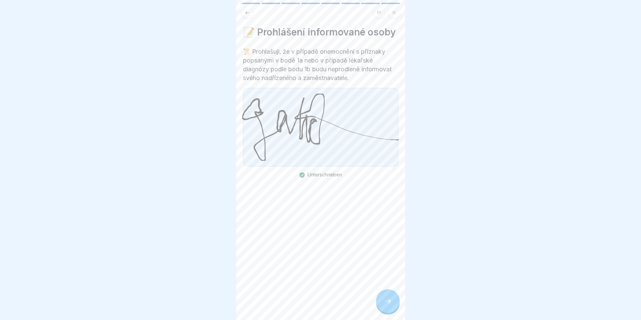
click at [393, 306] on div at bounding box center [388, 301] width 24 height 24
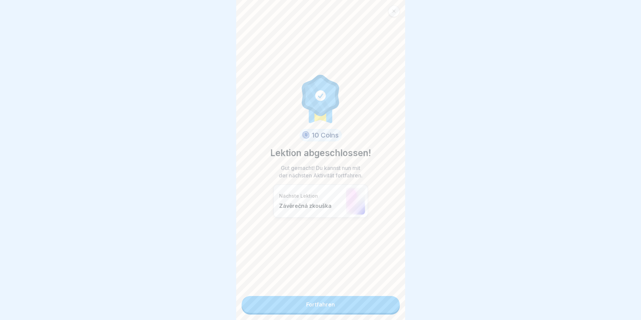
click at [353, 308] on link "Fortfahren" at bounding box center [321, 304] width 158 height 17
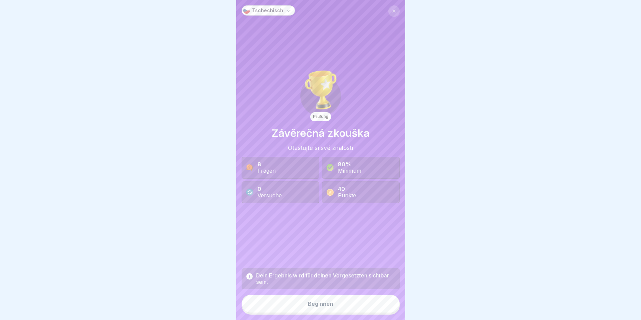
click at [339, 308] on button "Beginnen" at bounding box center [321, 304] width 158 height 18
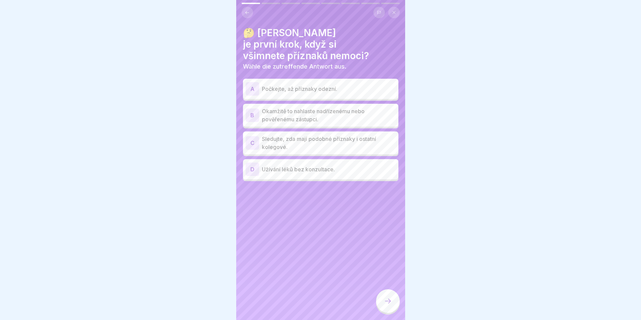
click at [255, 109] on div "B" at bounding box center [253, 116] width 14 height 14
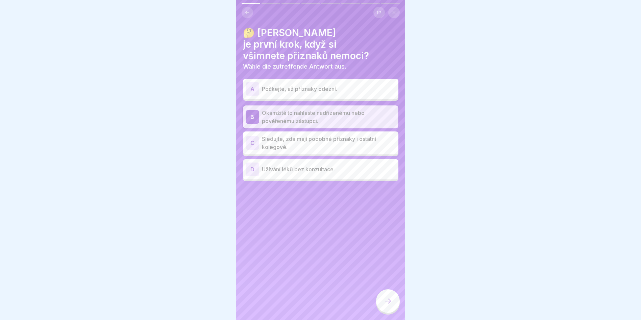
click at [381, 306] on div at bounding box center [388, 301] width 24 height 24
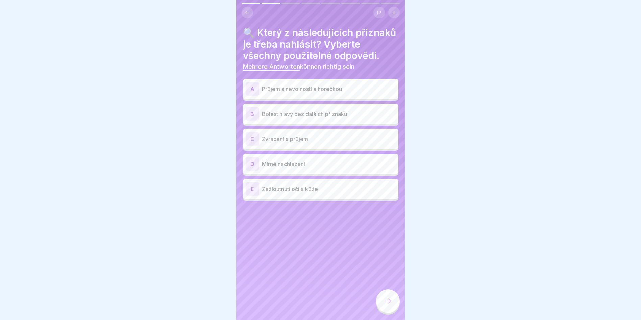
click at [250, 96] on div "A" at bounding box center [253, 89] width 14 height 14
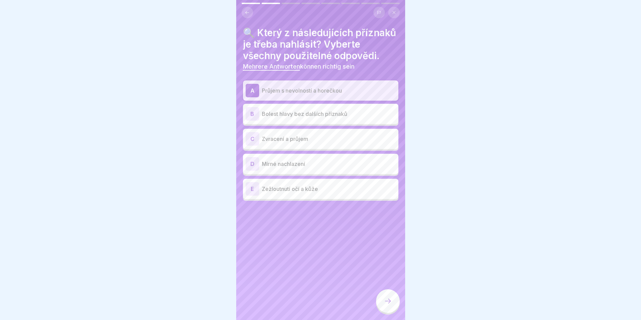
click at [253, 146] on div "C" at bounding box center [253, 139] width 14 height 14
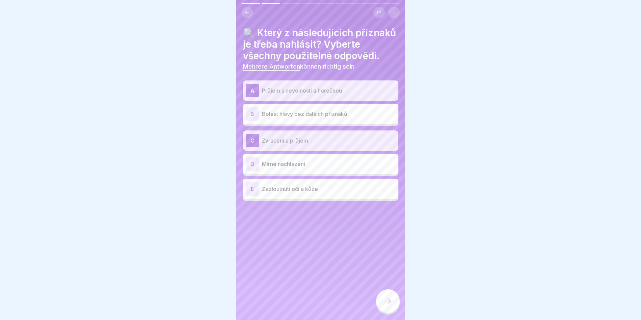
click at [252, 196] on div "E" at bounding box center [253, 189] width 14 height 14
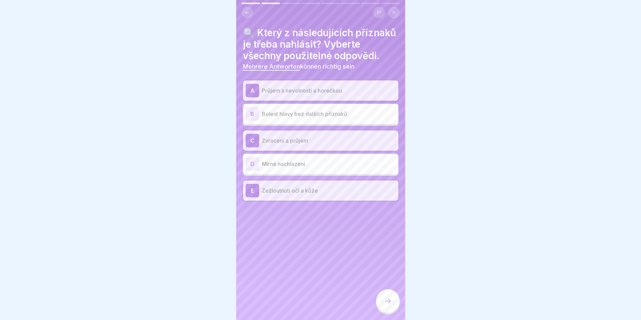
click at [390, 299] on div at bounding box center [388, 301] width 24 height 24
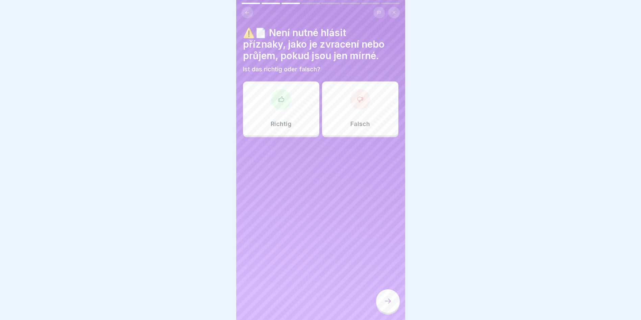
click at [370, 117] on div "Falsch" at bounding box center [360, 108] width 76 height 54
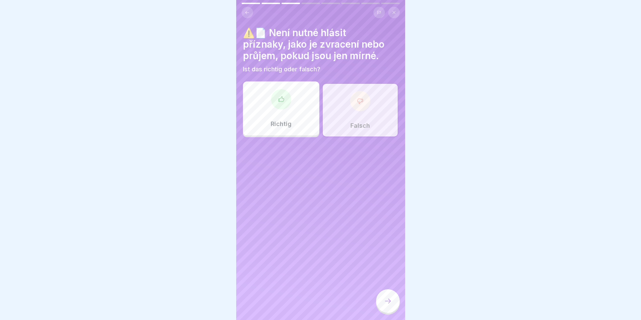
click at [380, 305] on div at bounding box center [388, 301] width 24 height 24
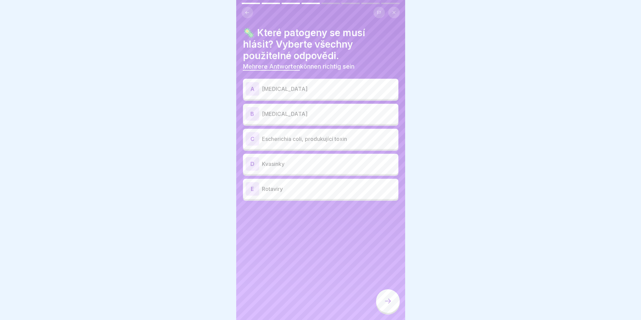
click at [253, 188] on div "E" at bounding box center [253, 189] width 14 height 14
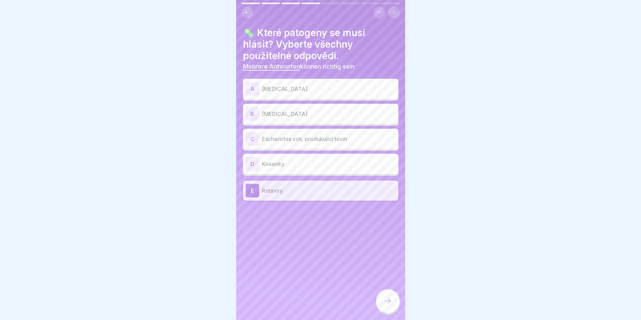
click at [251, 141] on div "C" at bounding box center [253, 139] width 14 height 14
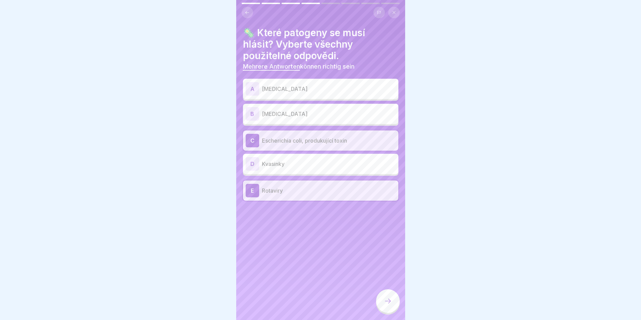
click at [251, 115] on div "B" at bounding box center [253, 114] width 14 height 14
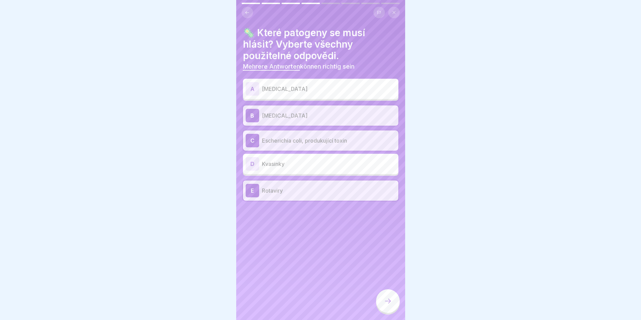
click at [254, 88] on div "A" at bounding box center [253, 89] width 14 height 14
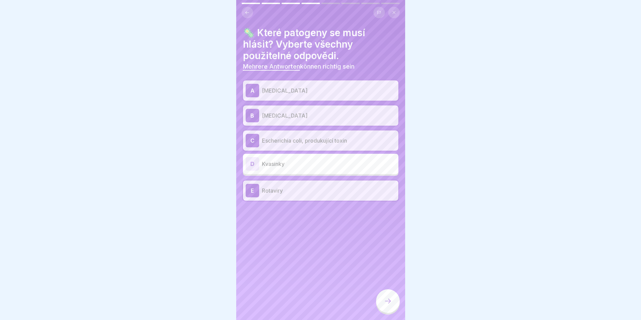
click at [252, 166] on div "D" at bounding box center [253, 164] width 14 height 14
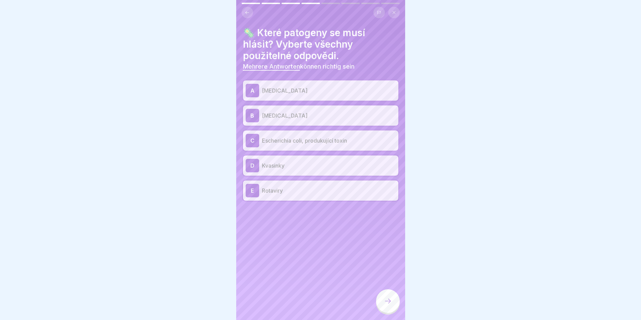
click at [382, 304] on div at bounding box center [388, 301] width 24 height 24
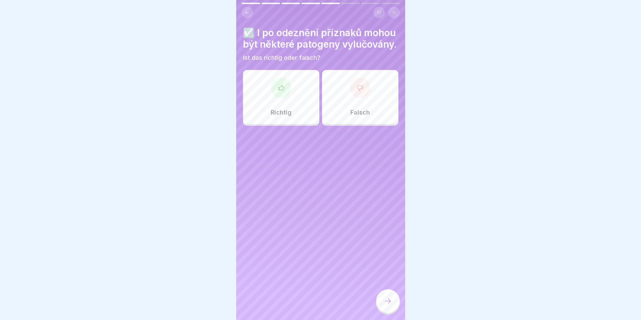
click at [296, 98] on div "Richtig" at bounding box center [281, 97] width 76 height 54
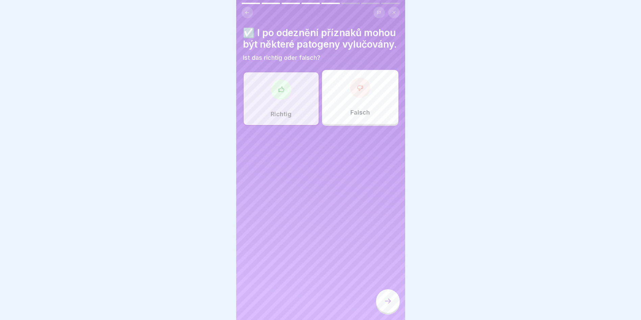
click at [389, 313] on div at bounding box center [388, 301] width 24 height 24
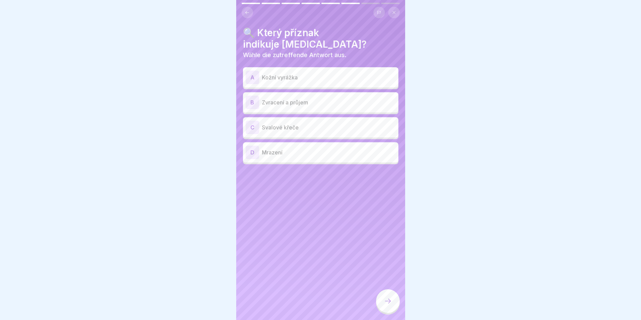
click at [252, 104] on div "B" at bounding box center [253, 103] width 14 height 14
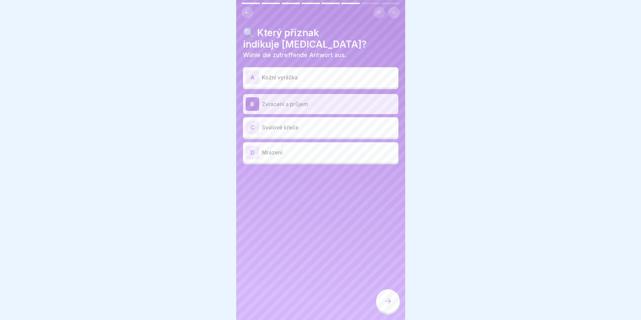
click at [391, 304] on icon at bounding box center [388, 301] width 8 height 8
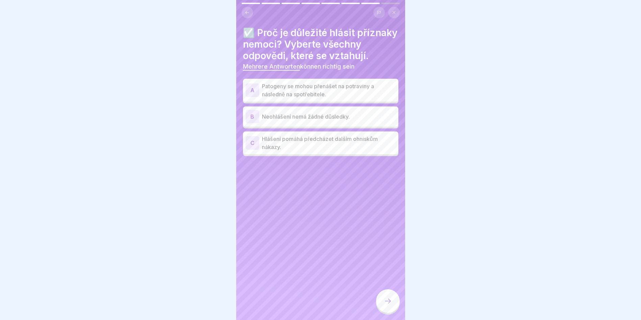
click at [254, 97] on div "A" at bounding box center [253, 91] width 14 height 14
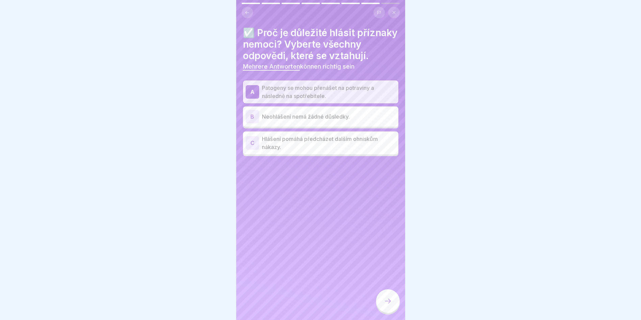
click at [254, 150] on div "C" at bounding box center [253, 143] width 14 height 14
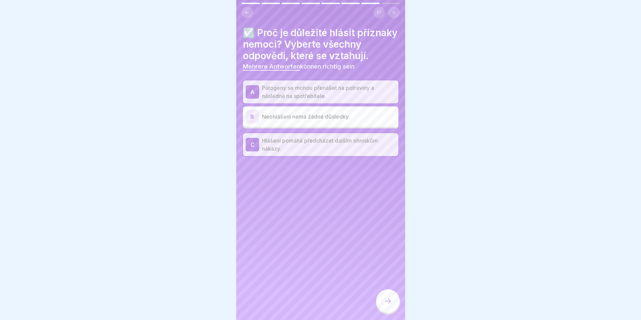
click at [387, 303] on div at bounding box center [388, 301] width 24 height 24
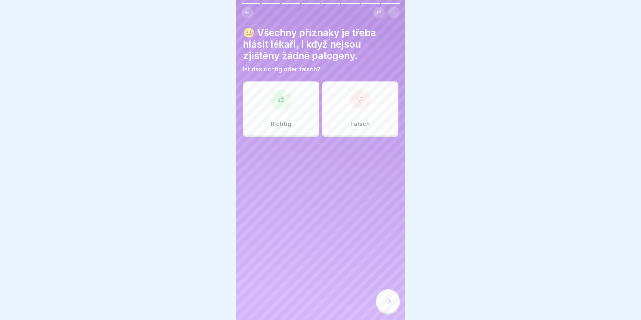
click at [303, 118] on div "Richtig" at bounding box center [281, 108] width 76 height 54
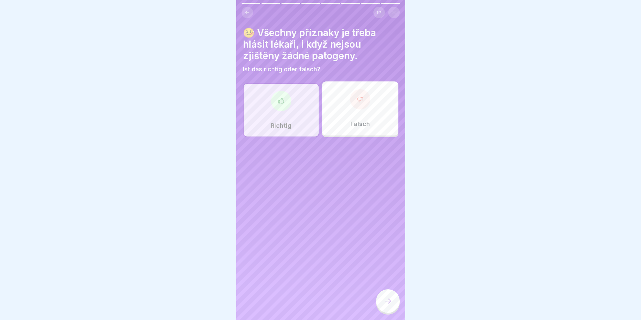
click at [385, 305] on icon at bounding box center [388, 301] width 8 height 8
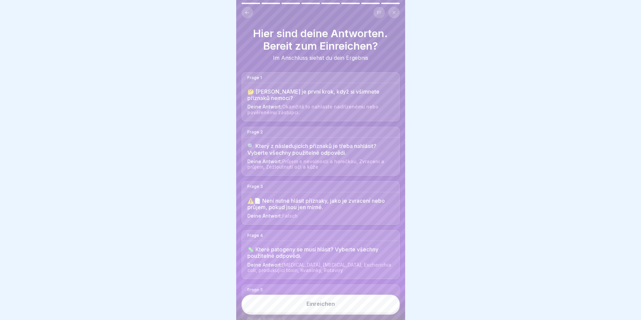
click at [368, 302] on button "Einreichen" at bounding box center [321, 304] width 158 height 18
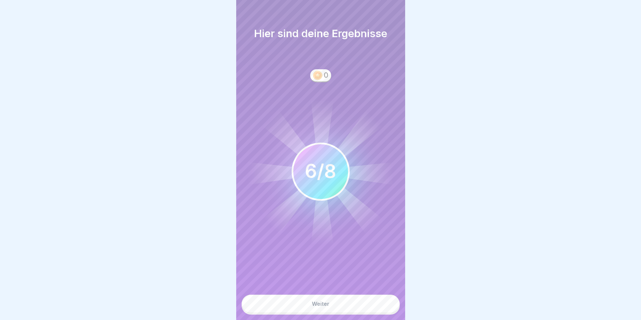
click at [360, 304] on button "Weiter" at bounding box center [321, 304] width 158 height 18
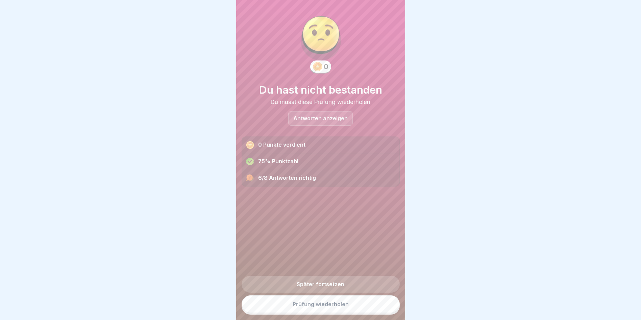
click at [332, 118] on p "Antworten anzeigen" at bounding box center [321, 119] width 54 height 6
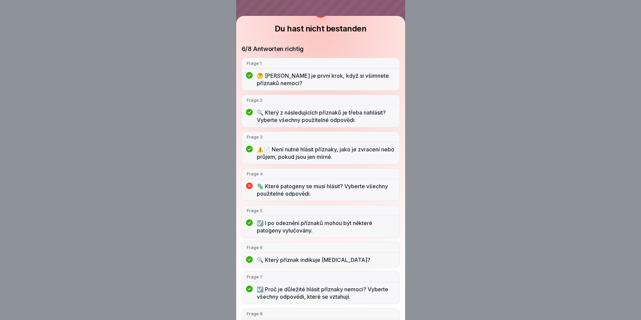
scroll to position [55, 0]
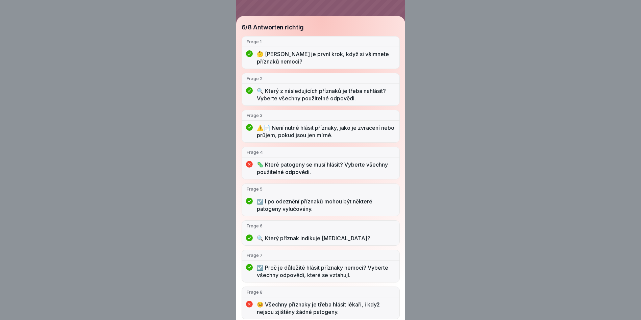
click at [465, 63] on div "Du hast nicht bestanden 6/8 Antworten richtig Frage 1 🤔 Jaký je první krok, kdy…" at bounding box center [320, 160] width 641 height 320
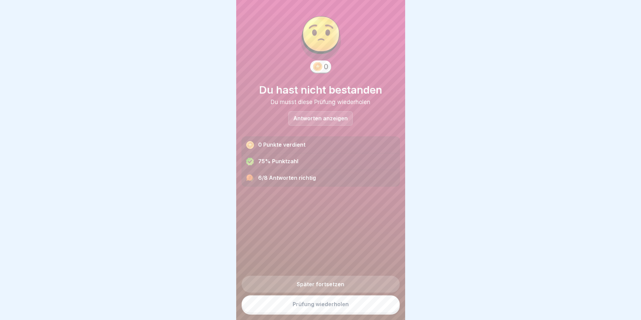
click at [320, 311] on link "Prüfung wiederholen" at bounding box center [321, 305] width 158 height 18
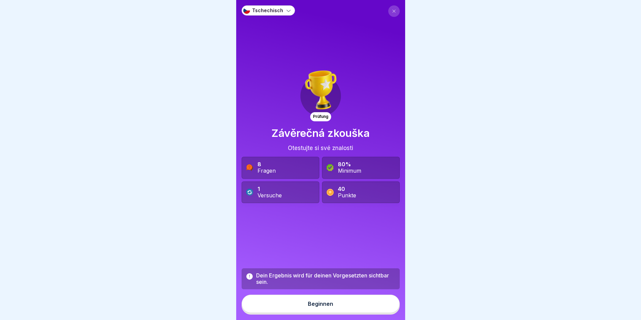
click at [320, 307] on div "Beginnen" at bounding box center [320, 304] width 25 height 6
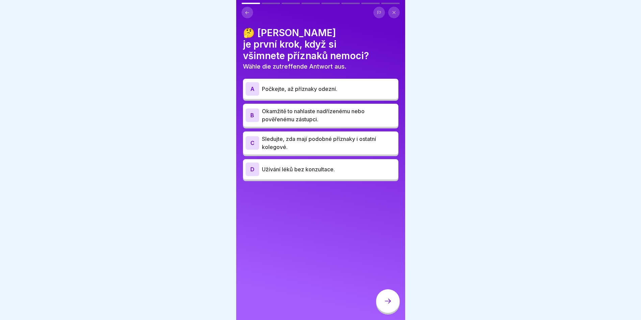
click at [291, 107] on p "Okamžitě to nahlaste nadřízenému nebo pověřenému zástupci." at bounding box center [329, 115] width 134 height 16
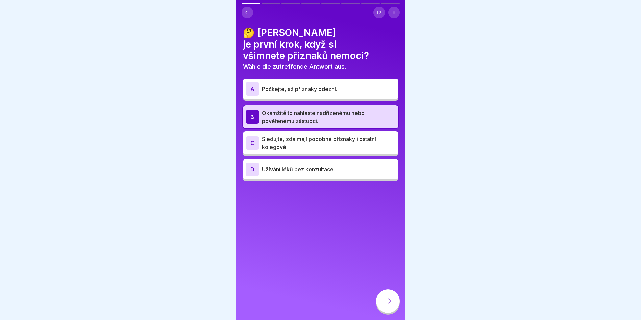
click at [394, 304] on div at bounding box center [388, 301] width 24 height 24
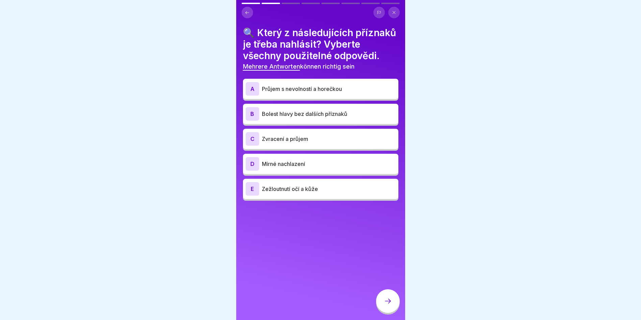
click at [253, 96] on div "A" at bounding box center [253, 89] width 14 height 14
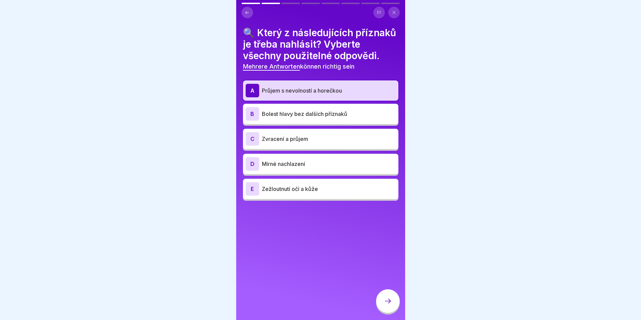
click at [256, 146] on div "C" at bounding box center [253, 139] width 14 height 14
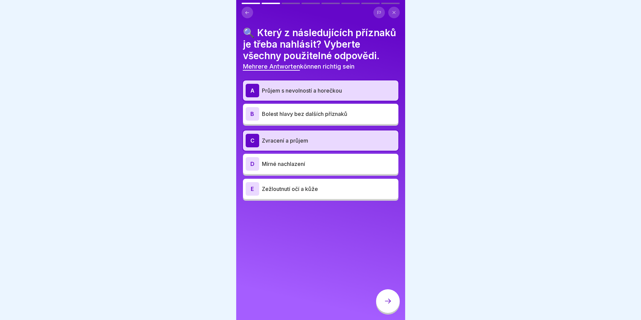
click at [255, 196] on div "E" at bounding box center [253, 189] width 14 height 14
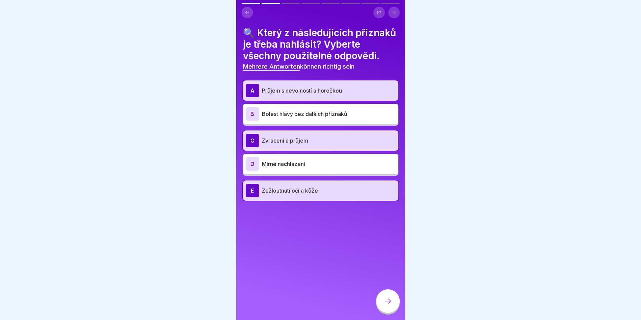
click at [387, 312] on div at bounding box center [388, 301] width 24 height 24
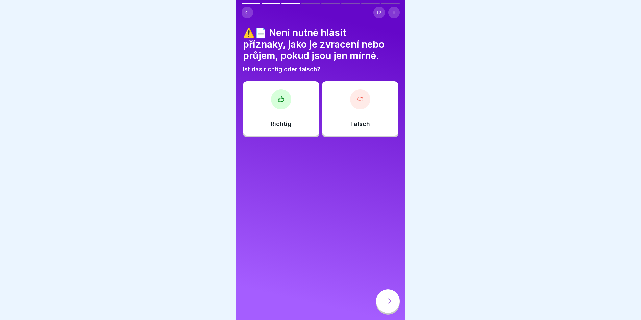
click at [345, 107] on div "Falsch" at bounding box center [360, 108] width 76 height 54
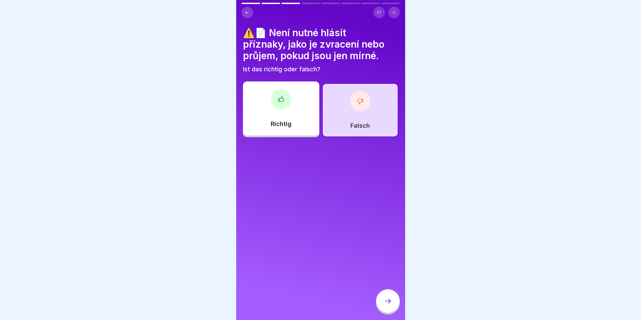
click at [281, 112] on div "Richtig" at bounding box center [281, 108] width 76 height 54
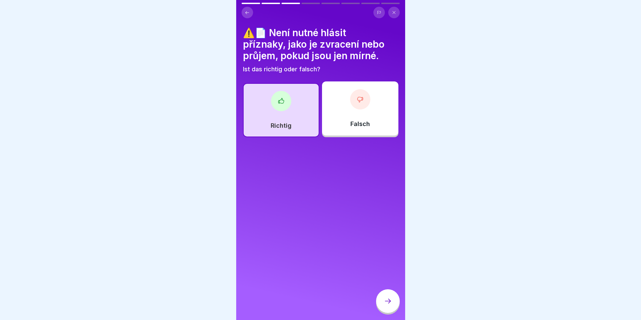
click at [385, 305] on icon at bounding box center [388, 301] width 8 height 8
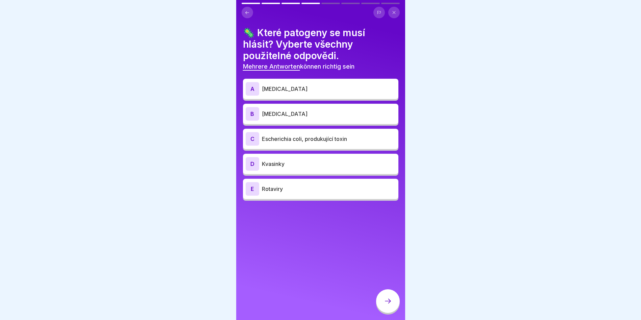
click at [255, 188] on div "E" at bounding box center [253, 189] width 14 height 14
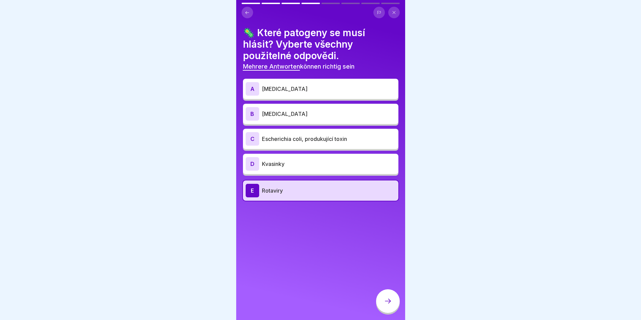
click at [250, 137] on div "C" at bounding box center [253, 139] width 14 height 14
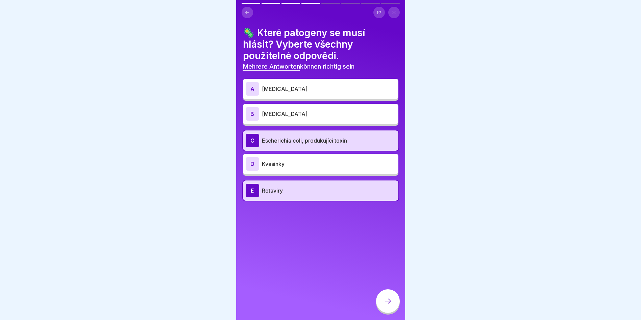
click at [253, 111] on div "B" at bounding box center [253, 114] width 14 height 14
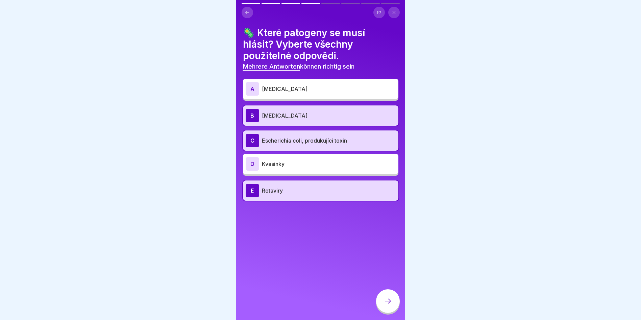
click at [253, 89] on div "A" at bounding box center [253, 89] width 14 height 14
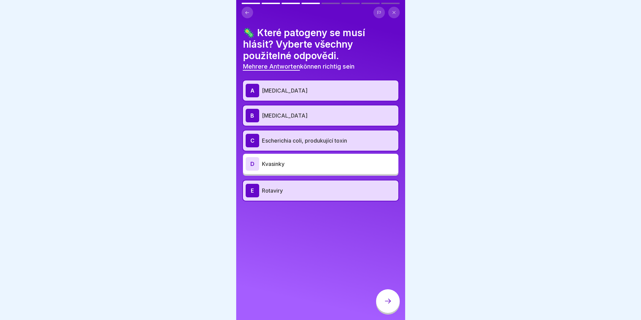
click at [389, 305] on icon at bounding box center [388, 301] width 8 height 8
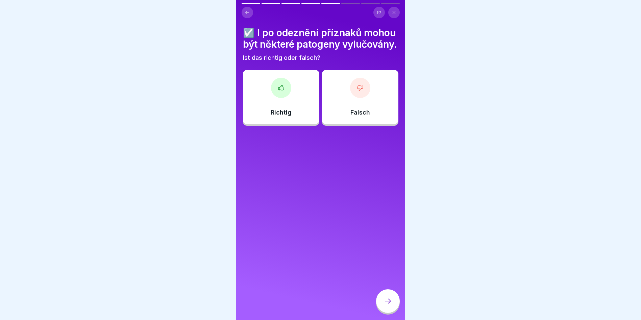
click at [294, 110] on div "Richtig" at bounding box center [281, 97] width 76 height 54
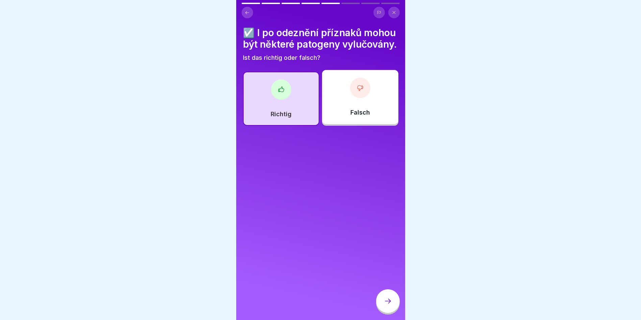
click at [386, 302] on div at bounding box center [388, 301] width 24 height 24
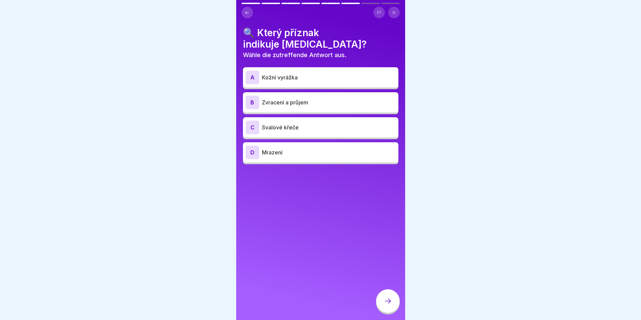
click at [253, 99] on div "B" at bounding box center [253, 103] width 14 height 14
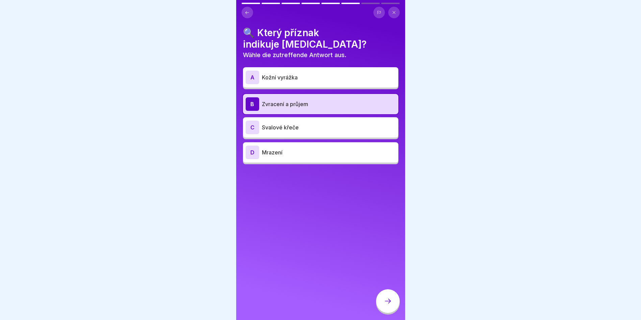
click at [390, 302] on div at bounding box center [388, 301] width 24 height 24
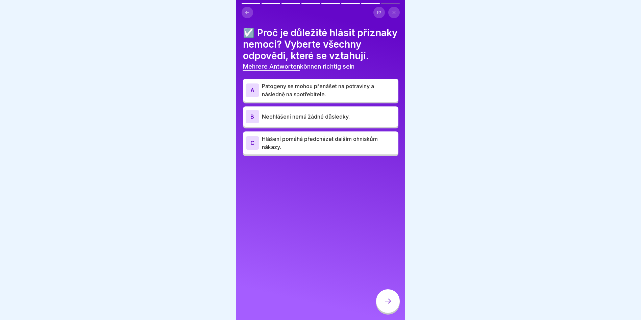
click at [251, 97] on div "A" at bounding box center [253, 91] width 14 height 14
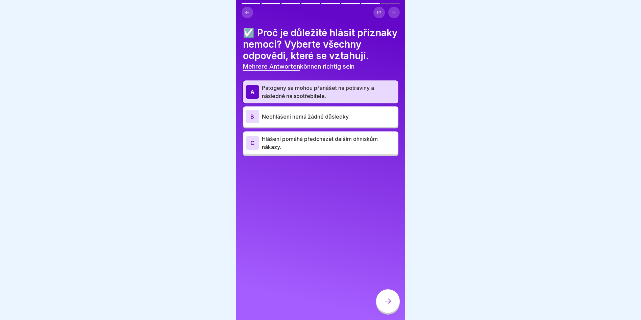
click at [252, 150] on div "C" at bounding box center [253, 143] width 14 height 14
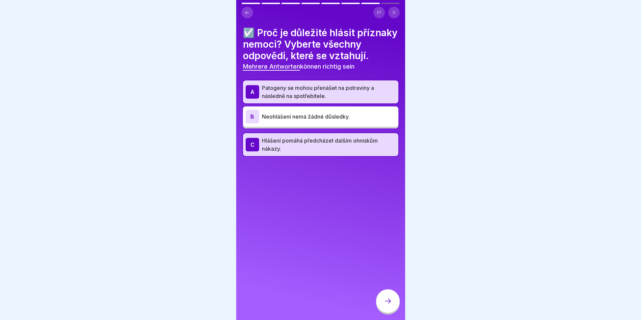
click at [387, 304] on icon at bounding box center [388, 301] width 8 height 8
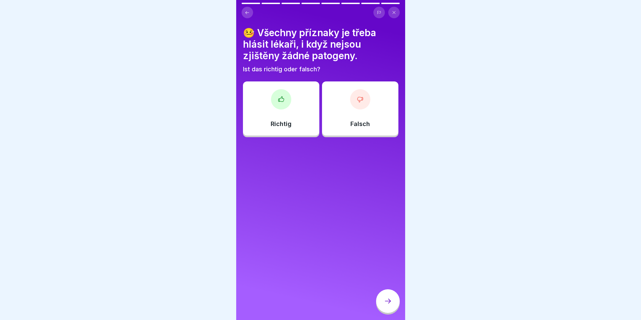
click at [373, 114] on div "Falsch" at bounding box center [360, 108] width 76 height 54
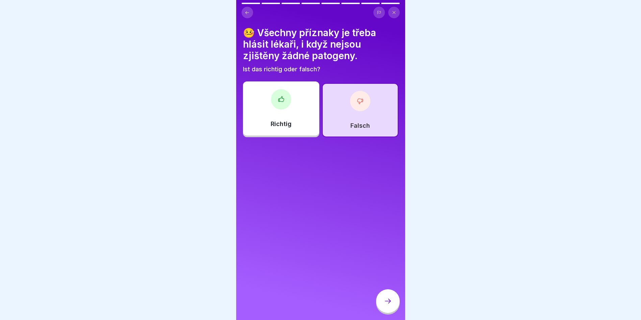
click at [393, 305] on div at bounding box center [388, 301] width 24 height 24
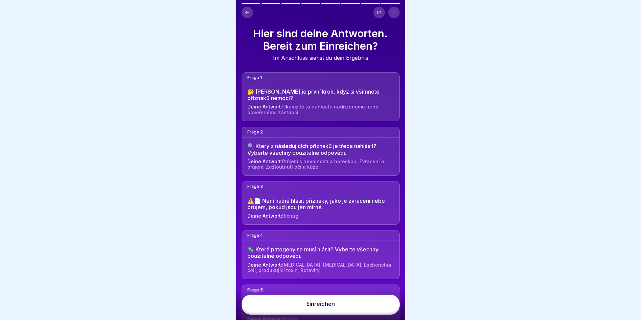
click at [367, 306] on button "Einreichen" at bounding box center [321, 304] width 158 height 18
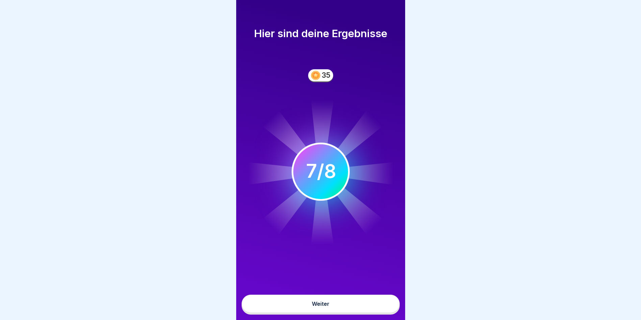
click at [357, 307] on button "Weiter" at bounding box center [321, 304] width 158 height 18
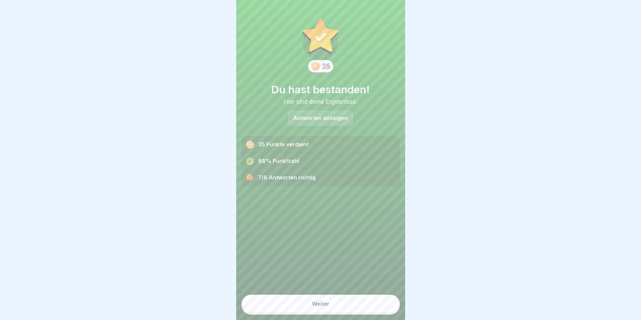
click at [353, 309] on button "Weiter" at bounding box center [321, 304] width 158 height 18
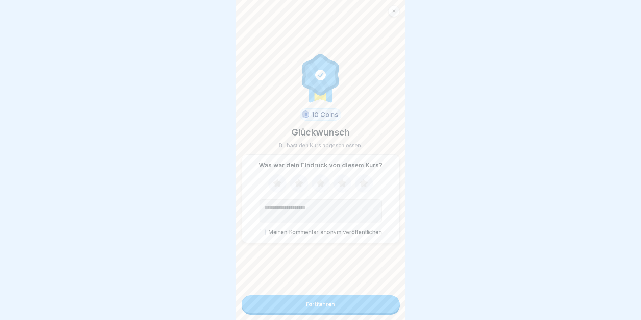
click at [343, 313] on button "Fortfahren" at bounding box center [321, 305] width 158 height 18
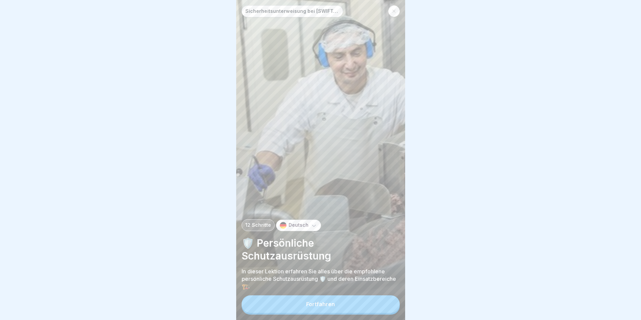
click at [312, 229] on icon at bounding box center [314, 225] width 7 height 7
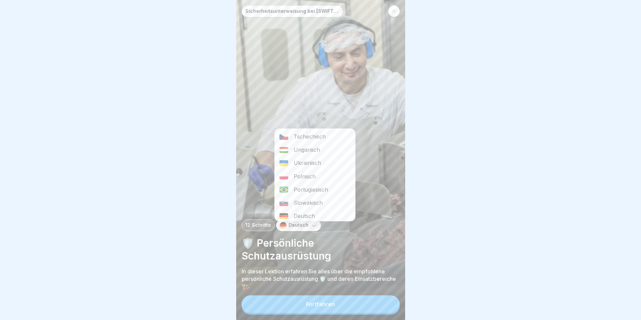
click at [315, 133] on div "Tschechisch" at bounding box center [315, 136] width 80 height 13
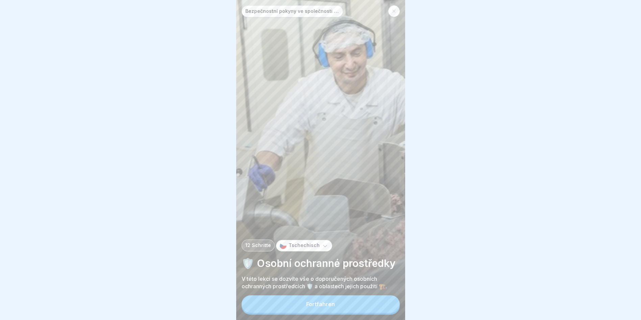
click at [335, 304] on button "Fortfahren" at bounding box center [321, 305] width 158 height 18
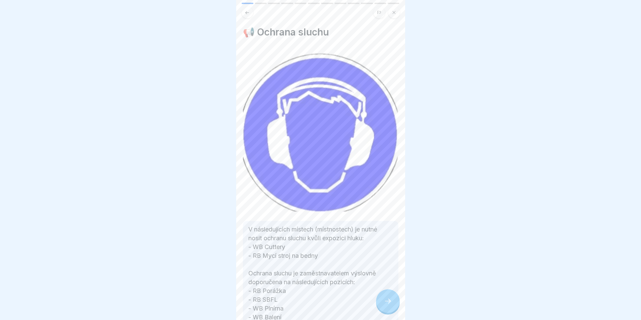
click at [381, 307] on div at bounding box center [388, 301] width 24 height 24
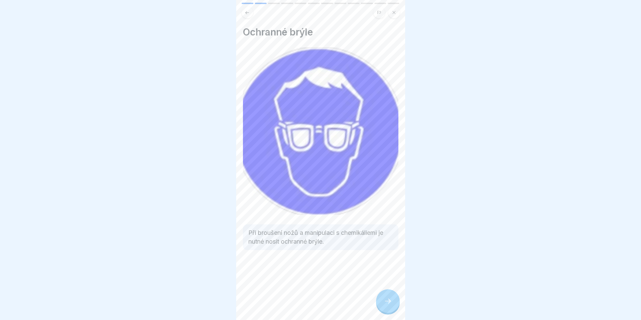
click at [381, 307] on div at bounding box center [388, 301] width 24 height 24
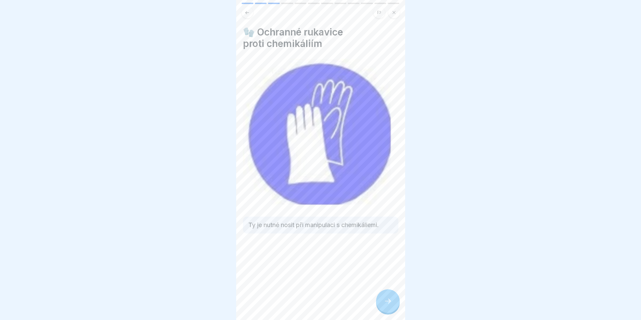
click at [381, 307] on div at bounding box center [388, 301] width 24 height 24
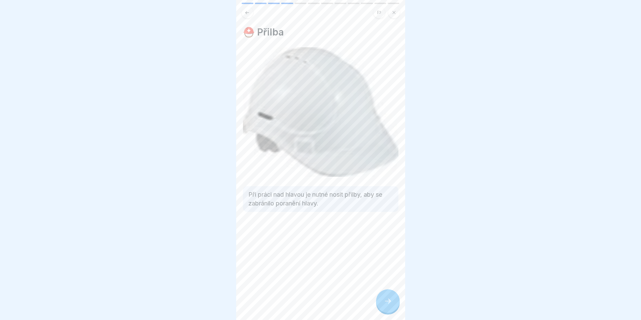
click at [381, 307] on div at bounding box center [388, 301] width 24 height 24
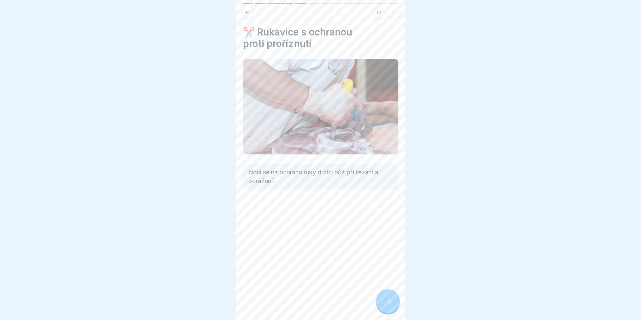
click at [381, 307] on div at bounding box center [388, 301] width 24 height 24
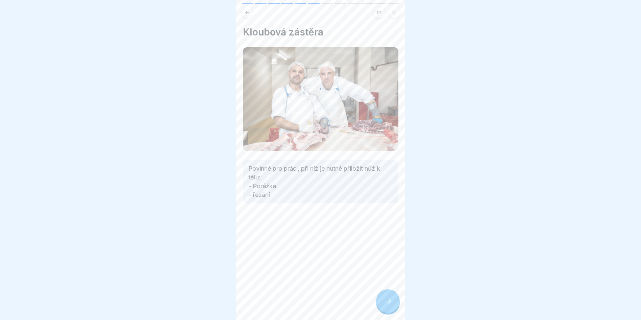
click at [381, 307] on div at bounding box center [388, 301] width 24 height 24
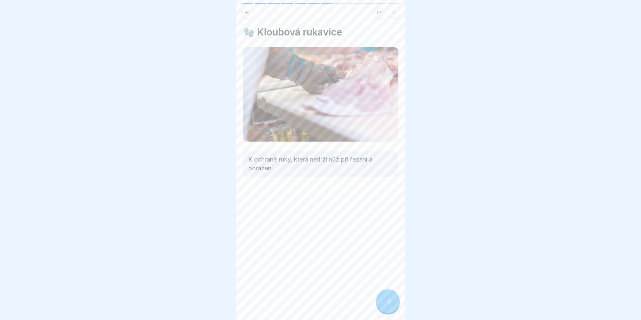
click at [381, 307] on div at bounding box center [388, 301] width 24 height 24
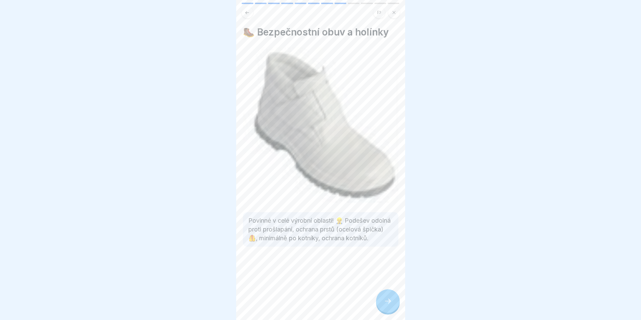
click at [381, 307] on div at bounding box center [388, 301] width 24 height 24
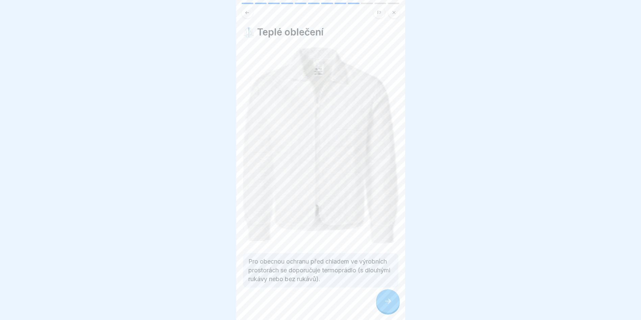
click at [381, 307] on div at bounding box center [388, 301] width 24 height 24
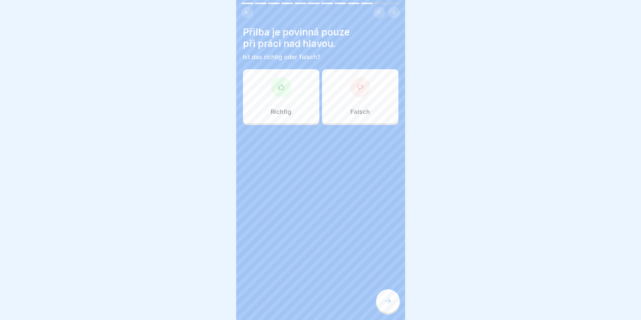
click at [342, 99] on div "Falsch" at bounding box center [360, 96] width 76 height 54
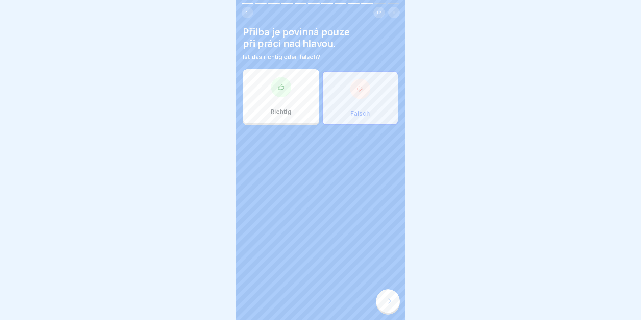
click at [387, 301] on div at bounding box center [388, 301] width 24 height 24
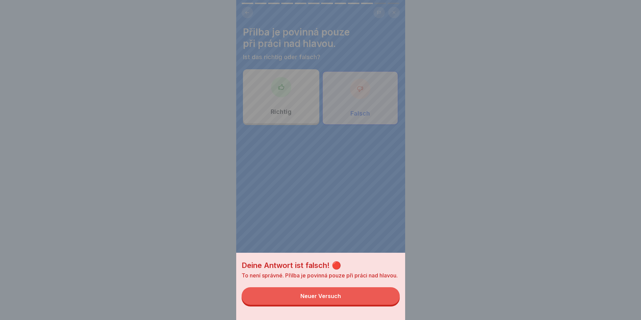
click at [351, 295] on button "Neuer Versuch" at bounding box center [321, 296] width 158 height 18
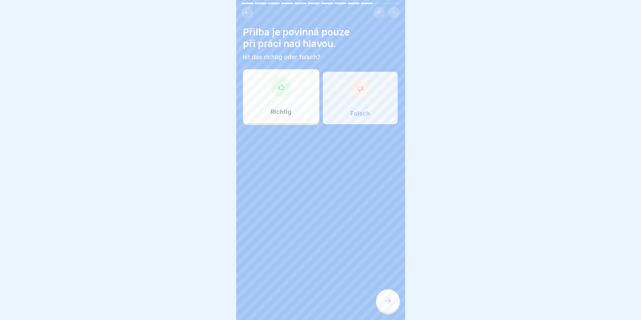
click at [286, 88] on div at bounding box center [281, 87] width 20 height 20
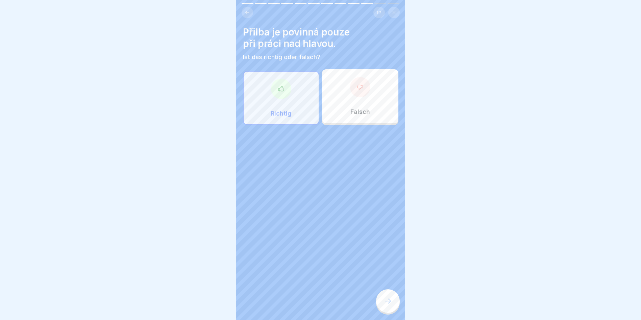
click at [388, 305] on icon at bounding box center [388, 301] width 8 height 8
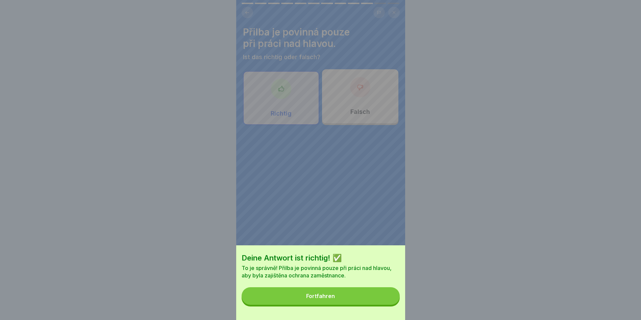
click at [364, 298] on button "Fortfahren" at bounding box center [321, 296] width 158 height 18
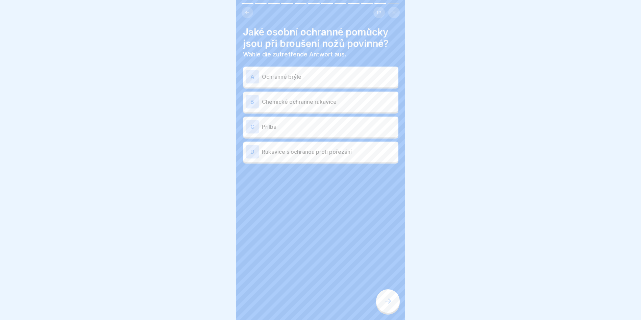
click at [252, 78] on div "A" at bounding box center [253, 77] width 14 height 14
click at [252, 150] on div "D" at bounding box center [253, 152] width 14 height 14
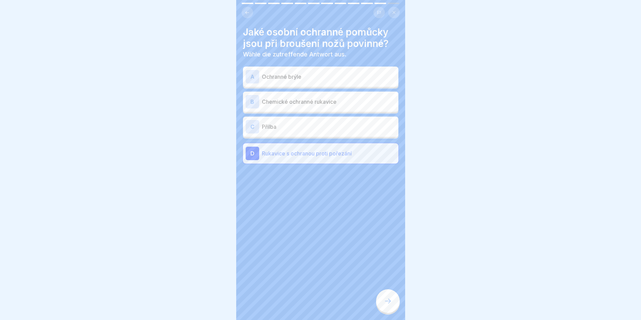
click at [384, 303] on icon at bounding box center [388, 301] width 8 height 8
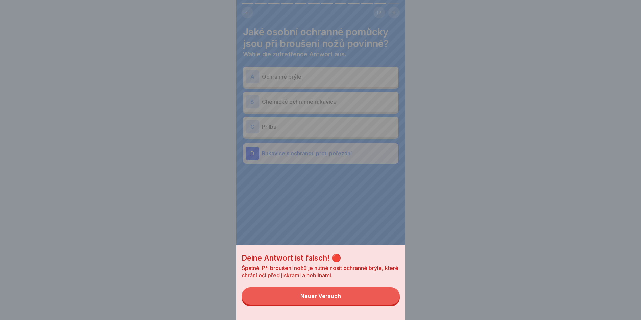
click at [338, 296] on button "Neuer Versuch" at bounding box center [321, 296] width 158 height 18
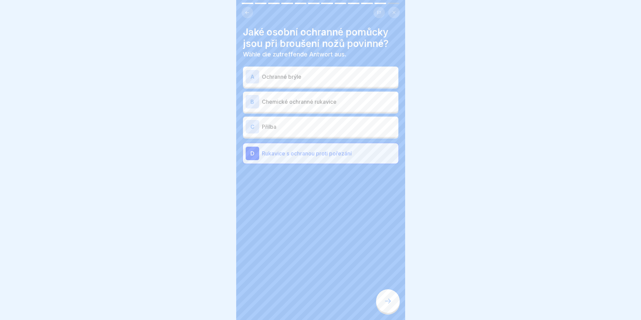
click at [250, 77] on div "A" at bounding box center [253, 77] width 14 height 14
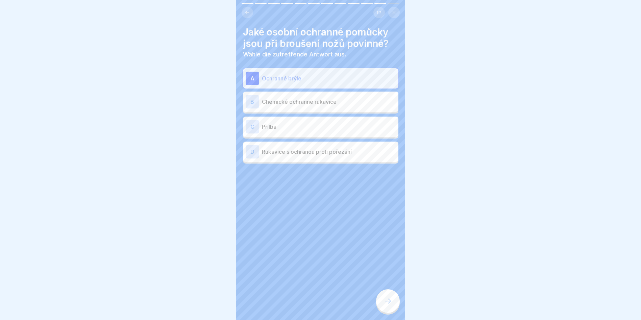
click at [391, 305] on icon at bounding box center [388, 301] width 8 height 8
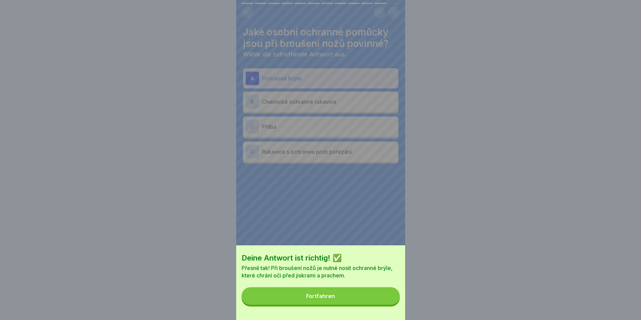
click at [343, 294] on button "Fortfahren" at bounding box center [321, 296] width 158 height 18
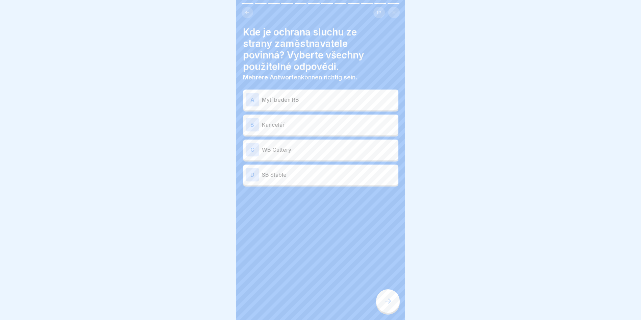
click at [254, 147] on div "C" at bounding box center [253, 150] width 14 height 14
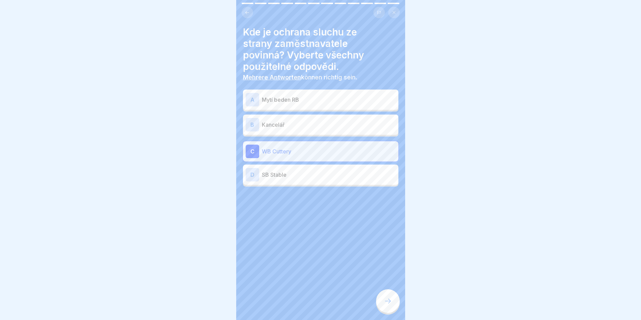
click at [374, 302] on div "Kde je ochrana sluchu ze strany zaměstnavatele povinná? Vyberte všechny použite…" at bounding box center [320, 160] width 169 height 320
click at [380, 303] on div at bounding box center [388, 301] width 24 height 24
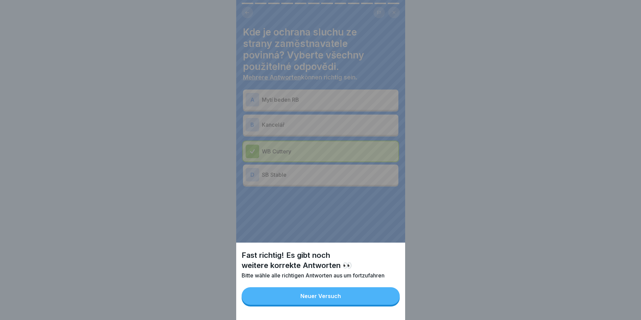
click at [352, 299] on button "Neuer Versuch" at bounding box center [321, 296] width 158 height 18
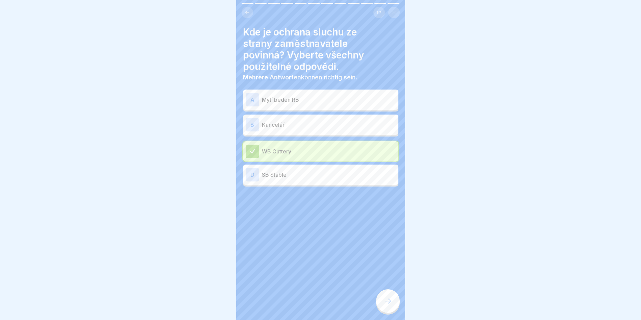
click at [253, 172] on div "D" at bounding box center [253, 175] width 14 height 14
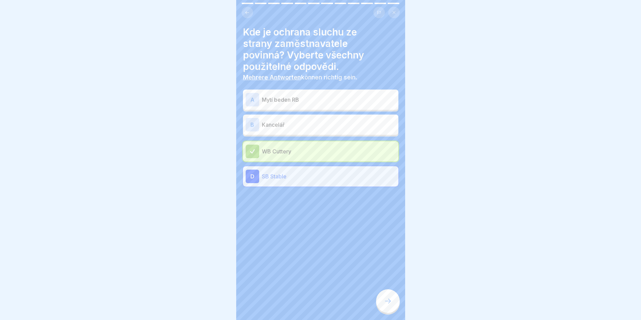
click at [387, 305] on icon at bounding box center [388, 301] width 8 height 8
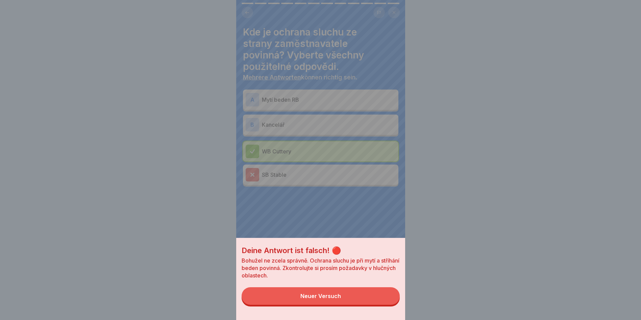
click at [372, 304] on button "Neuer Versuch" at bounding box center [321, 296] width 158 height 18
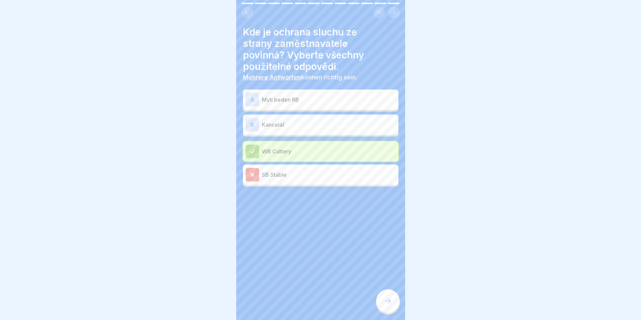
click at [254, 98] on div "A" at bounding box center [253, 100] width 14 height 14
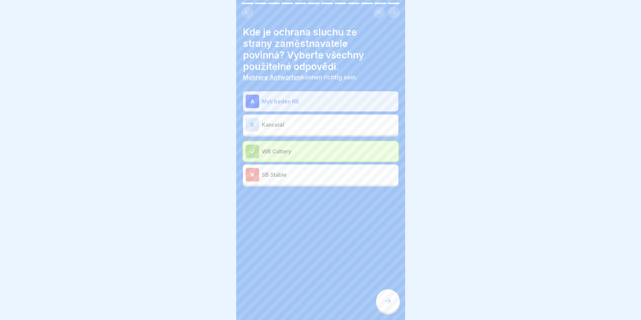
click at [387, 305] on icon at bounding box center [388, 301] width 8 height 8
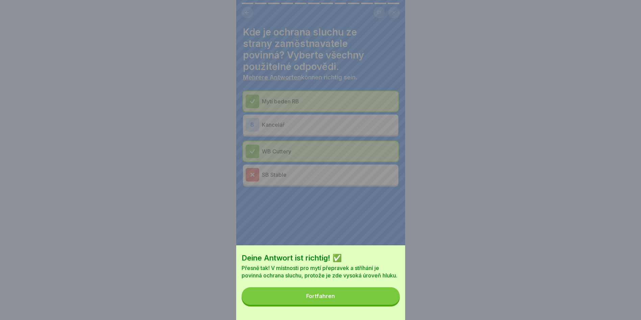
click at [368, 301] on button "Fortfahren" at bounding box center [321, 296] width 158 height 18
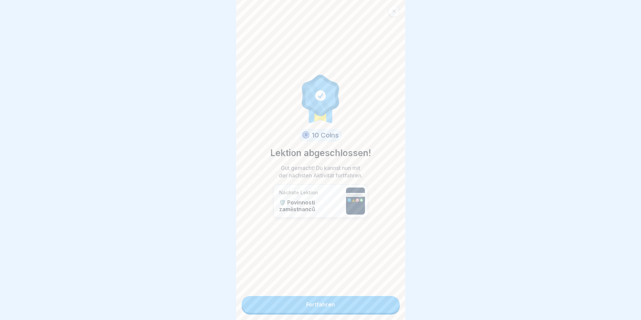
click at [310, 310] on link "Fortfahren" at bounding box center [321, 304] width 158 height 17
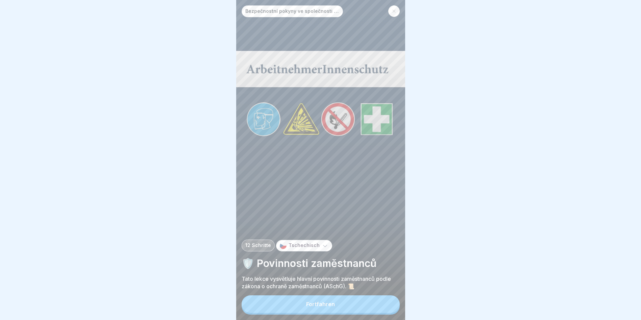
click at [302, 310] on button "Fortfahren" at bounding box center [321, 305] width 158 height 18
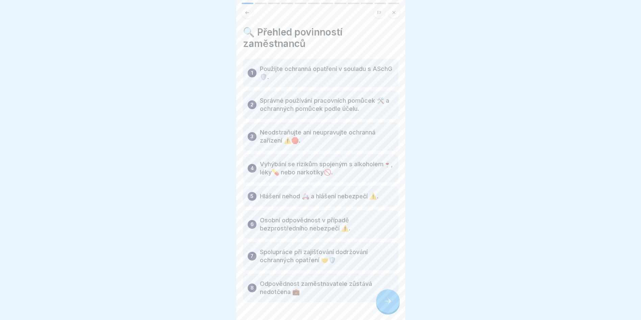
click at [390, 301] on div at bounding box center [388, 301] width 24 height 24
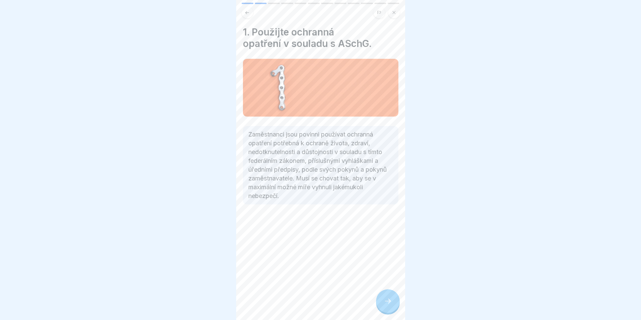
click at [390, 301] on div at bounding box center [388, 301] width 24 height 24
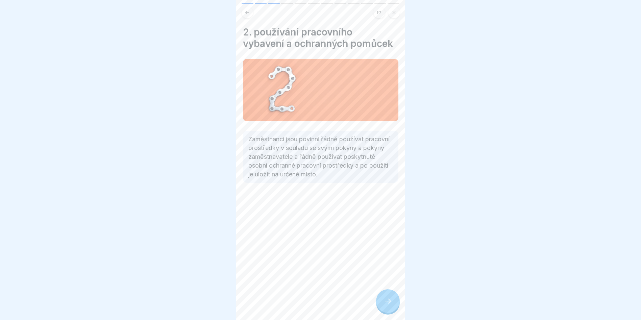
click at [390, 301] on div at bounding box center [388, 301] width 24 height 24
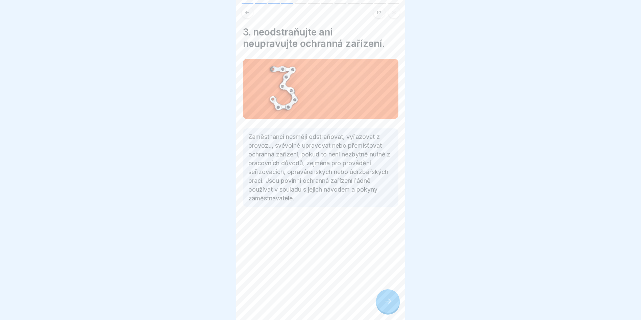
click at [390, 301] on div at bounding box center [388, 301] width 24 height 24
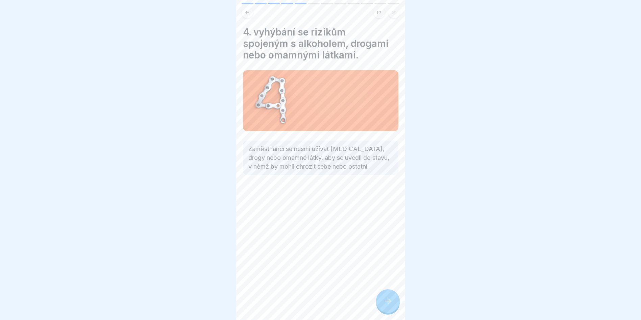
click at [390, 301] on div at bounding box center [388, 301] width 24 height 24
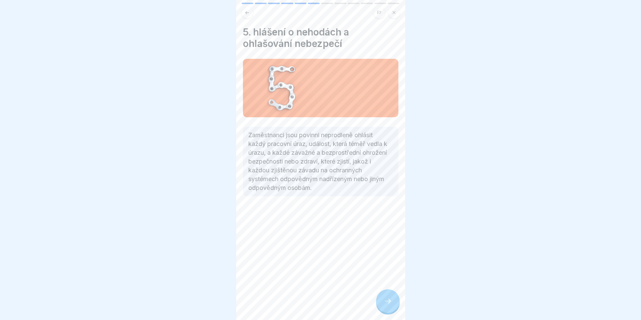
click at [390, 301] on div at bounding box center [388, 301] width 24 height 24
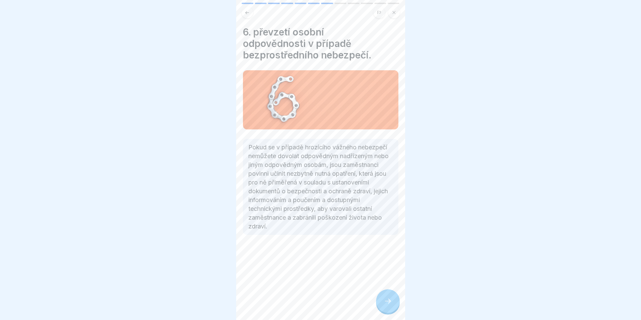
click at [390, 301] on div at bounding box center [388, 301] width 24 height 24
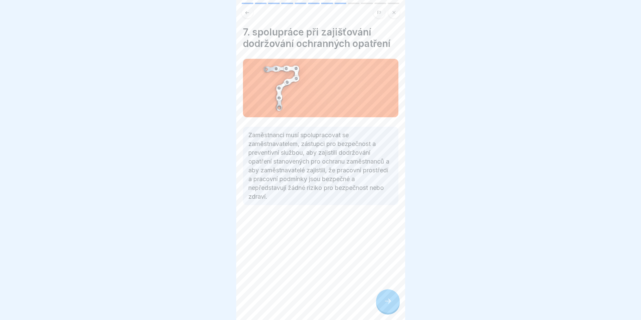
click at [390, 301] on div at bounding box center [388, 301] width 24 height 24
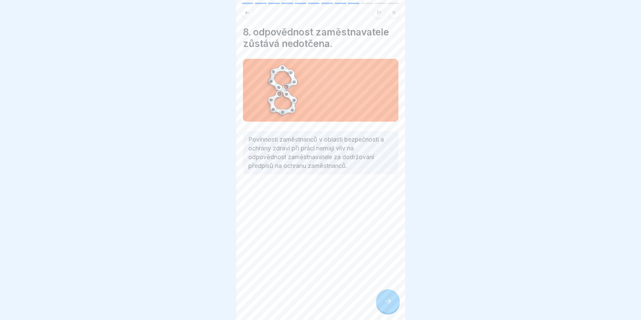
click at [390, 301] on div at bounding box center [388, 301] width 24 height 24
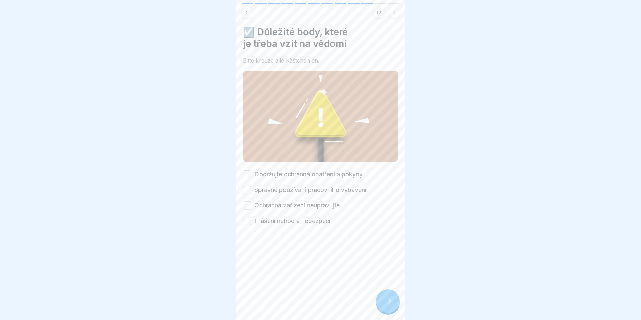
click at [250, 170] on button "Dodržujte ochranná opatření a pokyny" at bounding box center [247, 174] width 8 height 8
click at [245, 188] on button "Správné používání pracovního vybavení" at bounding box center [247, 190] width 8 height 8
click at [246, 202] on button "Ochranná zařízení neupravujte" at bounding box center [247, 206] width 8 height 8
click at [248, 217] on button "Hlášení nehod a nebezpečí" at bounding box center [247, 221] width 8 height 8
click at [386, 302] on div at bounding box center [388, 301] width 24 height 24
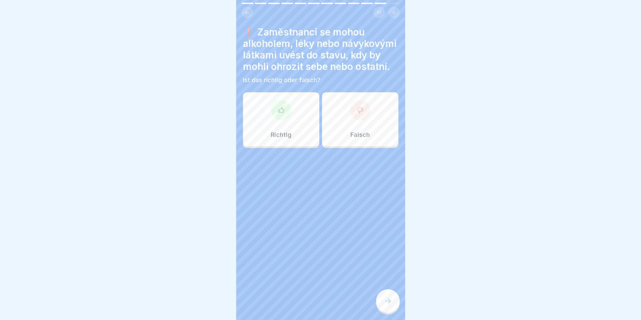
click at [294, 117] on div "Richtig" at bounding box center [281, 119] width 76 height 54
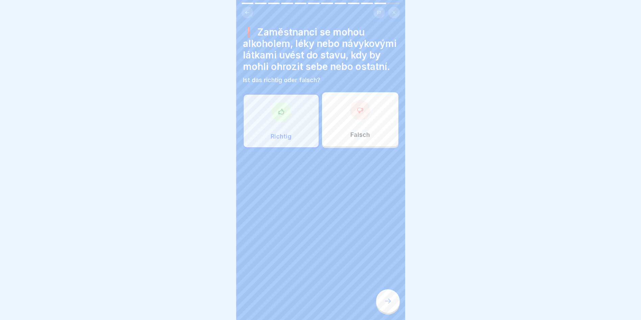
click at [391, 303] on icon at bounding box center [388, 301] width 8 height 8
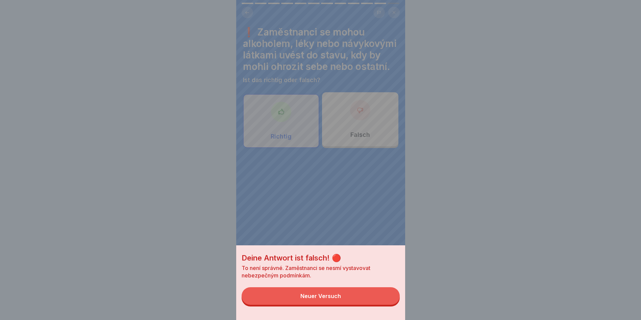
click at [370, 305] on button "Neuer Versuch" at bounding box center [321, 296] width 158 height 18
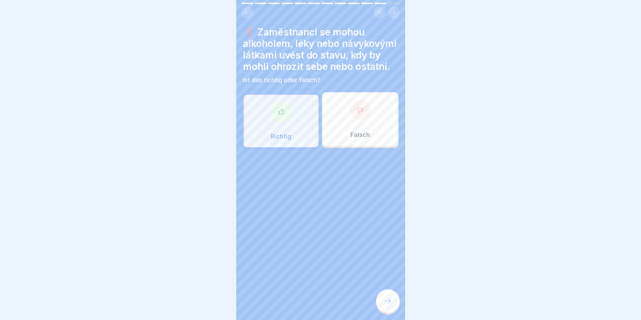
click at [372, 146] on div "Falsch" at bounding box center [360, 119] width 76 height 54
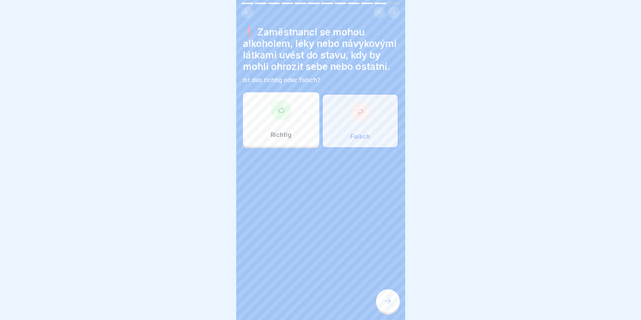
click at [388, 305] on icon at bounding box center [388, 301] width 8 height 8
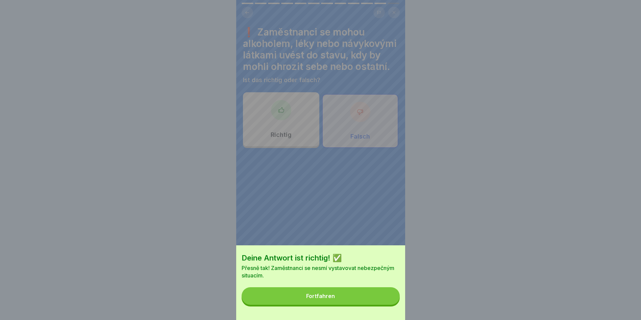
click at [382, 304] on button "Fortfahren" at bounding box center [321, 296] width 158 height 18
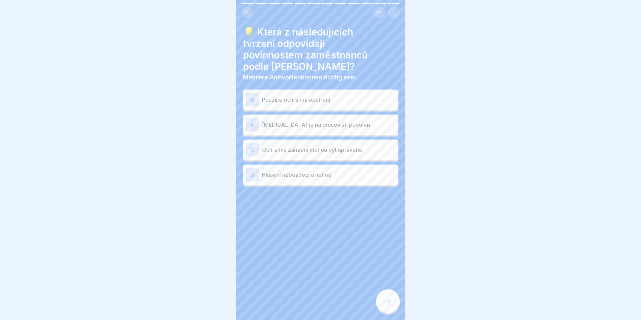
click at [252, 93] on div "A" at bounding box center [253, 100] width 14 height 14
click at [251, 168] on div "D" at bounding box center [253, 175] width 14 height 14
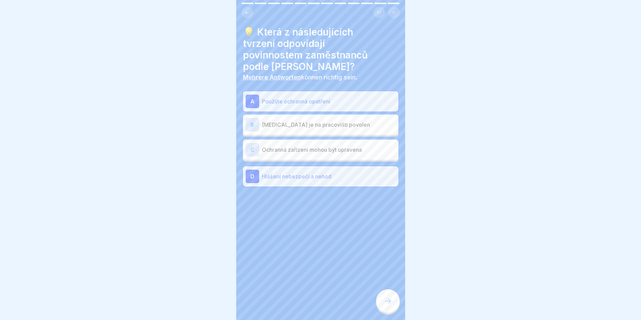
click at [387, 300] on div at bounding box center [388, 301] width 24 height 24
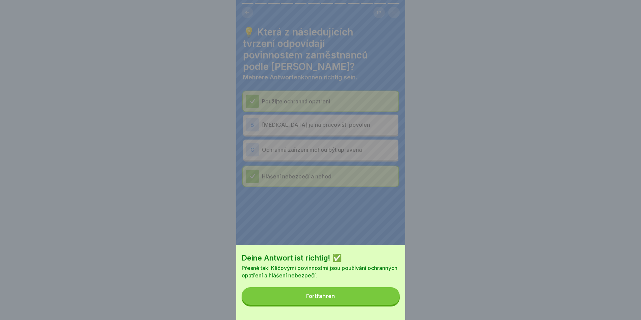
click at [374, 304] on button "Fortfahren" at bounding box center [321, 296] width 158 height 18
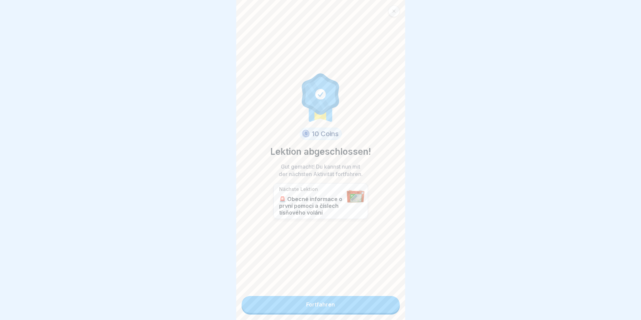
click at [350, 310] on link "Fortfahren" at bounding box center [321, 304] width 158 height 17
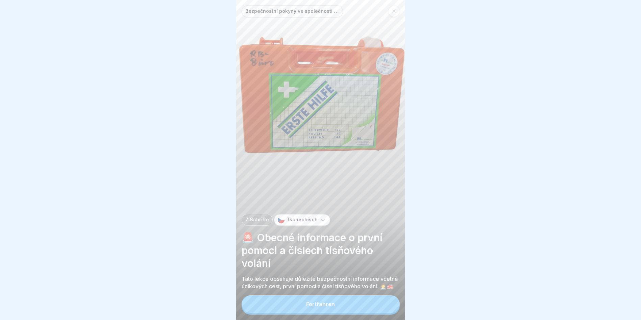
click at [343, 309] on button "Fortfahren" at bounding box center [321, 305] width 158 height 18
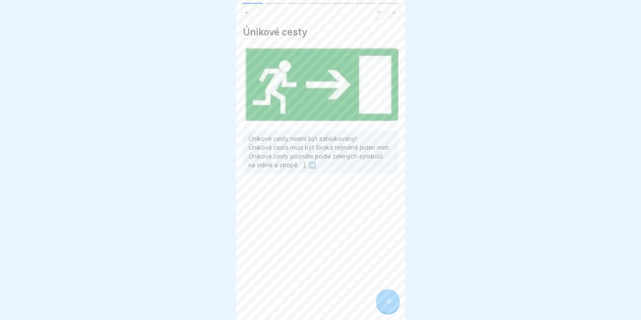
click at [385, 313] on div at bounding box center [388, 301] width 24 height 24
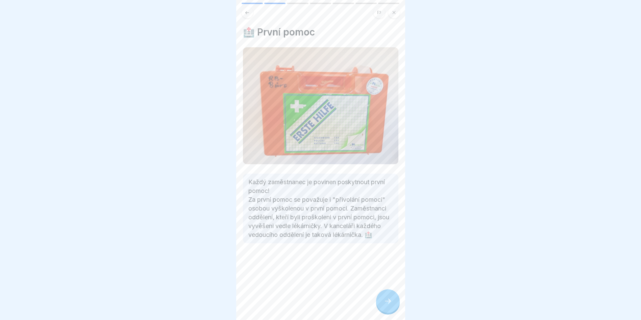
click at [385, 313] on div at bounding box center [388, 301] width 24 height 24
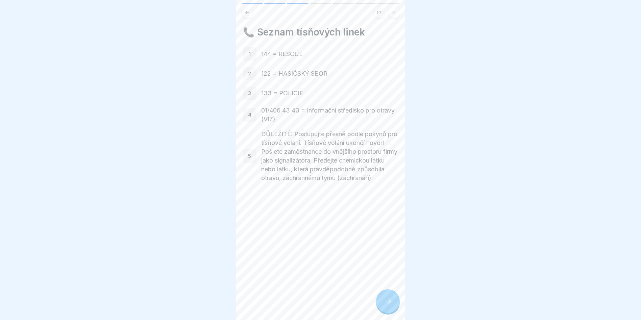
click at [392, 294] on div "📞 Seznam tísňových linek 1 144 = RESCUE 2 122 = HASIČSKÝ SBOR 3 133 = POLICIE 4…" at bounding box center [320, 160] width 169 height 320
click at [387, 301] on div at bounding box center [388, 301] width 24 height 24
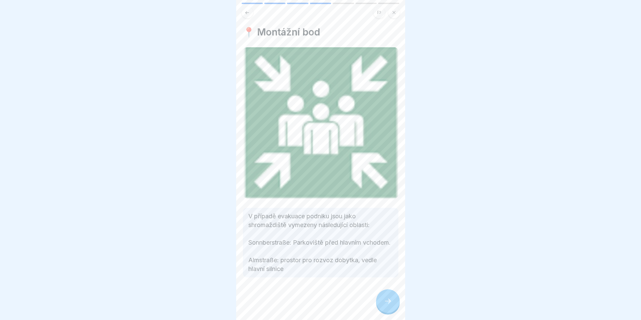
click at [387, 301] on div at bounding box center [388, 301] width 24 height 24
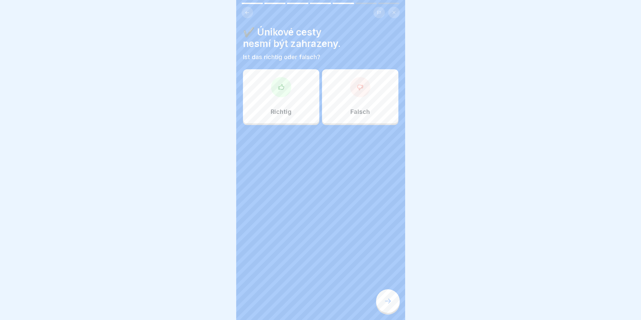
click at [282, 98] on div "Richtig" at bounding box center [281, 96] width 76 height 54
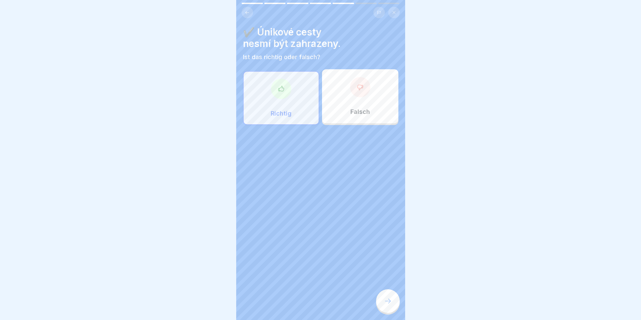
click at [389, 305] on icon at bounding box center [388, 301] width 8 height 8
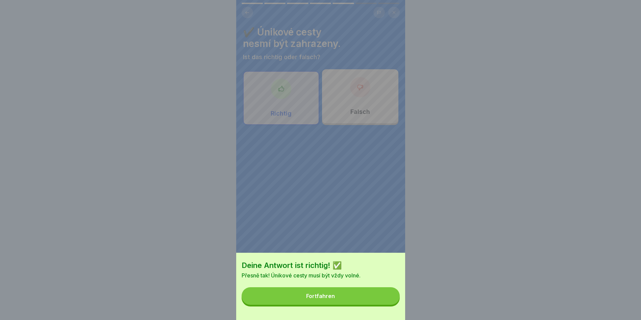
click at [344, 295] on button "Fortfahren" at bounding box center [321, 296] width 158 height 18
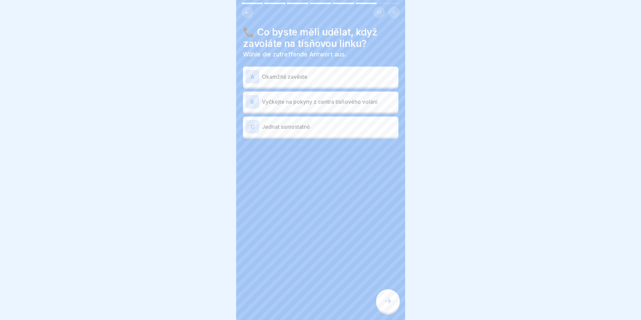
click at [250, 97] on div "B" at bounding box center [253, 102] width 14 height 14
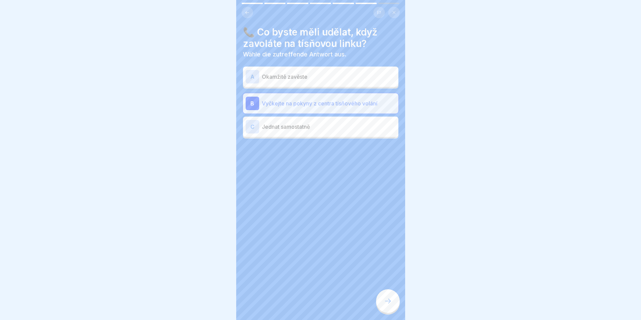
click at [388, 304] on icon at bounding box center [388, 301] width 8 height 8
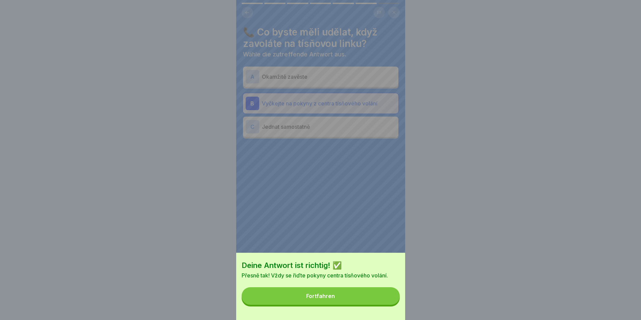
click at [376, 305] on button "Fortfahren" at bounding box center [321, 296] width 158 height 18
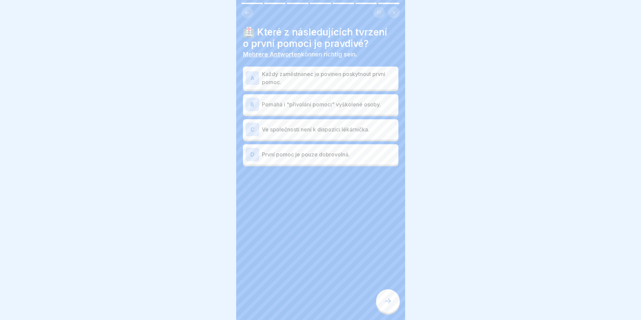
click at [254, 78] on div "A" at bounding box center [253, 78] width 14 height 14
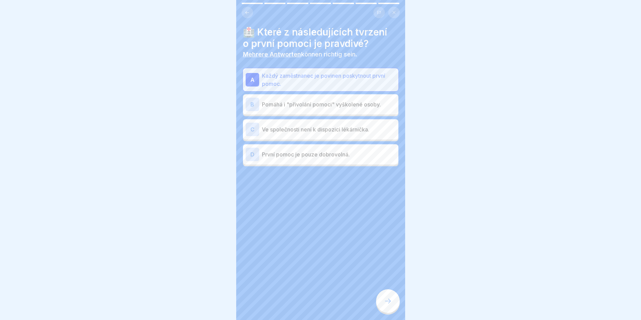
click at [251, 102] on div "B" at bounding box center [253, 105] width 14 height 14
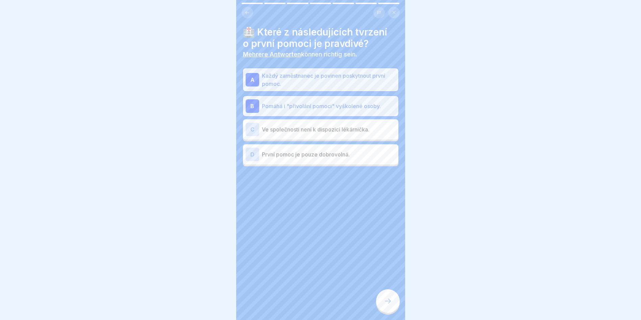
click at [392, 311] on div at bounding box center [388, 301] width 24 height 24
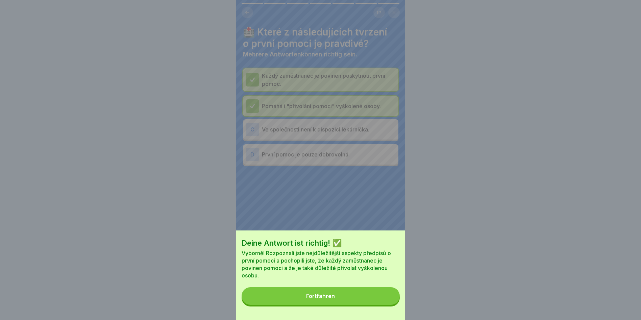
click at [368, 298] on button "Fortfahren" at bounding box center [321, 296] width 158 height 18
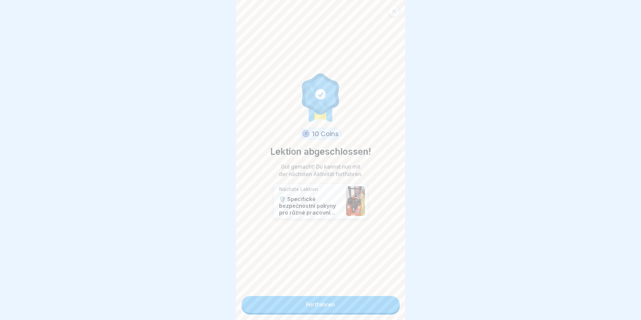
click at [325, 305] on link "Fortfahren" at bounding box center [321, 304] width 158 height 17
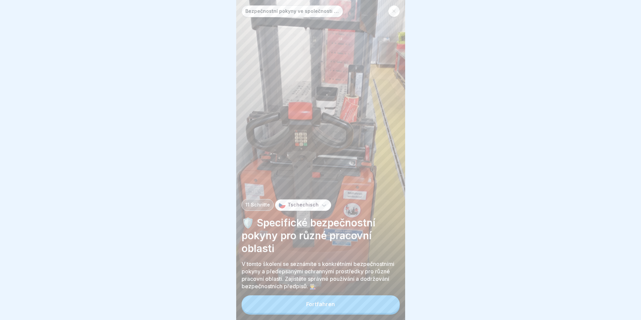
click at [326, 306] on button "Fortfahren" at bounding box center [321, 305] width 158 height 18
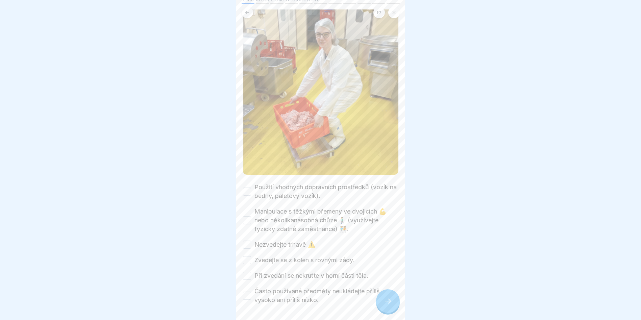
scroll to position [68, 0]
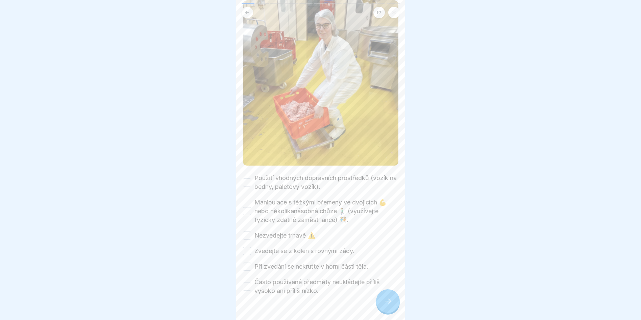
click at [247, 179] on button "Použití vhodných dopravních prostředků (vozík na bedny, paletový vozík)." at bounding box center [247, 183] width 8 height 8
click at [249, 207] on button "Manipulace s těžkými břemeny ve dvojicích 💪 nebo několikanásobná chůze 🚶‍♂️ (vy…" at bounding box center [247, 211] width 8 height 8
click at [248, 232] on button "Nezvedejte trhavě ⚠️" at bounding box center [247, 236] width 8 height 8
click at [247, 247] on button "Zvedejte se z kolen s rovnými zády." at bounding box center [247, 251] width 8 height 8
click at [248, 263] on button "Při zvedání se nekruťte v horní části těla." at bounding box center [247, 267] width 8 height 8
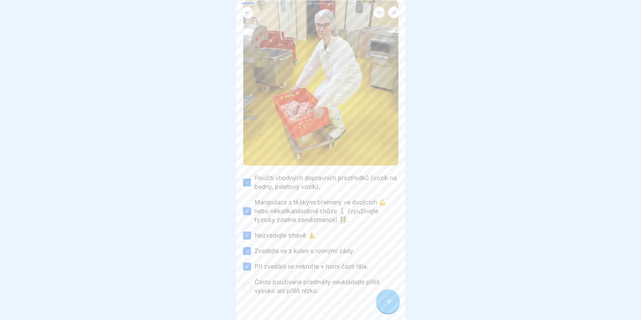
click at [246, 283] on button "Často používané předměty neukládejte příliš vysoko ani příliš nízko." at bounding box center [247, 287] width 8 height 8
click at [385, 302] on div at bounding box center [388, 301] width 24 height 24
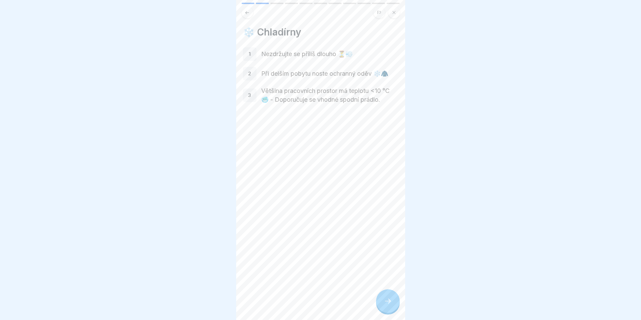
click at [384, 311] on div at bounding box center [388, 301] width 24 height 24
click at [391, 305] on icon at bounding box center [388, 301] width 8 height 8
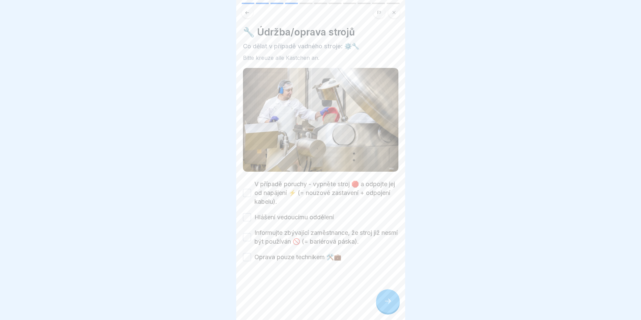
click at [247, 189] on button "V případě poruchy - vypněte stroj 🛑 a odpojte jej od napájení ⚡ (= nouzové zast…" at bounding box center [247, 193] width 8 height 8
click at [249, 214] on button "Hlášení vedoucímu oddělení" at bounding box center [247, 217] width 8 height 8
click at [249, 233] on button "Informujte zbývající zaměstnance, že stroj již nesmí být používán 🚫 (= bariérov…" at bounding box center [247, 237] width 8 height 8
click at [249, 253] on button "Oprava pouze technikem 🛠️💼" at bounding box center [247, 257] width 8 height 8
click at [384, 303] on div at bounding box center [388, 301] width 24 height 24
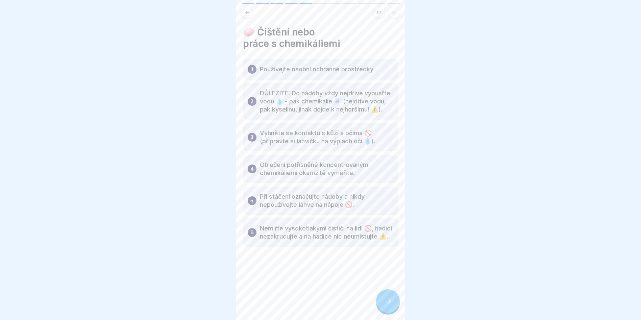
click at [379, 311] on div at bounding box center [388, 301] width 24 height 24
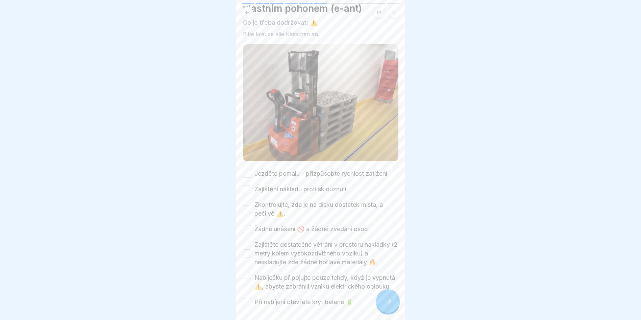
scroll to position [67, 0]
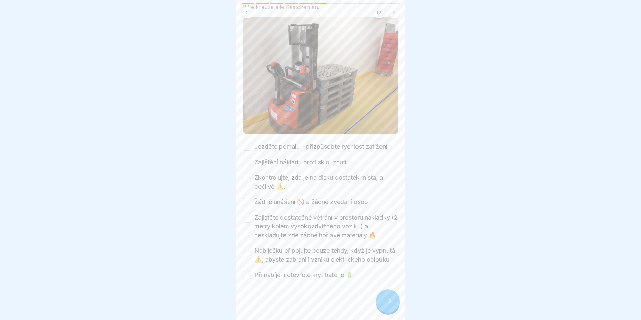
click at [246, 143] on button "Jezděte pomalu - přizpůsobte rychlost zatížení" at bounding box center [247, 147] width 8 height 8
click at [248, 158] on button "Zajištění nákladu proti sklouznutí" at bounding box center [247, 162] width 8 height 8
click at [248, 178] on button "Zkontrolujte, zda je na disku dostatek místa, a pečlivě ⚠️." at bounding box center [247, 182] width 8 height 8
click at [249, 198] on button "Žádné unášení 🚫 a žádné zvedání osob" at bounding box center [247, 202] width 8 height 8
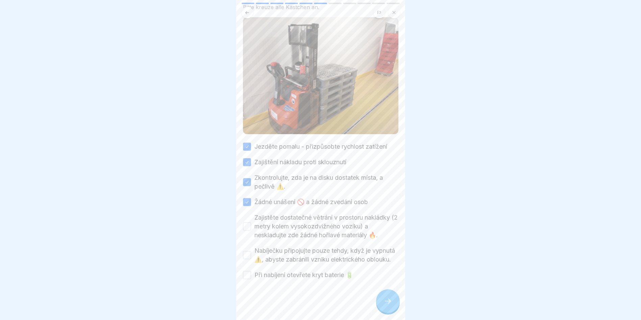
click at [248, 223] on button "Zajistěte dostatečné větrání v prostoru nakládky (2 metry kolem vysokozdvižného…" at bounding box center [247, 227] width 8 height 8
click at [248, 251] on button "Nabíječku připojujte pouze tehdy, když je vypnutá ⚠️, abyste zabránili vzniku e…" at bounding box center [247, 255] width 8 height 8
click at [248, 271] on button "Při nabíjení otevřete kryt baterie 🔋" at bounding box center [247, 275] width 8 height 8
click at [386, 297] on div at bounding box center [388, 301] width 24 height 24
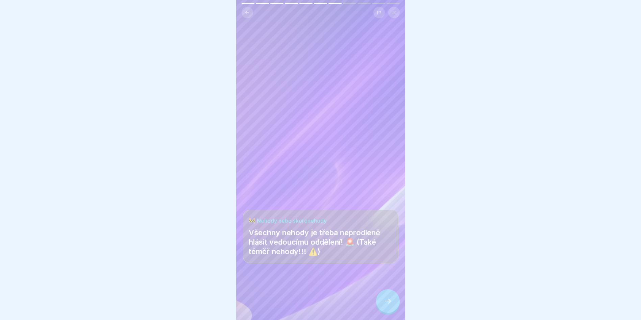
click at [384, 304] on icon at bounding box center [388, 301] width 8 height 8
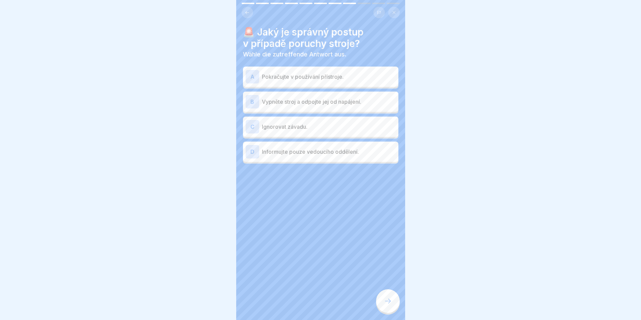
click at [253, 97] on div "B" at bounding box center [253, 102] width 14 height 14
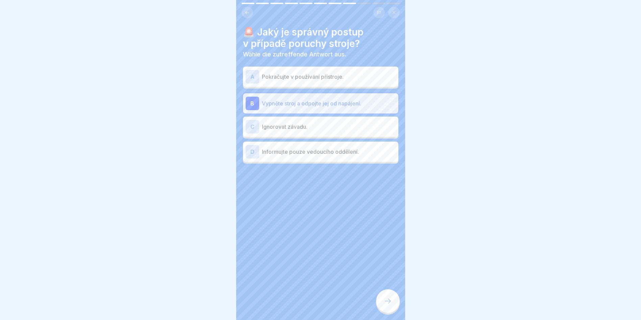
click at [389, 303] on icon at bounding box center [388, 301] width 8 height 8
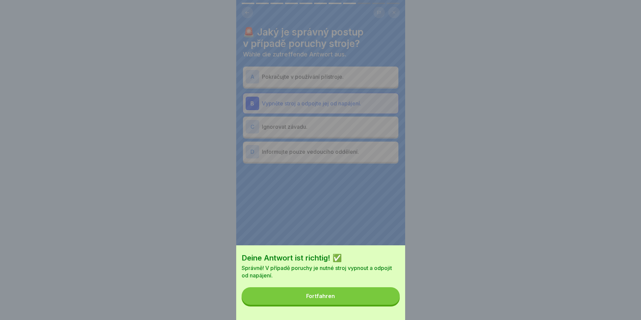
click at [358, 302] on button "Fortfahren" at bounding box center [321, 296] width 158 height 18
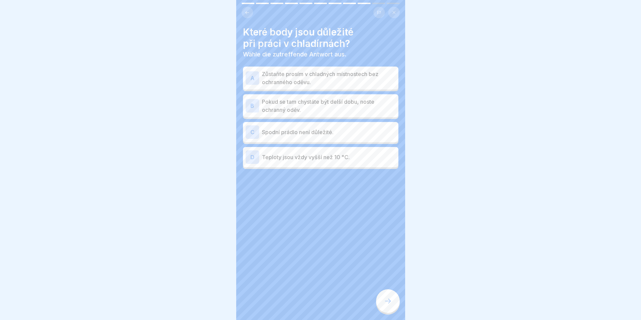
click at [249, 99] on div "B" at bounding box center [253, 106] width 14 height 14
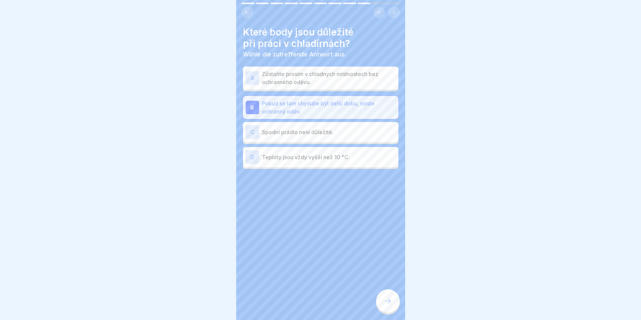
click at [392, 301] on icon at bounding box center [388, 301] width 8 height 8
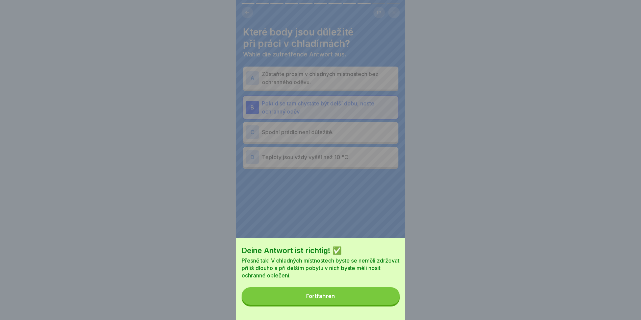
click at [355, 305] on button "Fortfahren" at bounding box center [321, 296] width 158 height 18
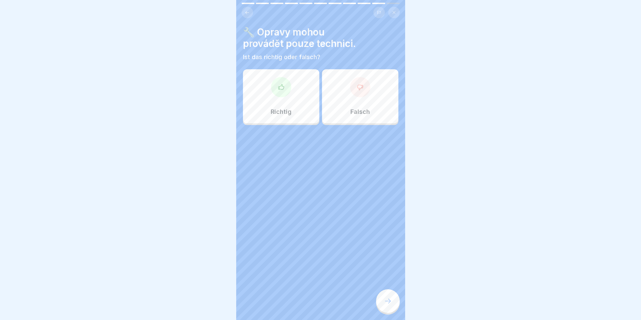
click at [293, 78] on div "Richtig" at bounding box center [281, 96] width 76 height 54
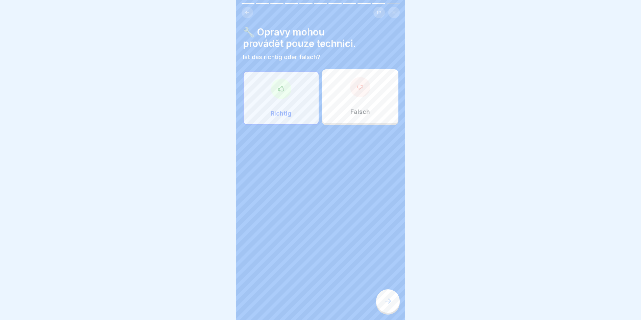
click at [390, 303] on icon at bounding box center [388, 301] width 8 height 8
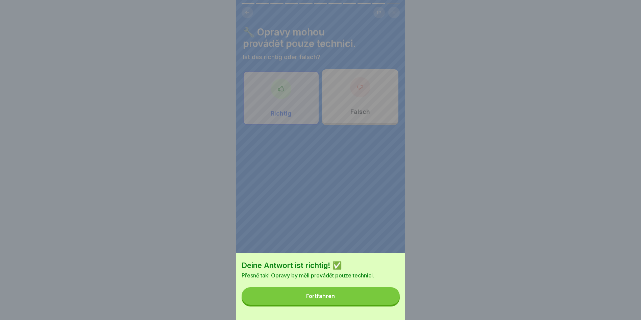
click at [382, 304] on button "Fortfahren" at bounding box center [321, 296] width 158 height 18
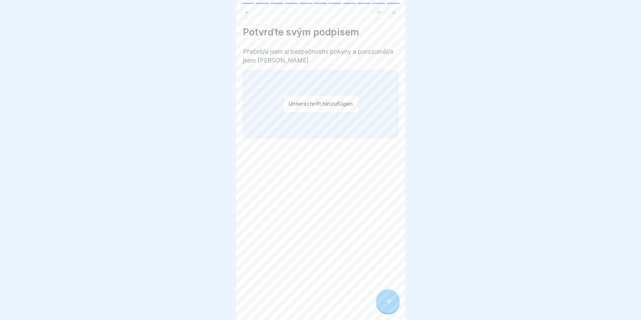
click at [313, 101] on button "Unterschrift hinzufügen" at bounding box center [321, 104] width 76 height 18
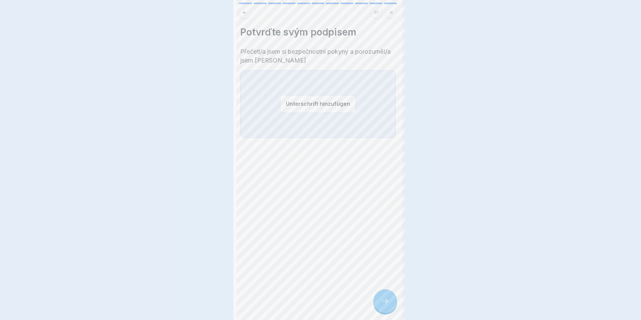
scroll to position [0, 0]
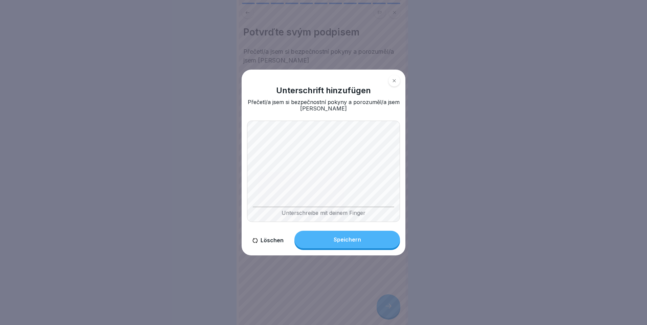
click at [424, 219] on body "Bezpečnostní pokyny ve společnosti SONNBERG 11 Schritte Tschechisch 🛡️ Specific…" at bounding box center [320, 162] width 641 height 325
click at [367, 238] on button "Speichern" at bounding box center [347, 240] width 106 height 18
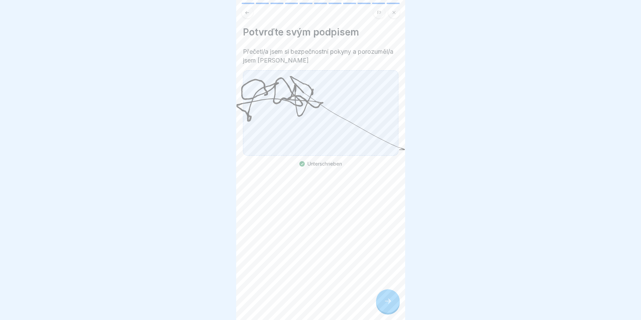
click at [387, 298] on div at bounding box center [388, 301] width 24 height 24
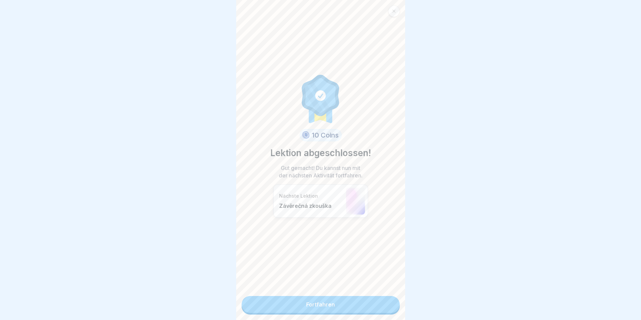
click at [321, 302] on link "Fortfahren" at bounding box center [321, 304] width 158 height 17
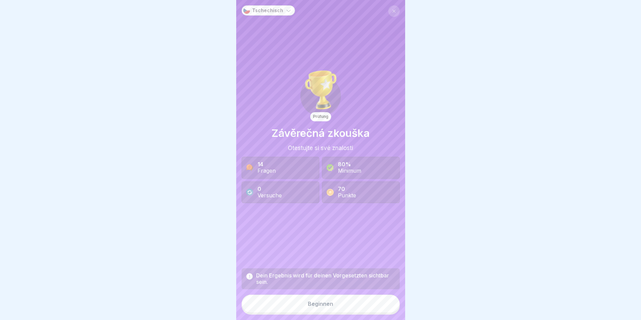
click at [340, 308] on button "Beginnen" at bounding box center [321, 304] width 158 height 18
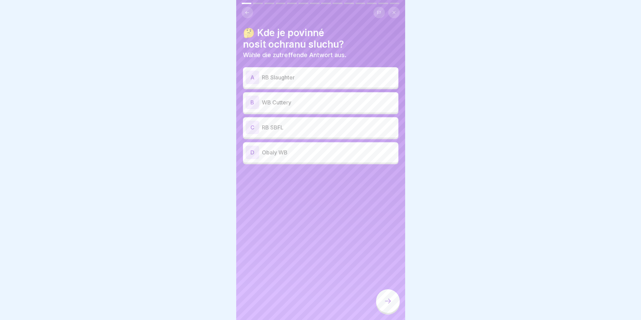
click at [251, 102] on div "B" at bounding box center [253, 103] width 14 height 14
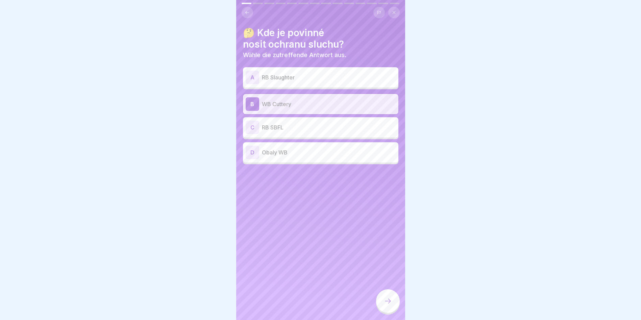
click at [385, 313] on div at bounding box center [388, 301] width 24 height 24
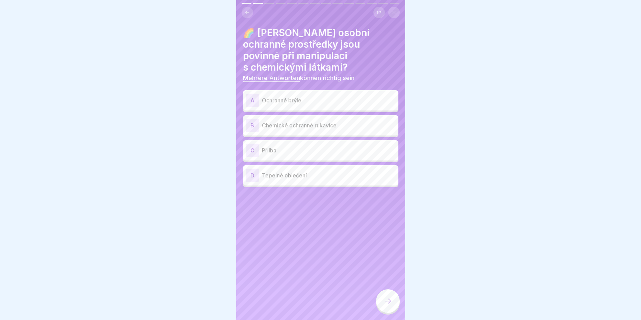
click at [252, 100] on div "A" at bounding box center [253, 101] width 14 height 14
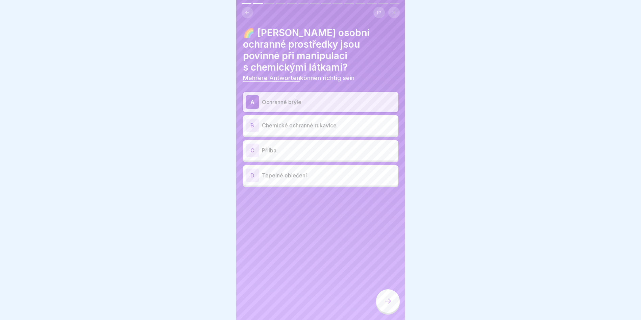
click at [250, 124] on div "B" at bounding box center [253, 126] width 14 height 14
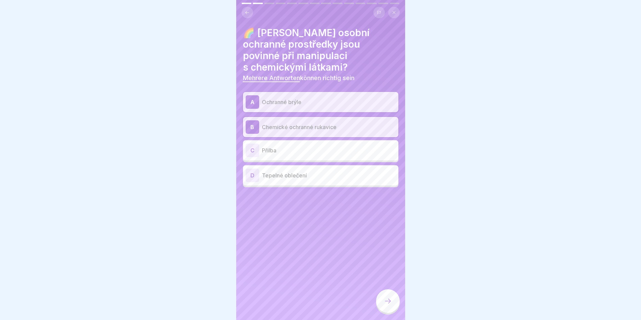
click at [392, 303] on div at bounding box center [388, 301] width 24 height 24
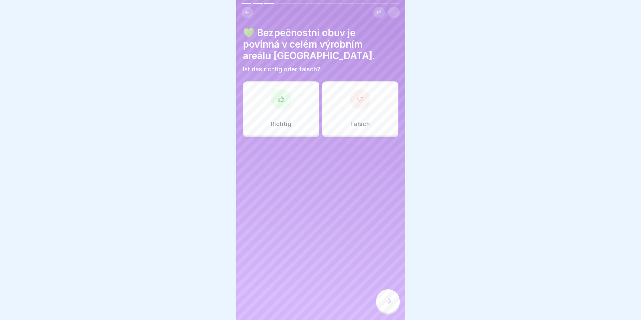
click at [277, 104] on div at bounding box center [281, 99] width 20 height 20
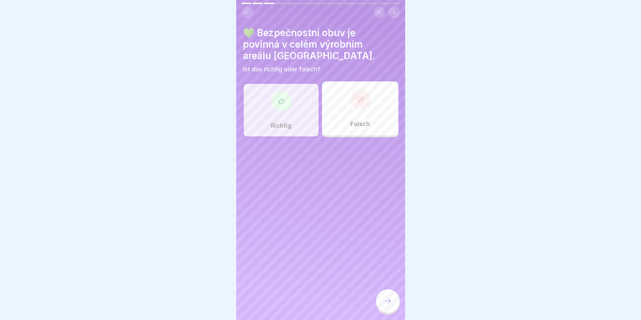
click at [389, 301] on div at bounding box center [388, 301] width 24 height 24
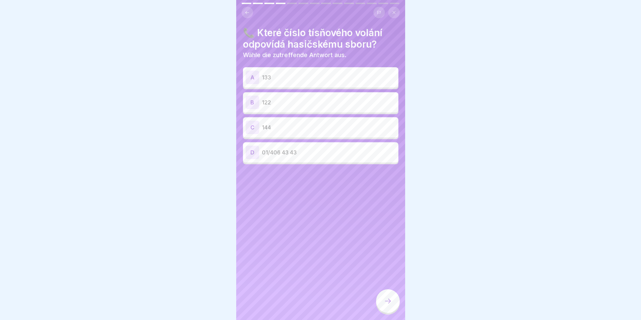
click at [253, 102] on div "B" at bounding box center [253, 103] width 14 height 14
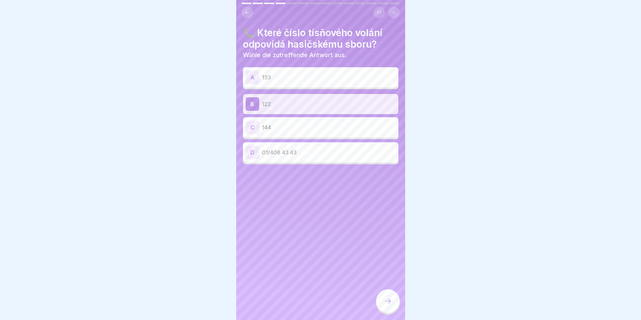
click at [389, 301] on div at bounding box center [388, 301] width 24 height 24
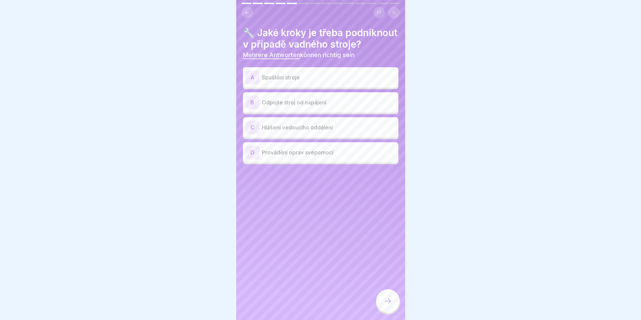
click at [250, 109] on div "B" at bounding box center [253, 103] width 14 height 14
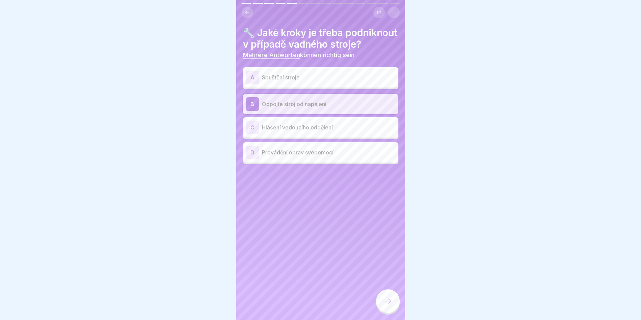
click at [251, 134] on div "C" at bounding box center [253, 128] width 14 height 14
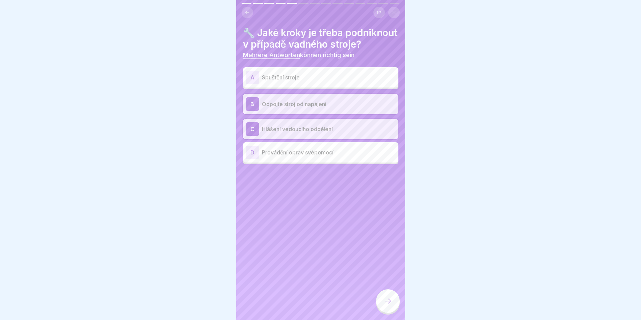
click at [385, 312] on div at bounding box center [388, 301] width 24 height 24
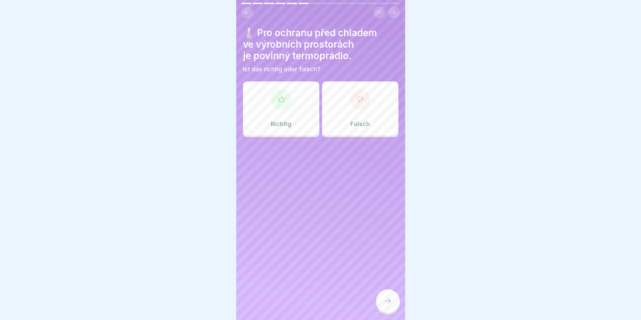
click at [310, 115] on div "Richtig" at bounding box center [281, 108] width 76 height 54
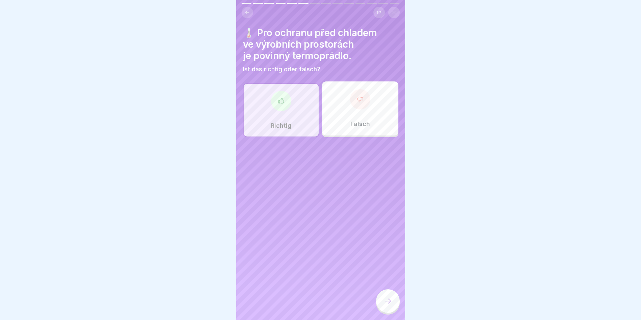
click at [390, 302] on div at bounding box center [388, 301] width 24 height 24
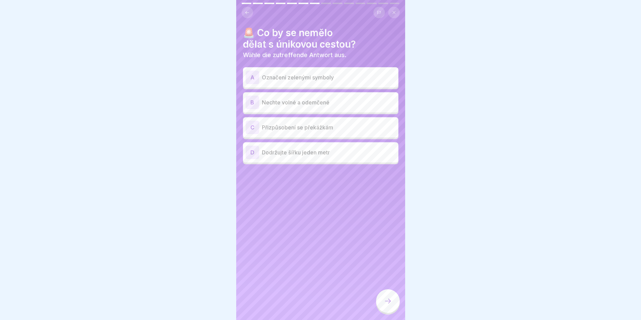
click at [254, 78] on div "A" at bounding box center [253, 78] width 14 height 14
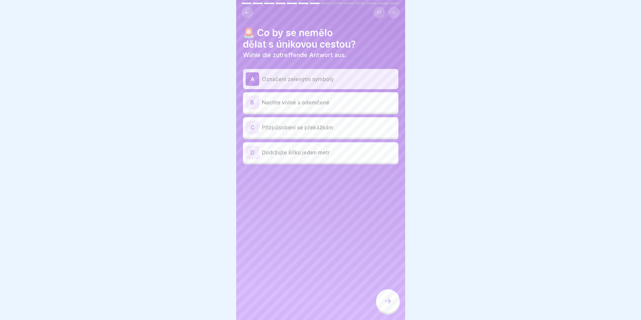
click at [254, 104] on div "B" at bounding box center [253, 103] width 14 height 14
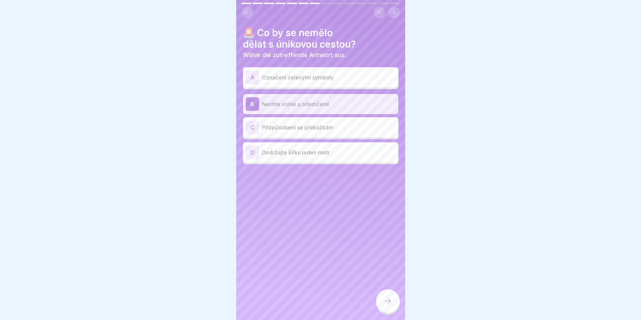
click at [387, 300] on div at bounding box center [388, 301] width 24 height 24
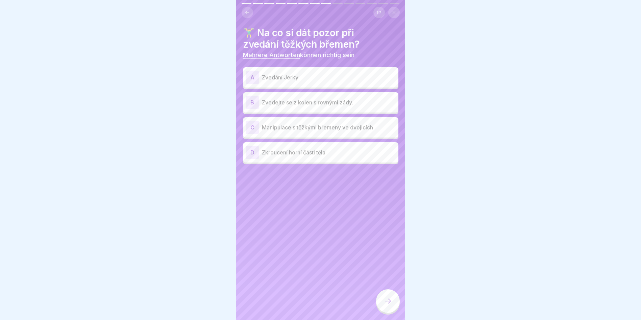
click at [253, 103] on div "B" at bounding box center [253, 103] width 14 height 14
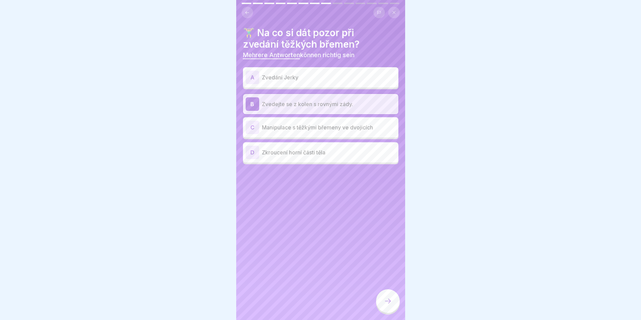
click at [256, 126] on div "C" at bounding box center [253, 128] width 14 height 14
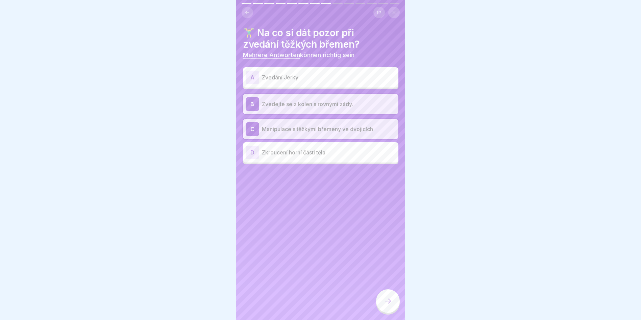
click at [388, 305] on icon at bounding box center [388, 301] width 8 height 8
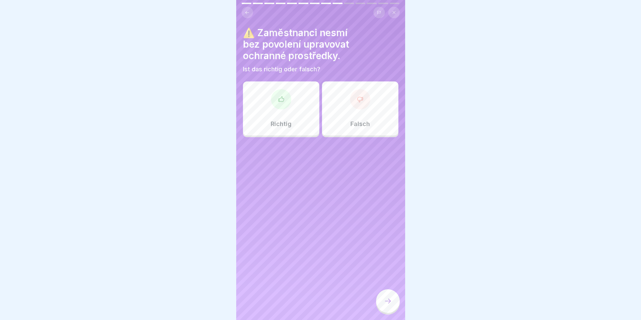
click at [287, 101] on div at bounding box center [281, 99] width 20 height 20
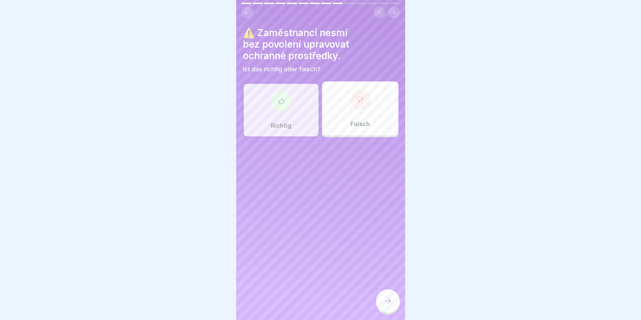
click at [390, 304] on icon at bounding box center [388, 301] width 6 height 5
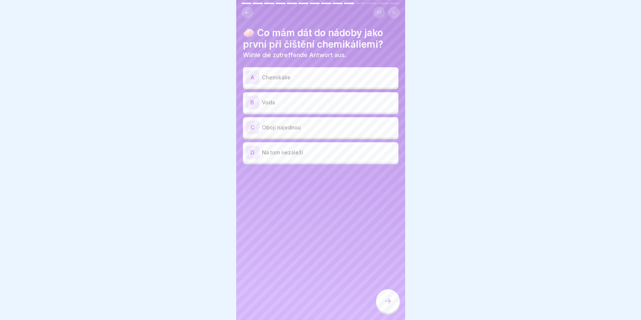
click at [254, 101] on div "B" at bounding box center [253, 103] width 14 height 14
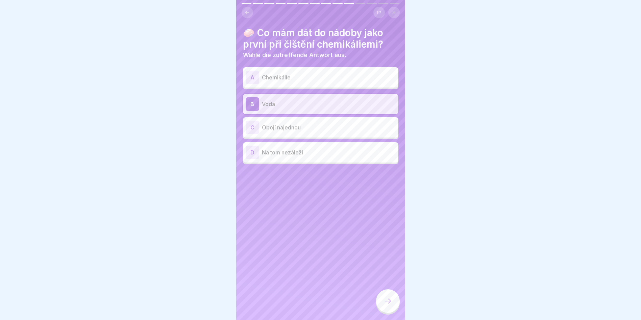
click at [388, 310] on div at bounding box center [388, 301] width 24 height 24
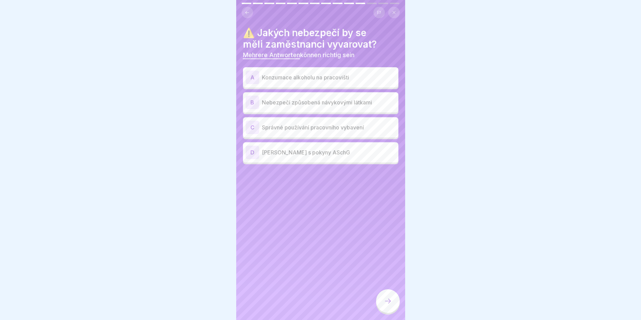
click at [253, 80] on div "A" at bounding box center [253, 78] width 14 height 14
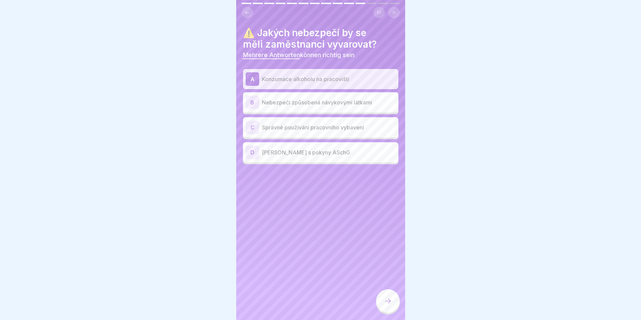
click at [253, 103] on div "B" at bounding box center [253, 103] width 14 height 14
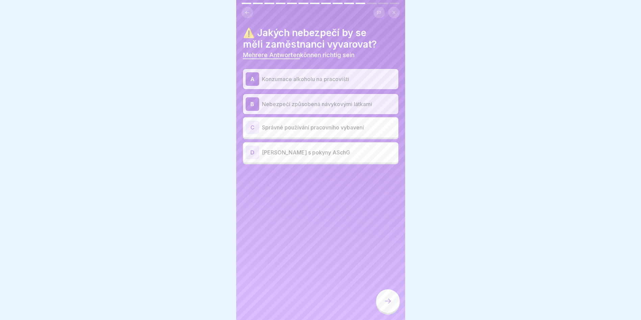
click at [386, 303] on icon at bounding box center [388, 301] width 8 height 8
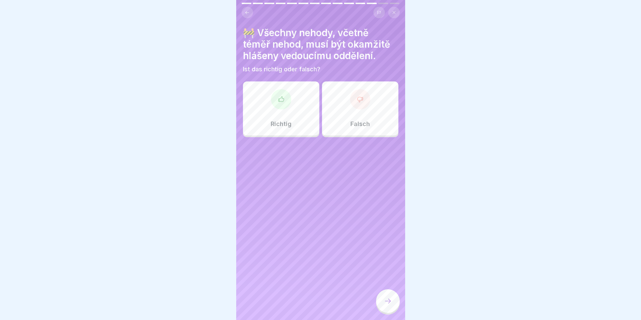
click at [282, 119] on div "Richtig" at bounding box center [281, 108] width 76 height 54
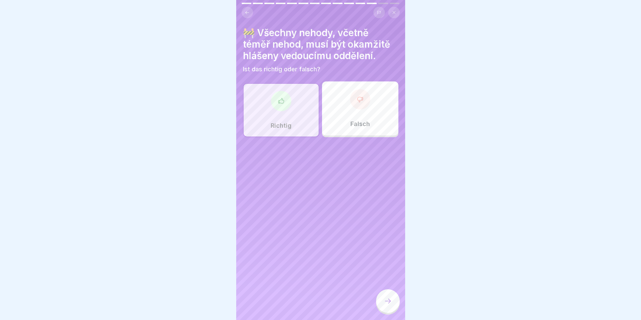
click at [386, 310] on div at bounding box center [388, 301] width 24 height 24
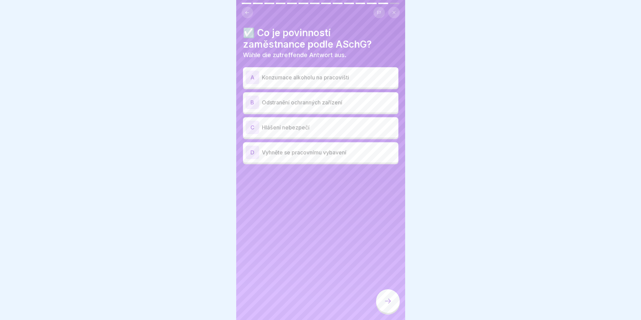
click at [252, 126] on div "C" at bounding box center [253, 128] width 14 height 14
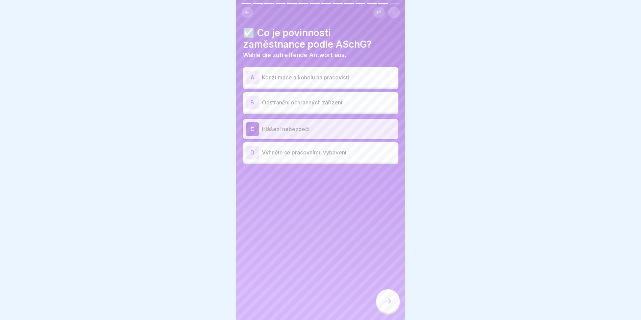
click at [387, 305] on icon at bounding box center [388, 301] width 8 height 8
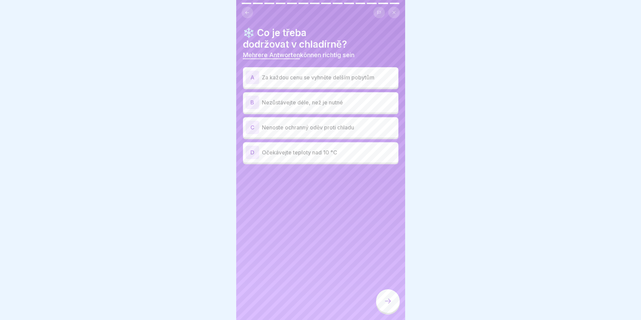
click at [254, 74] on div "A" at bounding box center [253, 78] width 14 height 14
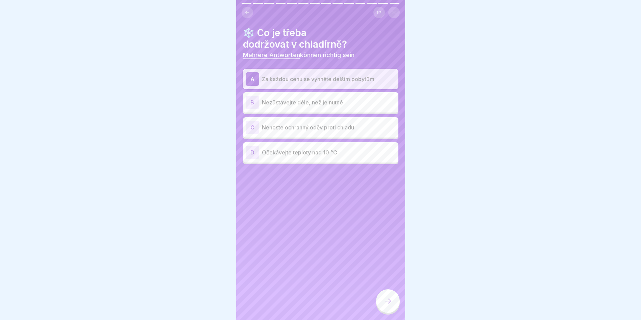
click at [251, 98] on div "B" at bounding box center [253, 103] width 14 height 14
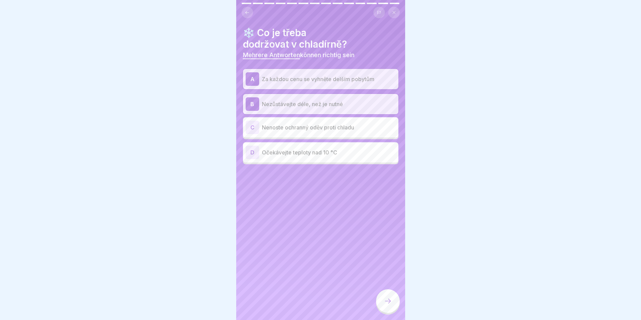
click at [386, 305] on icon at bounding box center [388, 301] width 8 height 8
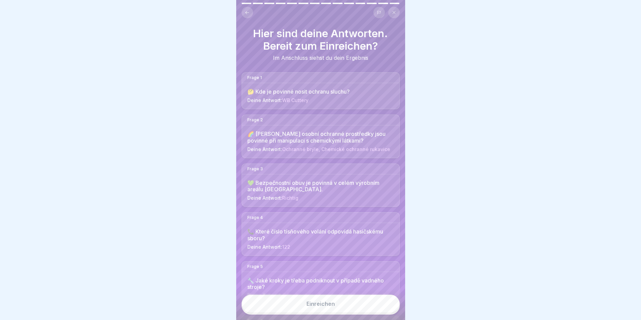
click at [314, 307] on div "Einreichen" at bounding box center [321, 304] width 28 height 6
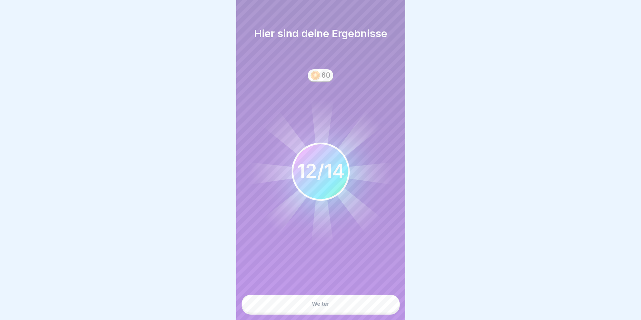
click at [318, 307] on div "Weiter" at bounding box center [321, 304] width 18 height 6
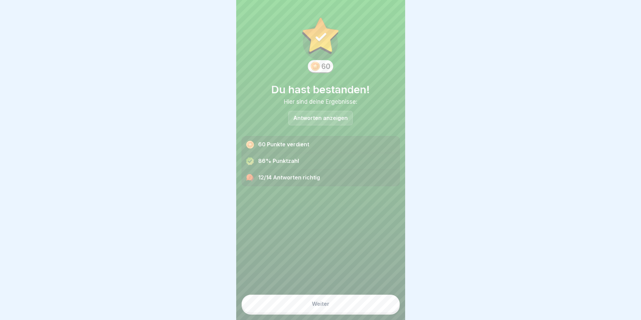
click at [318, 307] on div "Weiter" at bounding box center [321, 304] width 18 height 6
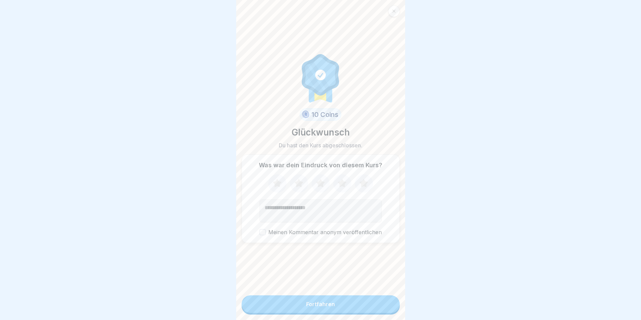
click at [318, 307] on div "Fortfahren" at bounding box center [320, 304] width 29 height 6
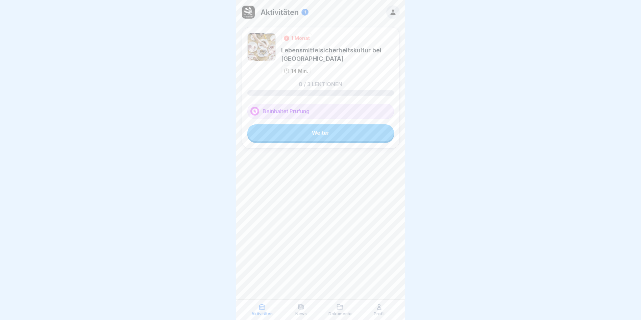
click at [329, 134] on link "Weiter" at bounding box center [321, 132] width 147 height 17
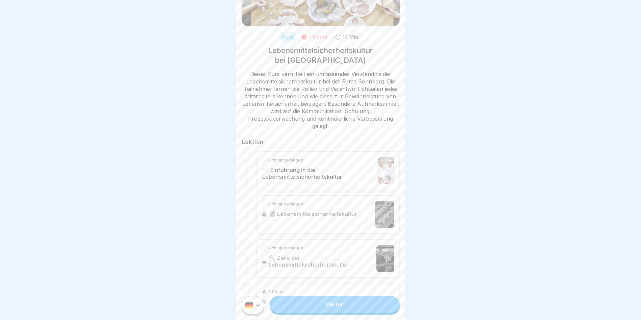
scroll to position [101, 0]
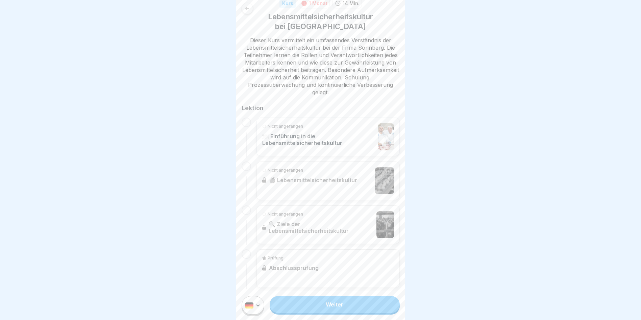
click at [248, 119] on div at bounding box center [246, 122] width 9 height 9
click at [309, 309] on link "Weiter" at bounding box center [335, 304] width 130 height 17
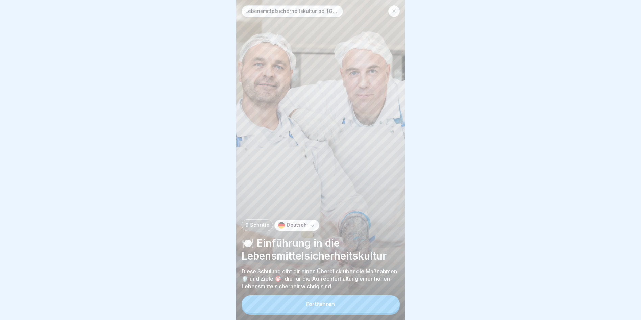
click at [309, 229] on icon at bounding box center [312, 225] width 7 height 7
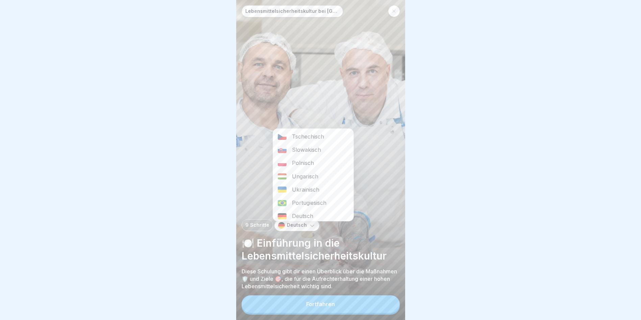
click at [306, 137] on div "Tschechisch" at bounding box center [313, 136] width 80 height 13
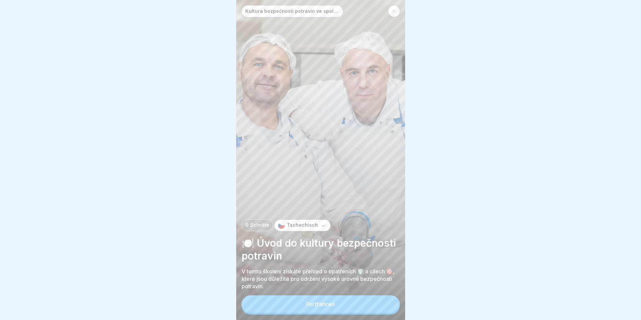
click at [324, 307] on div "Fortfahren" at bounding box center [320, 304] width 29 height 6
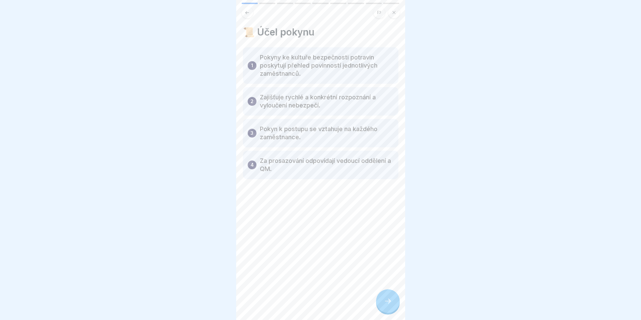
click at [394, 303] on div at bounding box center [388, 301] width 24 height 24
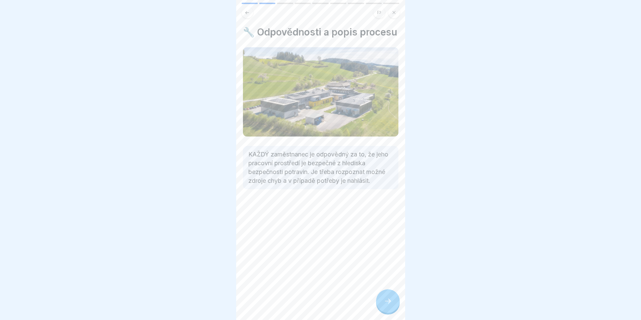
click at [393, 303] on div at bounding box center [388, 301] width 24 height 24
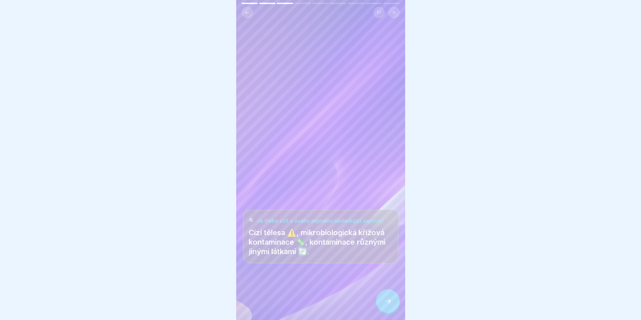
click at [392, 303] on icon at bounding box center [388, 301] width 8 height 8
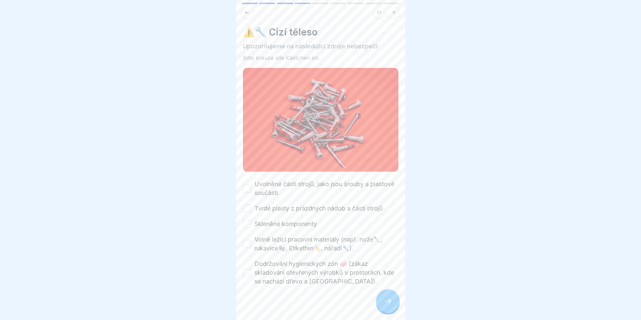
click at [249, 186] on button "Uvolněné části strojů, jako jsou šrouby a plastové součásti." at bounding box center [247, 189] width 8 height 8
click at [247, 205] on button "Tvrdé plasty z prázdných nádob a částí strojů" at bounding box center [247, 209] width 8 height 8
click at [246, 222] on button "Skleněné komponenty" at bounding box center [247, 224] width 8 height 8
click at [247, 240] on button "Volně ležící pracovní materiály (např. nože🔪, rukavice🧤, Etiketten🏷️, nářadí🔧)." at bounding box center [247, 244] width 8 height 8
click at [249, 270] on button "Dodržování hygienických zón 🧼 (zákaz skladování otevřených výrobků v prostorách…" at bounding box center [247, 273] width 8 height 8
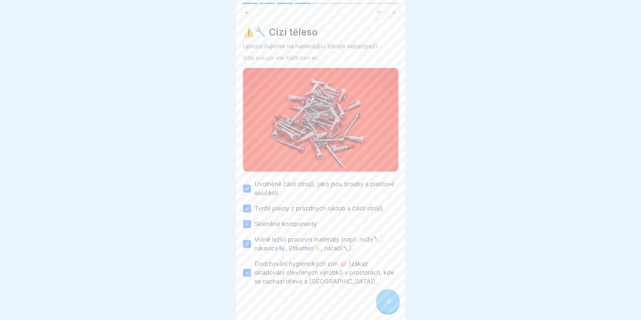
click at [382, 305] on div at bounding box center [388, 301] width 24 height 24
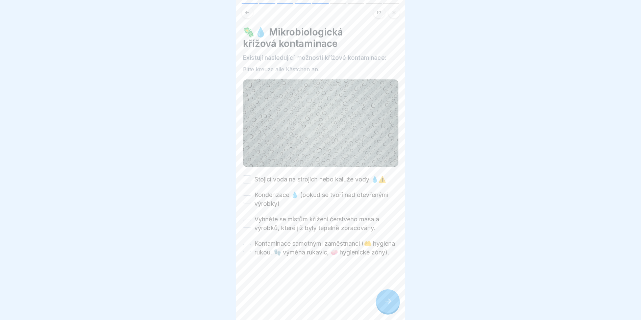
click at [248, 176] on button "Stojící voda na strojích nebo kaluže vody 💧⚠️" at bounding box center [247, 179] width 8 height 8
click at [248, 196] on button "Kondenzace 💧 (pokud se tvoří nad otevřenými výrobky)" at bounding box center [247, 199] width 8 height 8
click at [246, 220] on button "Vyhněte se místům křížení čerstvého masa a výrobků, které již byly tepelně zpra…" at bounding box center [247, 224] width 8 height 8
click at [249, 248] on button "Kontaminace samotnými zaměstnanci (🤲 hygiena rukou, 🧤 výměna rukavic, 🧼 hygieni…" at bounding box center [247, 248] width 8 height 8
click at [384, 305] on icon at bounding box center [388, 301] width 8 height 8
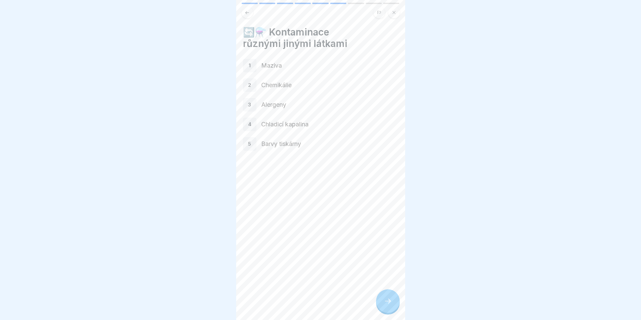
click at [387, 305] on icon at bounding box center [388, 301] width 8 height 8
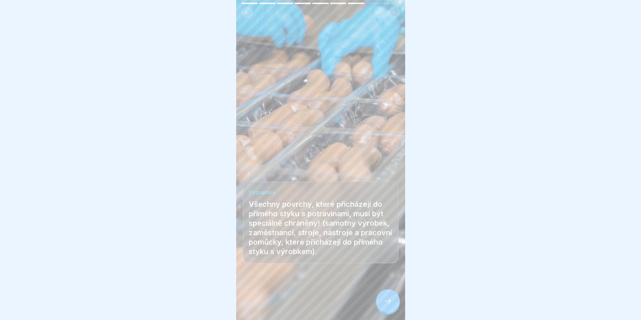
click at [387, 305] on icon at bounding box center [388, 301] width 8 height 8
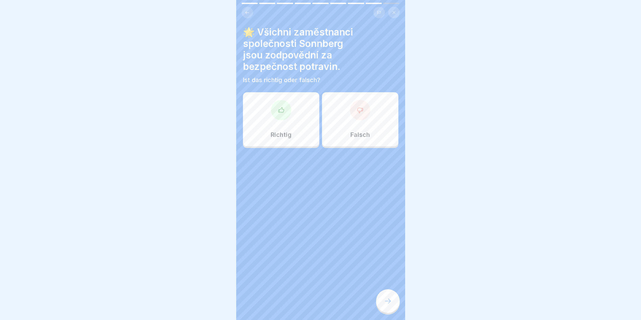
click at [285, 115] on div at bounding box center [281, 110] width 20 height 20
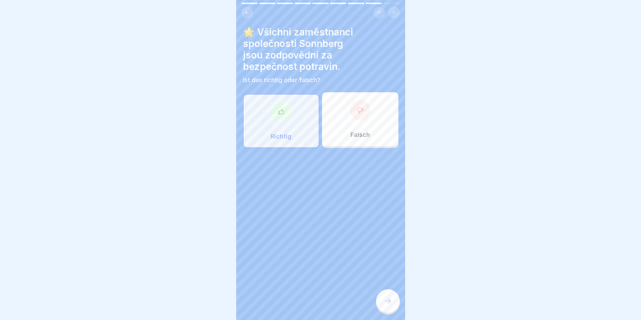
click at [388, 312] on div at bounding box center [388, 301] width 24 height 24
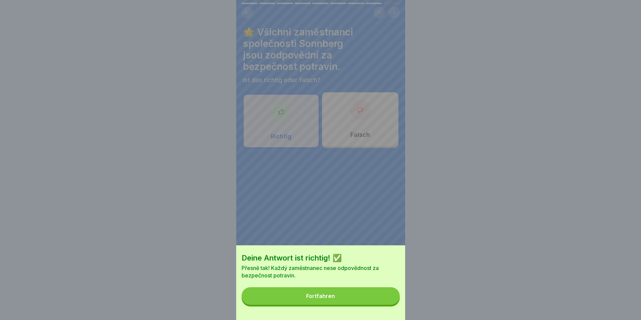
click at [324, 299] on div "Fortfahren" at bounding box center [320, 296] width 29 height 6
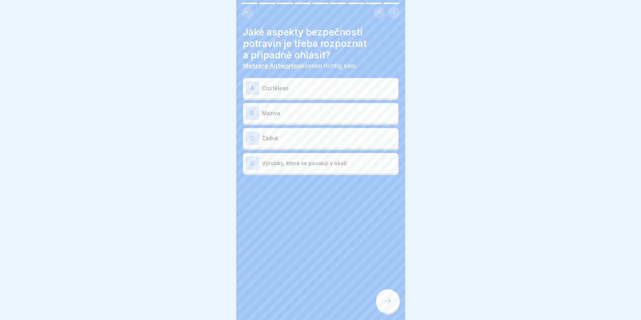
click at [252, 89] on div "A" at bounding box center [253, 88] width 14 height 14
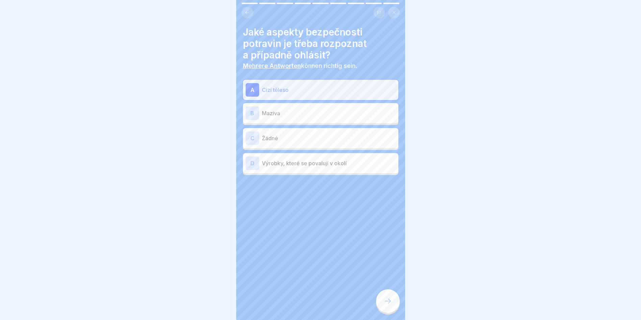
click at [384, 301] on div at bounding box center [388, 301] width 24 height 24
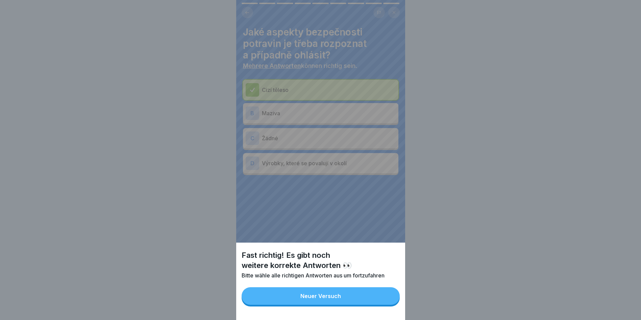
click at [350, 305] on button "Neuer Versuch" at bounding box center [321, 296] width 158 height 18
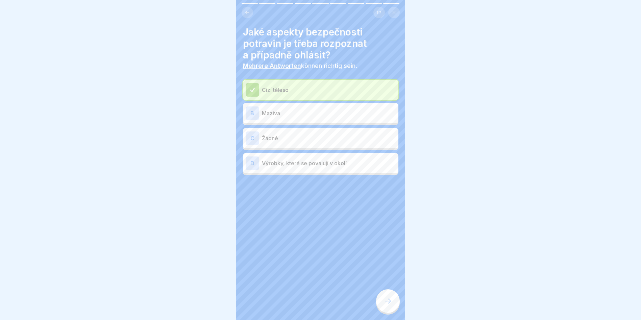
click at [253, 112] on div "B" at bounding box center [253, 114] width 14 height 14
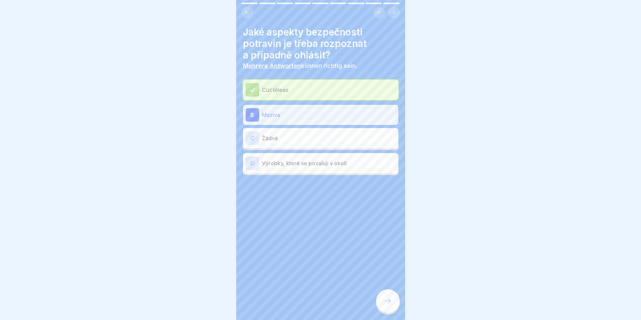
click at [389, 303] on div at bounding box center [388, 301] width 24 height 24
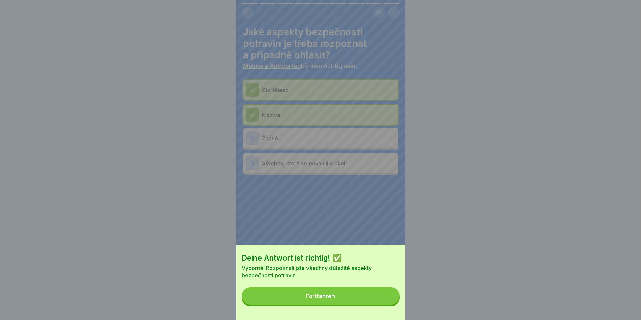
click at [353, 305] on button "Fortfahren" at bounding box center [321, 296] width 158 height 18
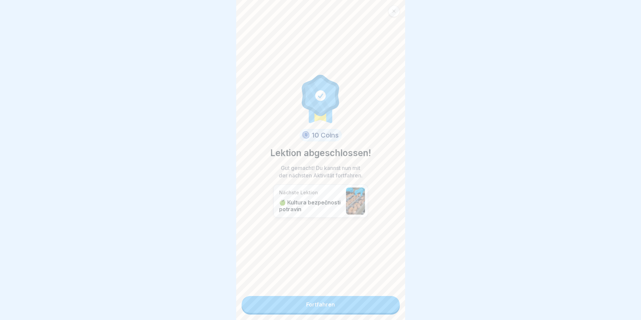
click at [336, 309] on link "Fortfahren" at bounding box center [321, 304] width 158 height 17
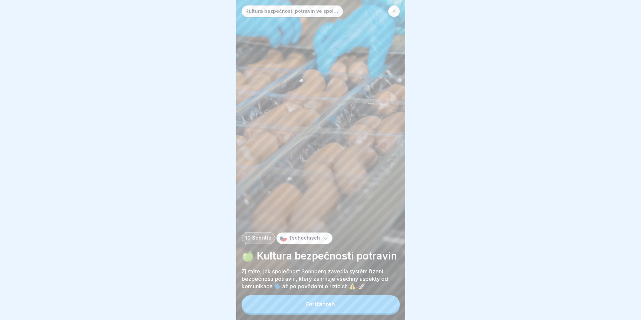
click at [336, 309] on button "Fortfahren" at bounding box center [321, 305] width 158 height 18
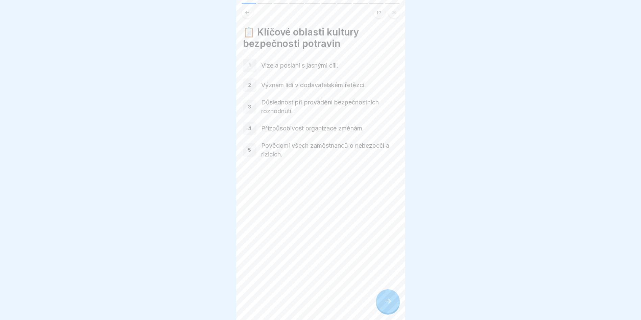
click at [384, 305] on icon at bounding box center [388, 301] width 8 height 8
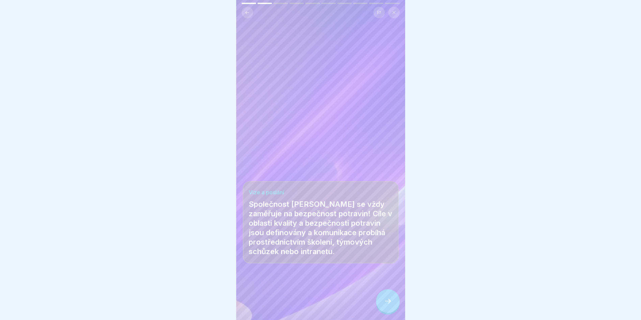
click at [385, 305] on icon at bounding box center [388, 301] width 8 height 8
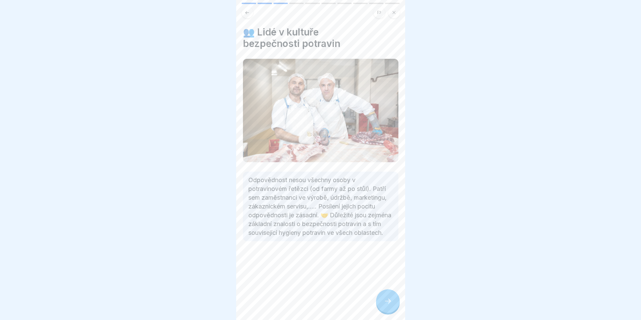
click at [385, 305] on icon at bounding box center [388, 301] width 8 height 8
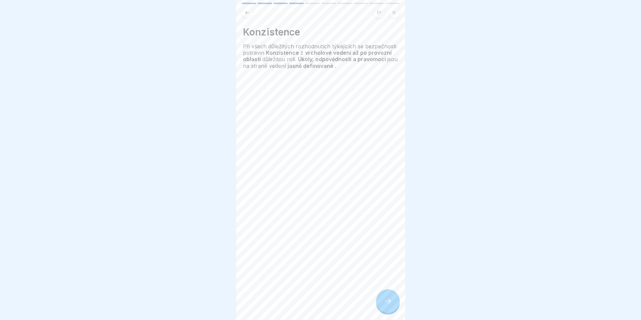
click at [385, 305] on icon at bounding box center [388, 301] width 8 height 8
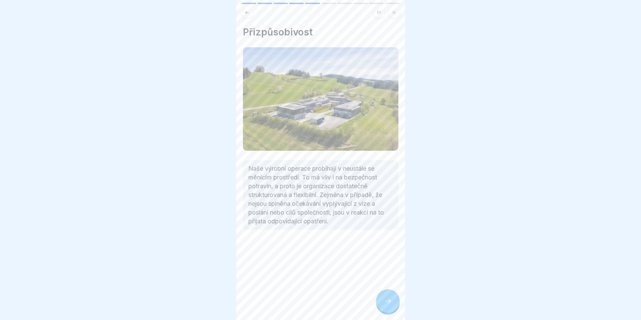
click at [385, 305] on icon at bounding box center [388, 301] width 8 height 8
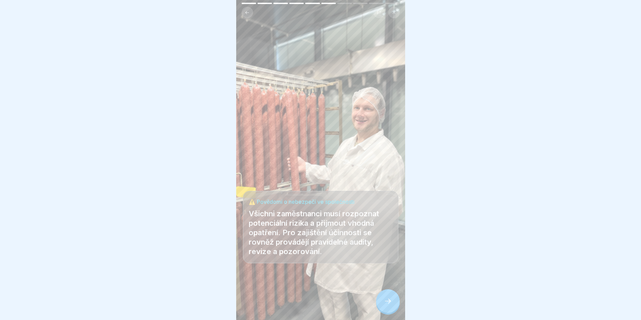
click at [385, 305] on icon at bounding box center [388, 301] width 8 height 8
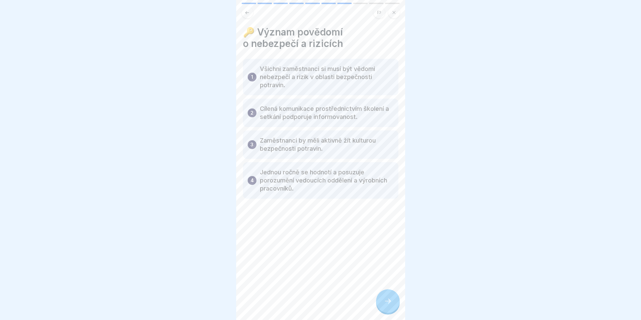
click at [385, 305] on icon at bounding box center [388, 301] width 8 height 8
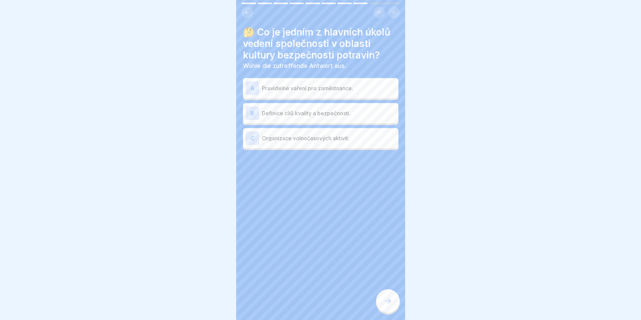
click at [252, 111] on div "B" at bounding box center [253, 114] width 14 height 14
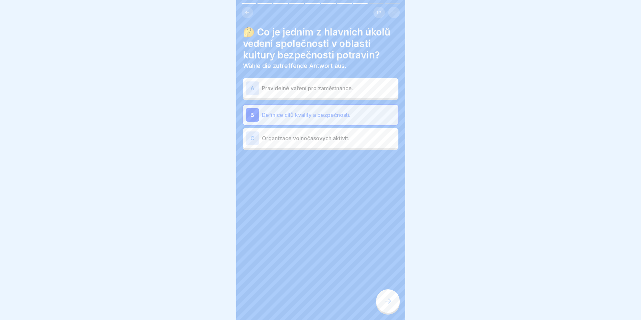
click at [388, 303] on icon at bounding box center [388, 301] width 8 height 8
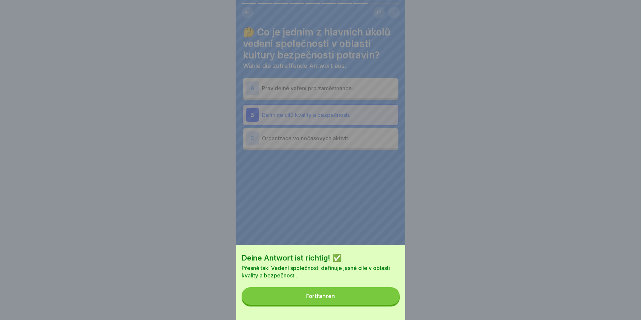
click at [377, 305] on button "Fortfahren" at bounding box center [321, 296] width 158 height 18
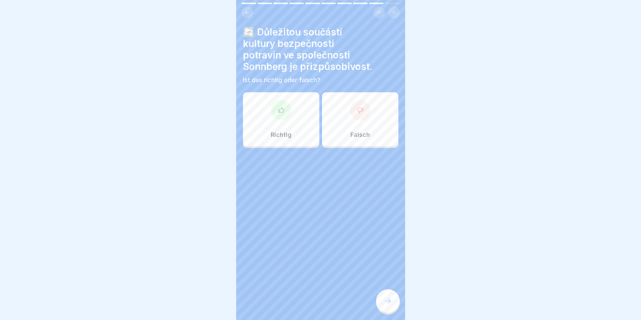
click at [303, 133] on div "Richtig" at bounding box center [281, 119] width 76 height 54
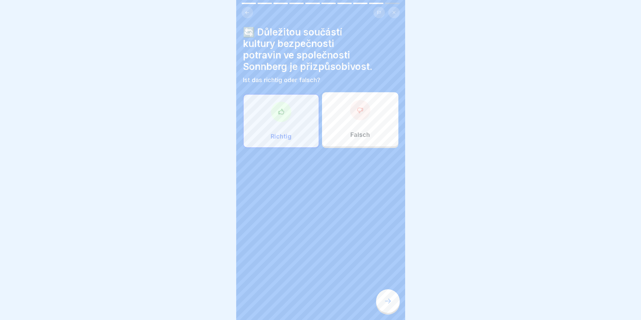
click at [384, 305] on icon at bounding box center [388, 301] width 8 height 8
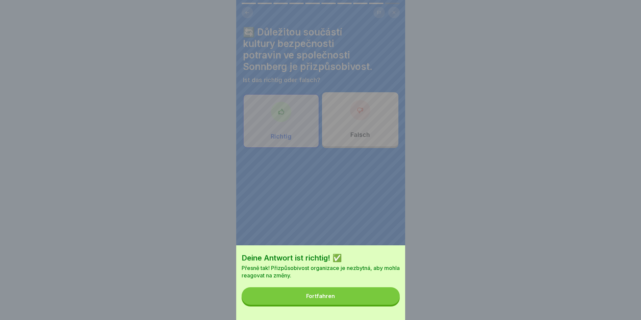
click at [383, 305] on button "Fortfahren" at bounding box center [321, 296] width 158 height 18
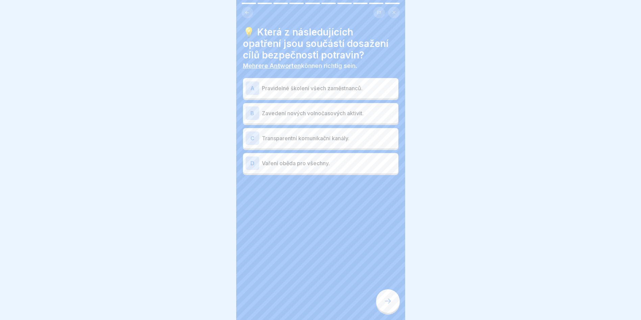
click at [252, 87] on div "A" at bounding box center [253, 88] width 14 height 14
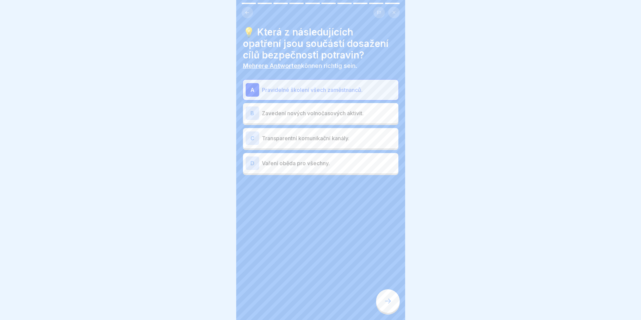
click at [380, 299] on div at bounding box center [388, 301] width 24 height 24
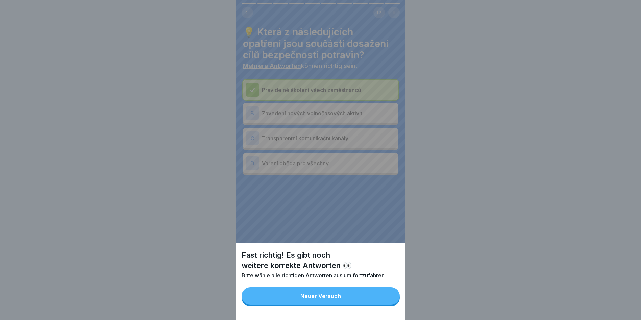
click at [370, 301] on button "Neuer Versuch" at bounding box center [321, 296] width 158 height 18
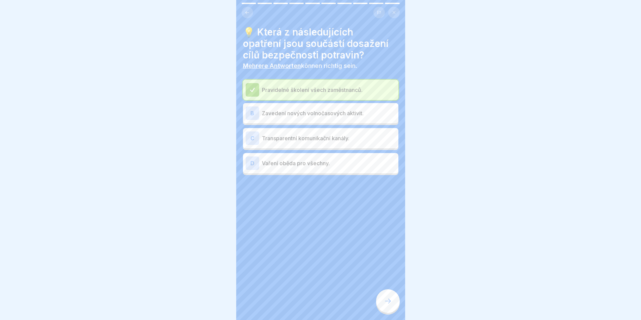
click at [252, 136] on div "C" at bounding box center [253, 139] width 14 height 14
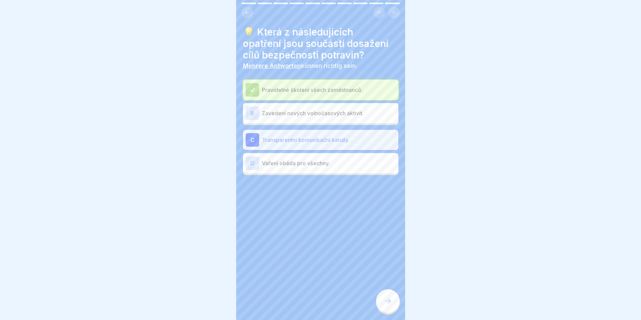
click at [383, 306] on div at bounding box center [388, 301] width 24 height 24
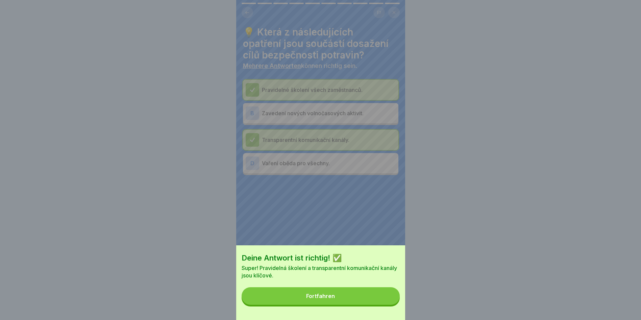
click at [310, 299] on button "Fortfahren" at bounding box center [321, 296] width 158 height 18
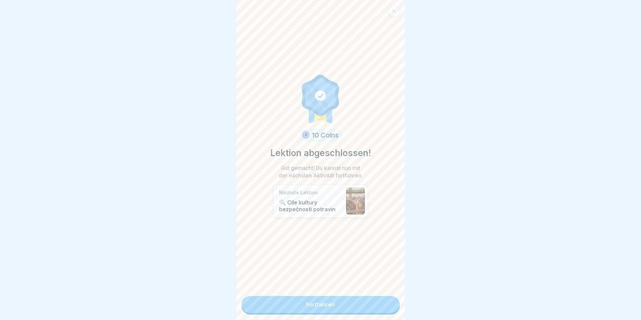
click at [319, 306] on link "Fortfahren" at bounding box center [321, 304] width 158 height 17
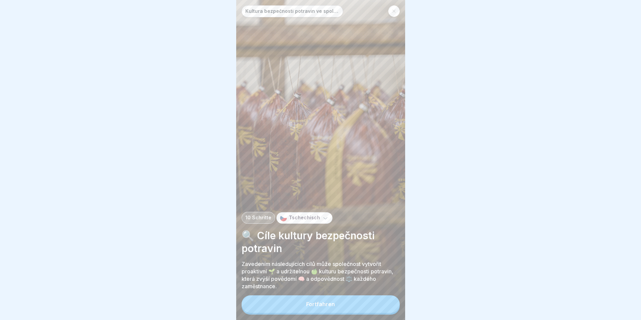
click at [319, 306] on button "Fortfahren" at bounding box center [321, 305] width 158 height 18
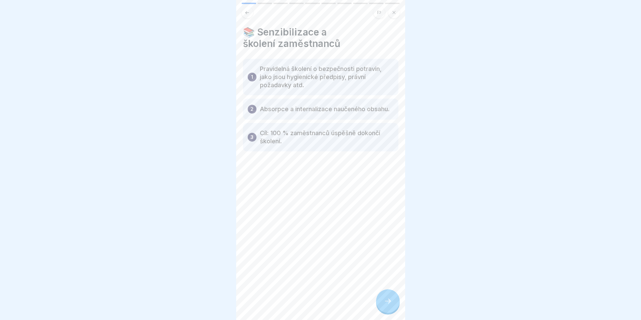
click at [390, 305] on icon at bounding box center [388, 301] width 8 height 8
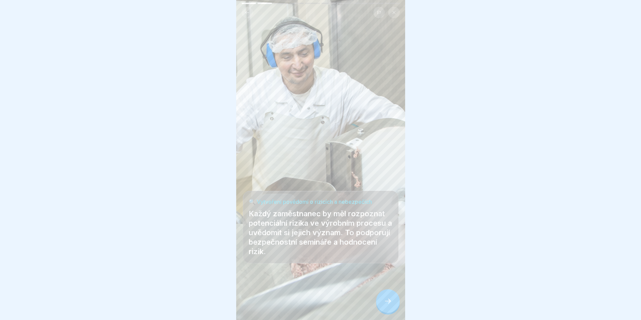
click at [390, 305] on icon at bounding box center [388, 301] width 8 height 8
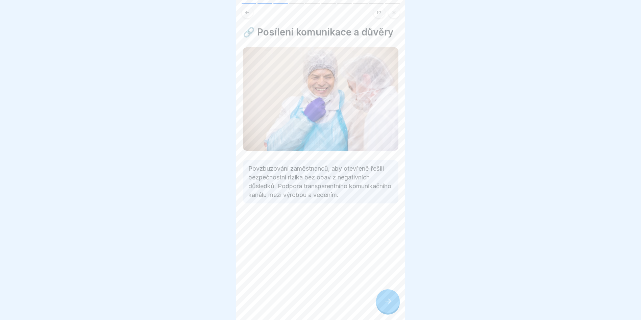
click at [384, 305] on icon at bounding box center [388, 301] width 8 height 8
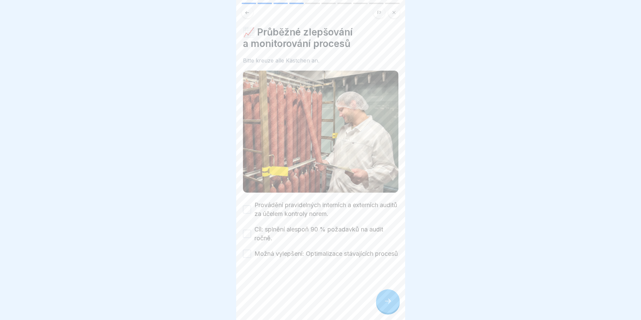
click at [249, 208] on button "Provádění pravidelných interních a externích auditů za účelem kontroly norem." at bounding box center [247, 210] width 8 height 8
click at [249, 230] on button "Cíl: splnění alespoň 90 % požadavků na audit ročně." at bounding box center [247, 234] width 8 height 8
click at [247, 254] on button "Možná vylepšení: Optimalizace stávajících procesů" at bounding box center [247, 254] width 8 height 8
click at [394, 306] on div at bounding box center [388, 301] width 24 height 24
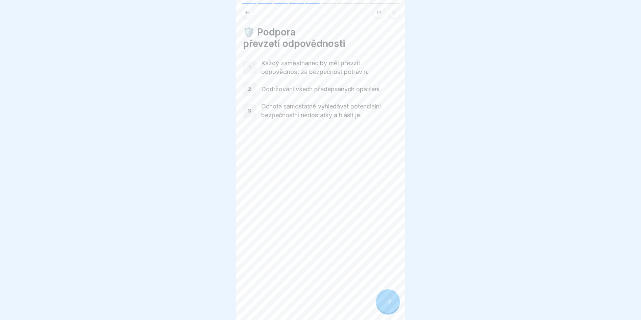
click at [385, 305] on icon at bounding box center [388, 301] width 8 height 8
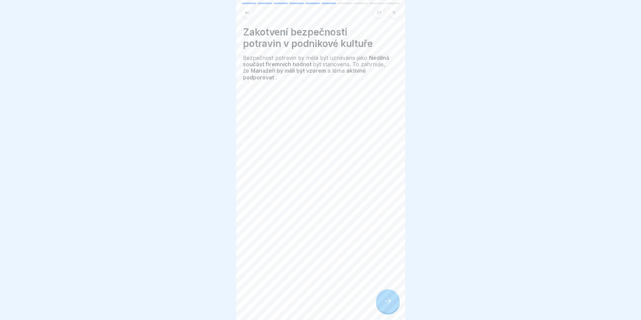
click at [385, 305] on icon at bounding box center [388, 301] width 8 height 8
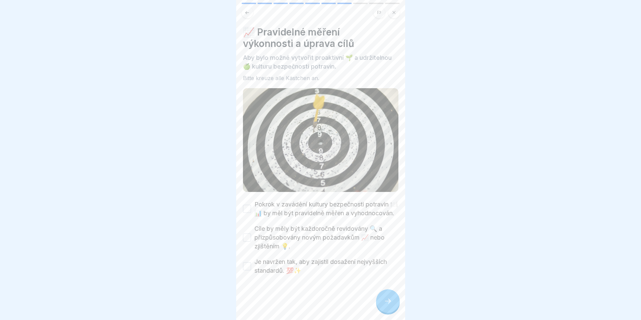
click at [247, 209] on button "Pokrok v zavádění kultury bezpečnosti potravin 🍽️📊 by měl být pravidelně měřen …" at bounding box center [247, 209] width 8 height 8
click at [247, 241] on button "Cíle by měly být každoročně revidovány 🔍 a přizpůsobovány novým požadavkům 📈 ne…" at bounding box center [247, 238] width 8 height 8
click at [249, 271] on button "Je navržen tak, aby zajistil dosažení nejvyšších standardů. 💯✨" at bounding box center [247, 266] width 8 height 8
click at [393, 310] on div at bounding box center [388, 301] width 24 height 24
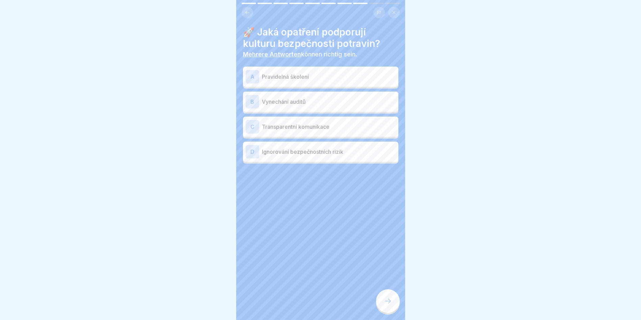
click at [254, 75] on div "A" at bounding box center [253, 77] width 14 height 14
click at [254, 123] on div "C" at bounding box center [253, 127] width 14 height 14
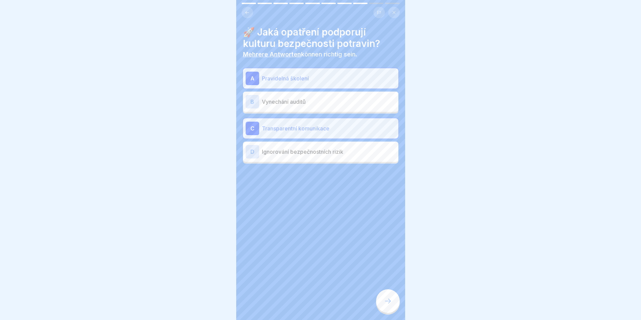
click at [390, 305] on icon at bounding box center [388, 301] width 8 height 8
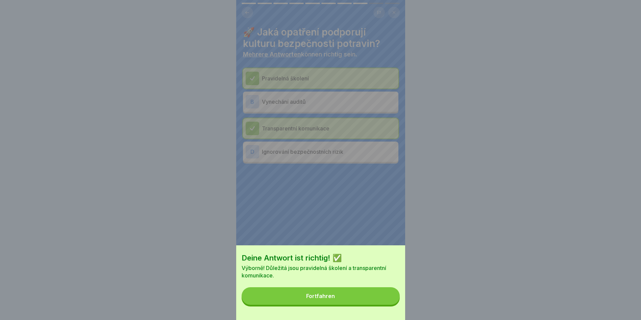
click at [357, 300] on button "Fortfahren" at bounding box center [321, 296] width 158 height 18
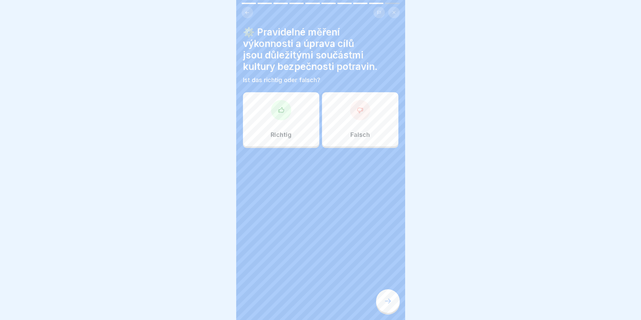
click at [286, 111] on div at bounding box center [281, 110] width 20 height 20
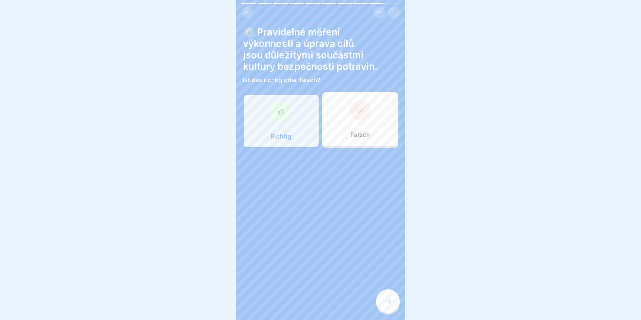
click at [385, 305] on icon at bounding box center [388, 301] width 8 height 8
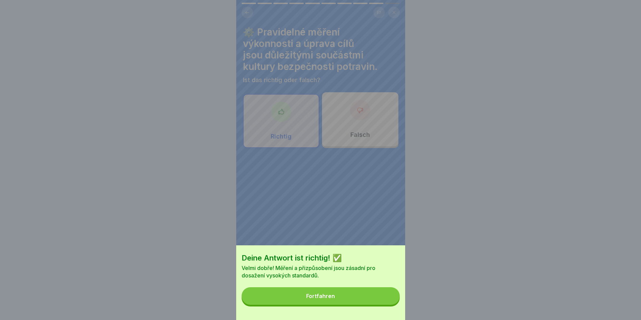
click at [367, 302] on button "Fortfahren" at bounding box center [321, 296] width 158 height 18
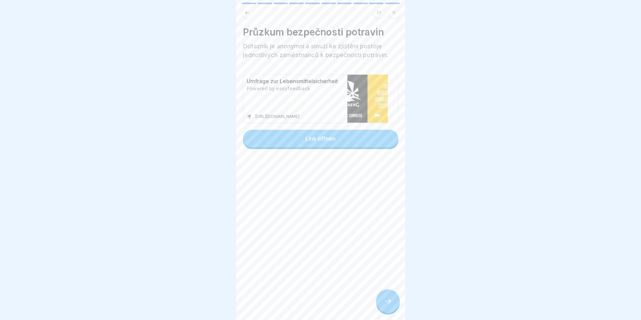
click at [390, 302] on div at bounding box center [388, 301] width 24 height 24
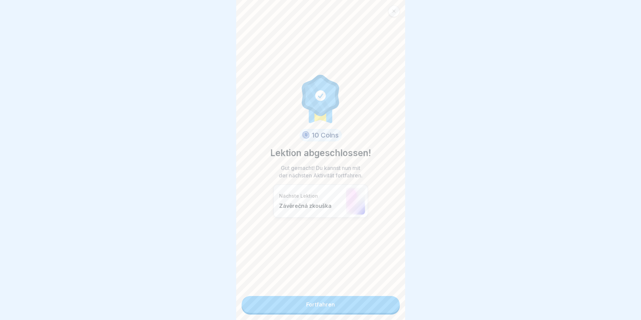
click at [375, 305] on link "Fortfahren" at bounding box center [321, 304] width 158 height 17
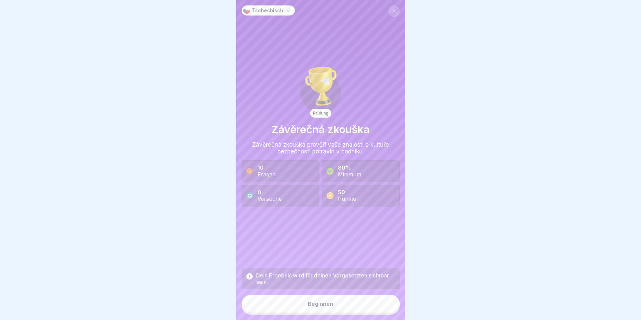
click at [323, 307] on div "Beginnen" at bounding box center [320, 304] width 25 height 6
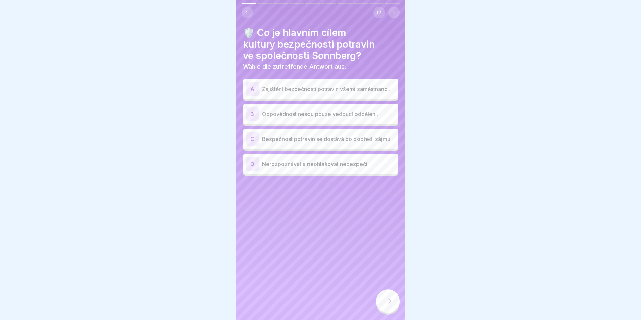
click at [252, 91] on div "A" at bounding box center [253, 89] width 14 height 14
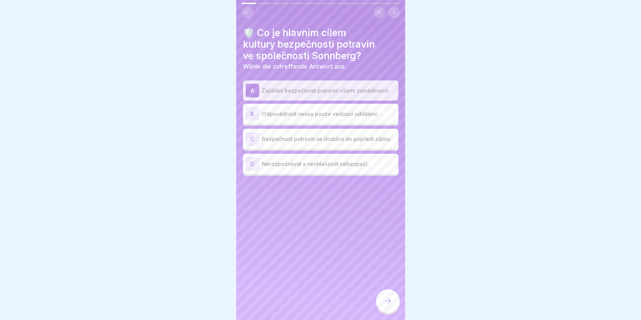
click at [255, 144] on div "C" at bounding box center [253, 139] width 14 height 14
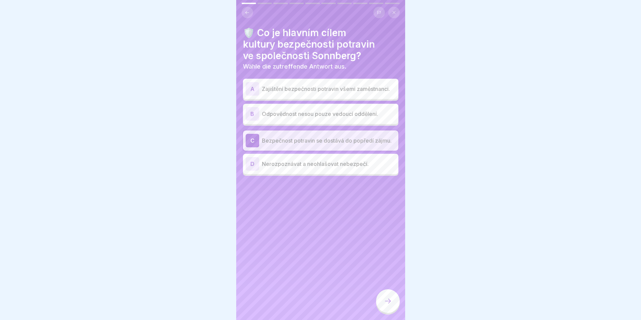
click at [255, 85] on div "A" at bounding box center [253, 89] width 14 height 14
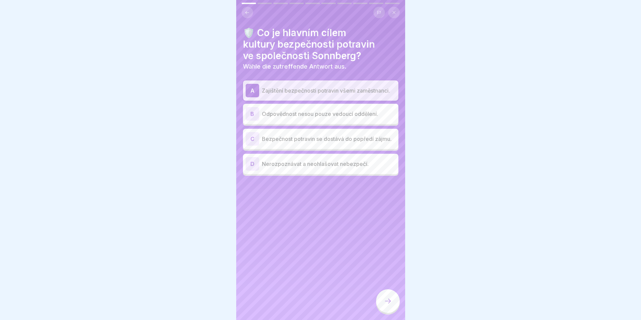
click at [388, 305] on icon at bounding box center [388, 301] width 8 height 8
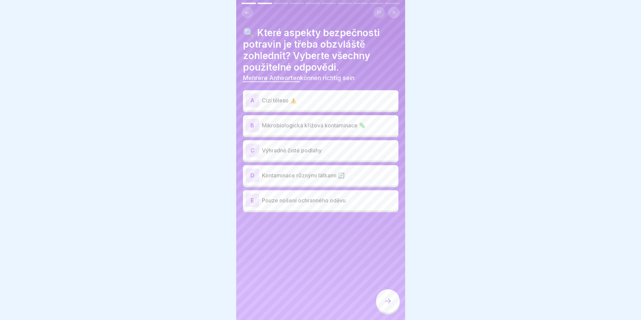
click at [248, 100] on div "A" at bounding box center [253, 101] width 14 height 14
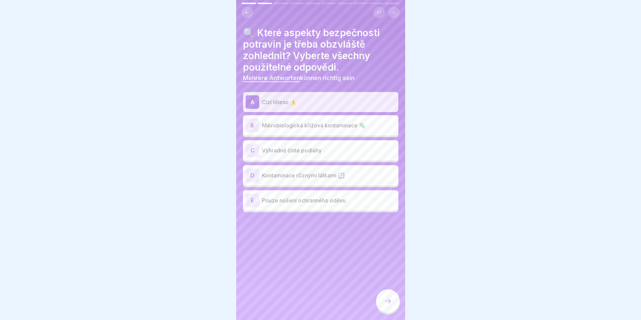
click at [252, 122] on div "B" at bounding box center [253, 126] width 14 height 14
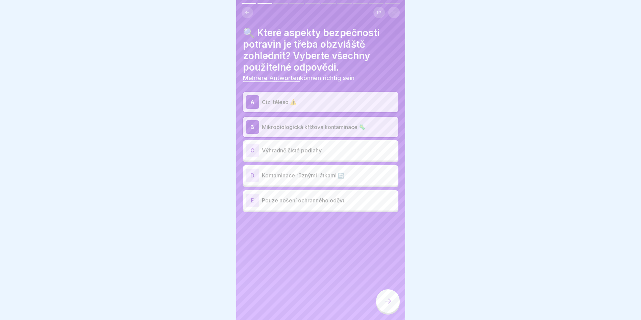
click at [253, 175] on div "D" at bounding box center [253, 176] width 14 height 14
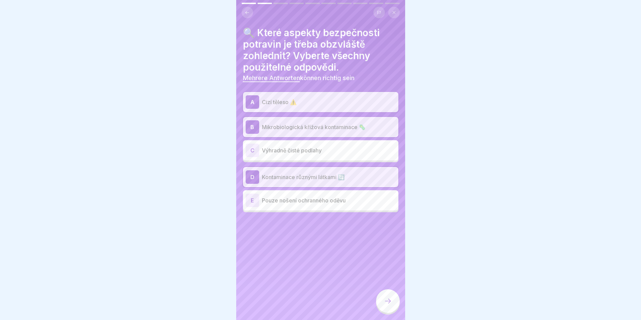
click at [388, 301] on div at bounding box center [388, 301] width 24 height 24
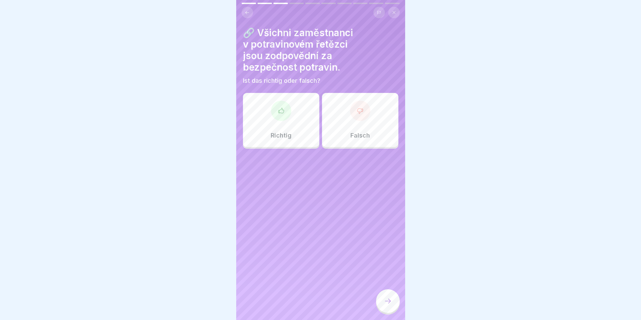
click at [291, 131] on div "Richtig" at bounding box center [281, 120] width 76 height 54
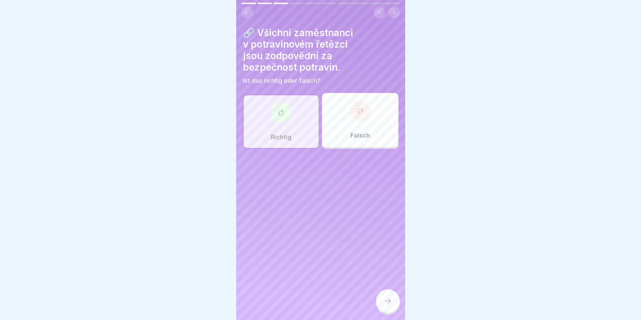
click at [393, 302] on div at bounding box center [388, 301] width 24 height 24
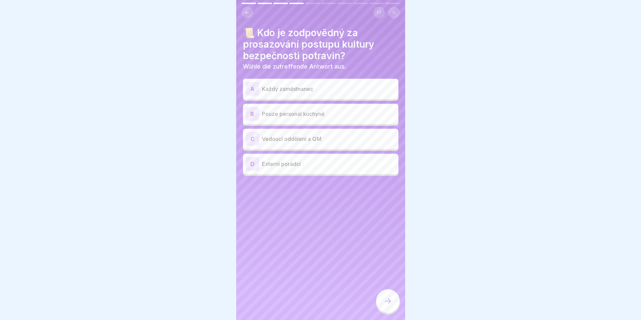
click at [252, 137] on div "C" at bounding box center [253, 139] width 14 height 14
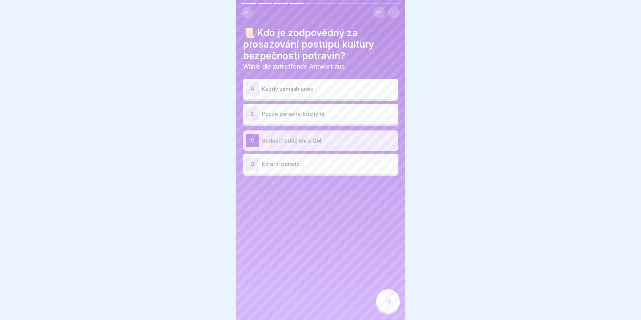
click at [251, 89] on div "A" at bounding box center [253, 89] width 14 height 14
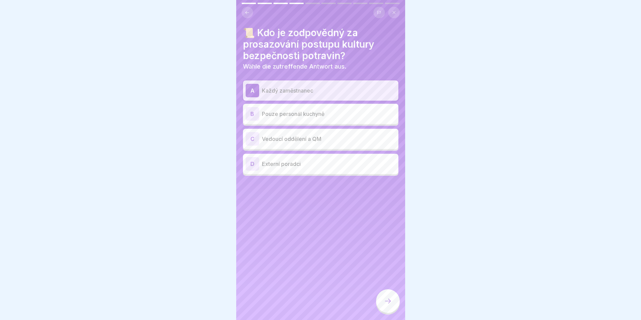
click at [252, 138] on div "C" at bounding box center [253, 139] width 14 height 14
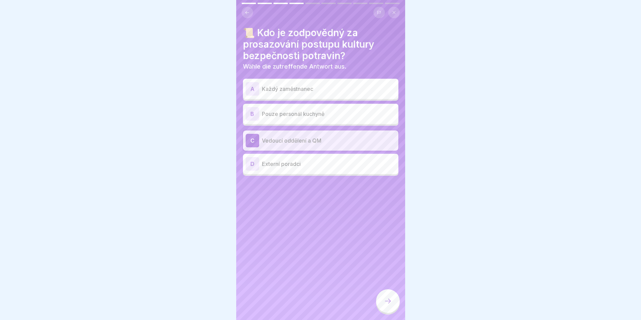
click at [393, 299] on div at bounding box center [388, 301] width 24 height 24
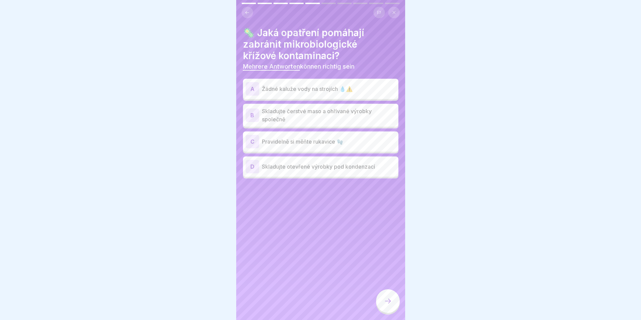
click at [248, 87] on div "A" at bounding box center [253, 89] width 14 height 14
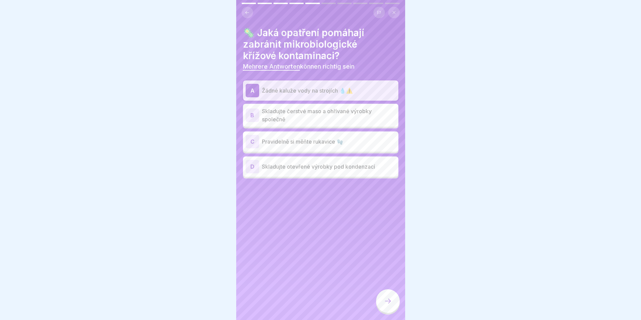
click at [252, 139] on div "C" at bounding box center [253, 142] width 14 height 14
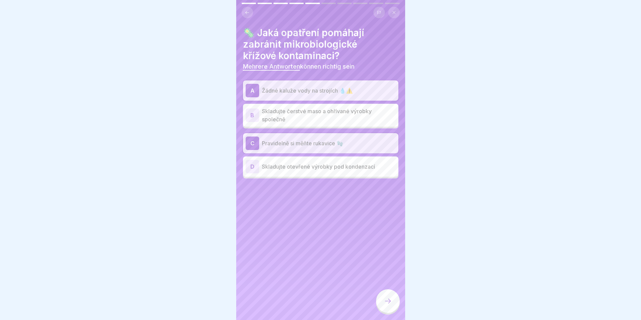
click at [386, 305] on icon at bounding box center [388, 301] width 8 height 8
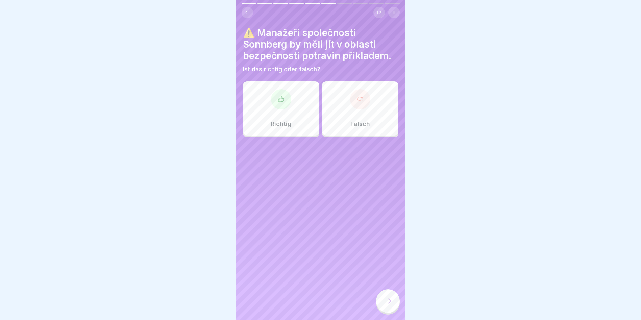
click at [299, 108] on div "Richtig" at bounding box center [281, 108] width 76 height 54
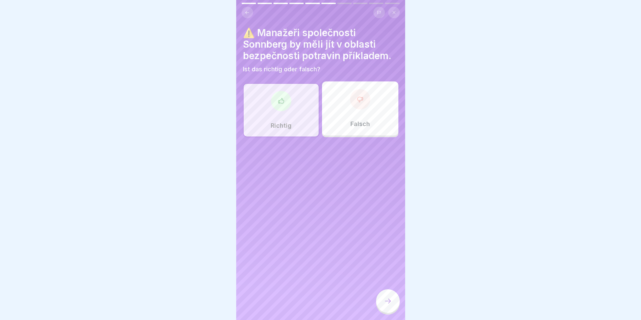
click at [390, 305] on icon at bounding box center [388, 301] width 8 height 8
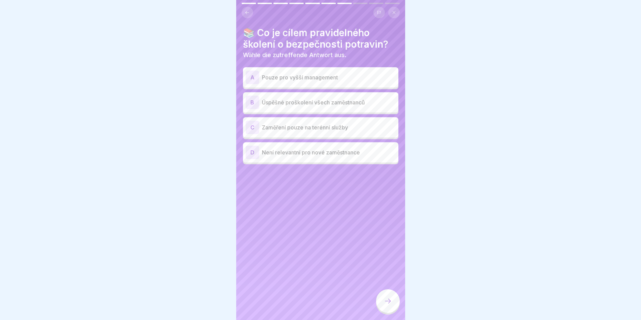
click at [253, 100] on div "B" at bounding box center [253, 103] width 14 height 14
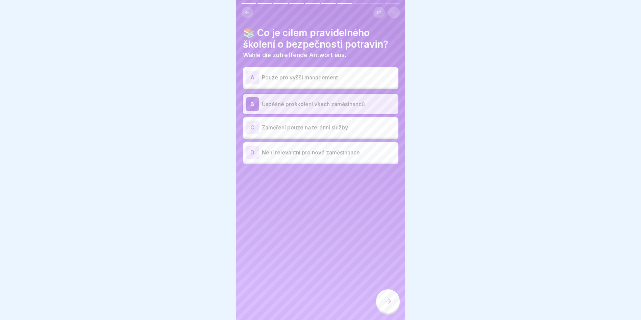
click at [388, 305] on icon at bounding box center [388, 301] width 8 height 8
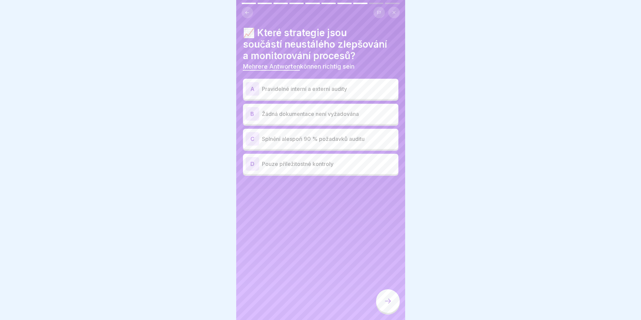
click at [254, 86] on div "A" at bounding box center [253, 89] width 14 height 14
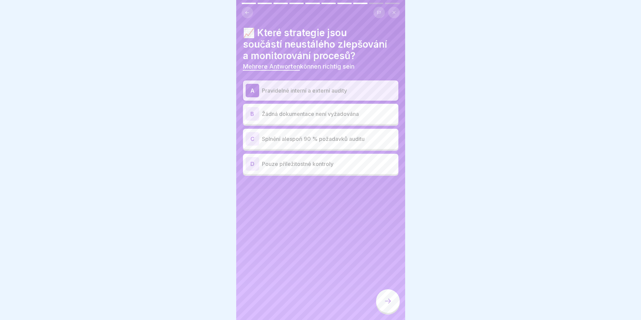
click at [384, 302] on div at bounding box center [388, 301] width 24 height 24
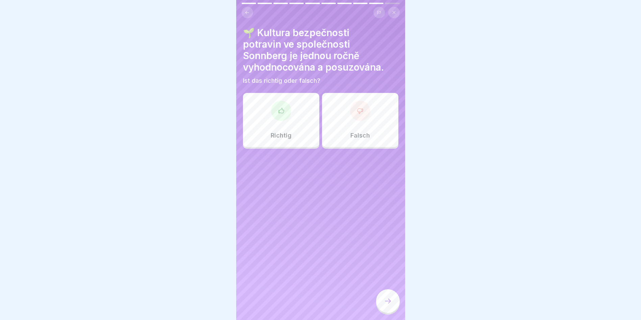
click at [304, 124] on div "Richtig" at bounding box center [281, 120] width 76 height 54
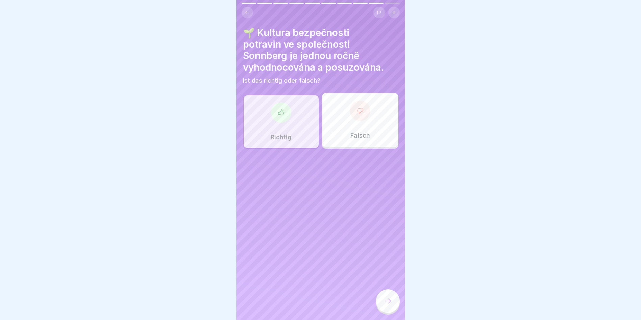
click at [386, 305] on icon at bounding box center [388, 301] width 8 height 8
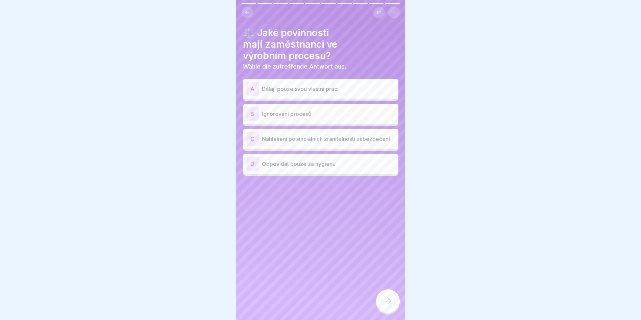
click at [255, 137] on div "C" at bounding box center [253, 139] width 14 height 14
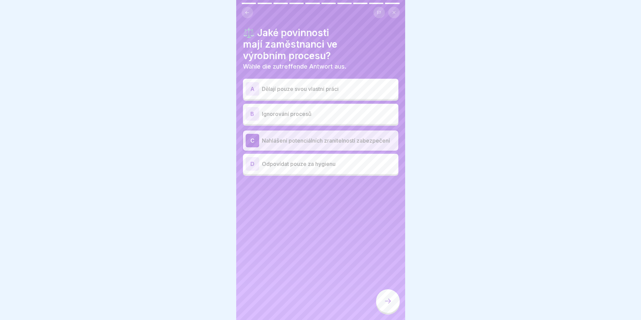
click at [389, 305] on icon at bounding box center [388, 301] width 8 height 8
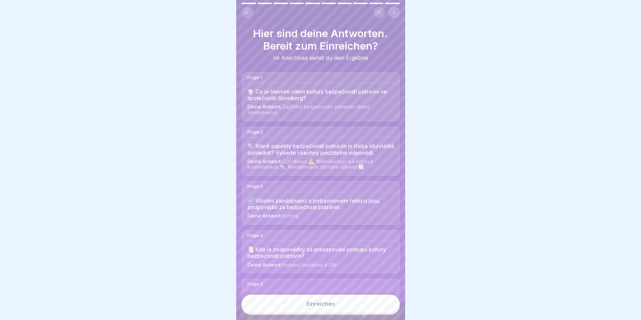
click at [373, 308] on button "Einreichen" at bounding box center [321, 304] width 158 height 18
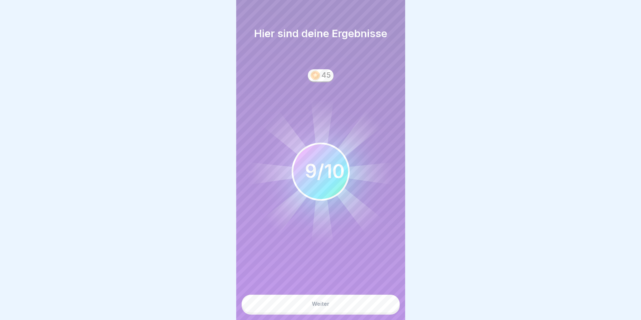
click at [376, 307] on button "Weiter" at bounding box center [321, 304] width 158 height 18
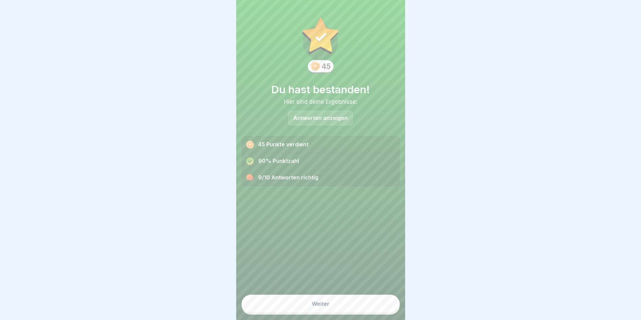
click at [348, 311] on button "Weiter" at bounding box center [321, 304] width 158 height 18
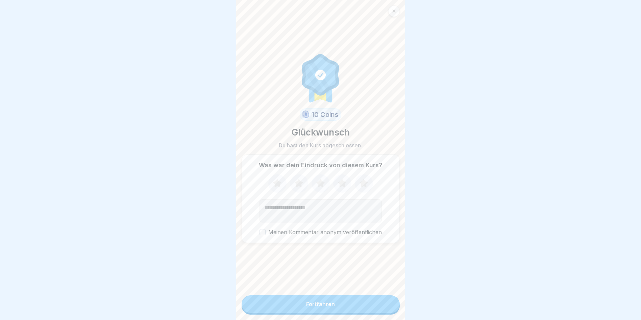
click at [349, 310] on button "Fortfahren" at bounding box center [321, 305] width 158 height 18
